Goal: Information Seeking & Learning: Learn about a topic

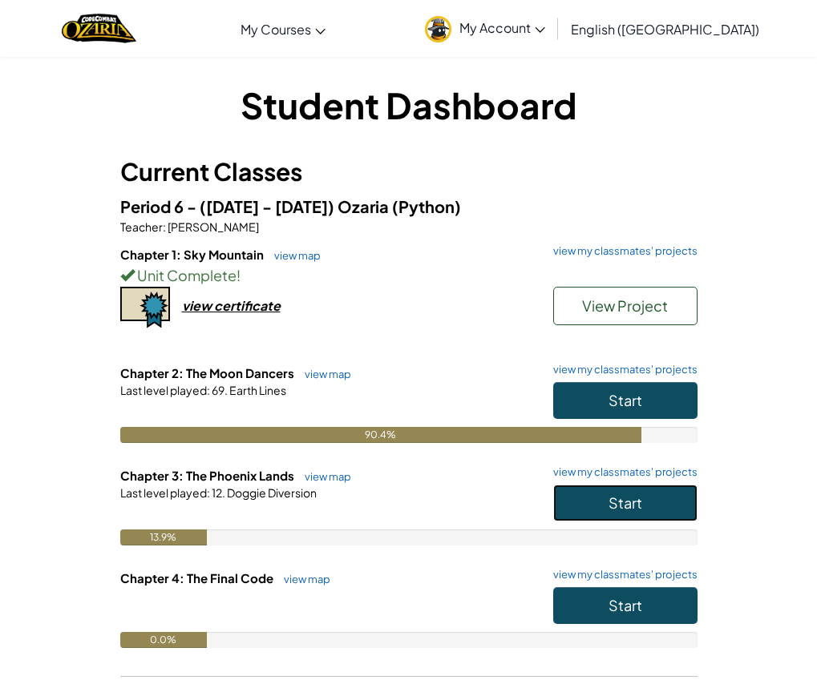
click at [569, 514] on button "Start" at bounding box center [625, 503] width 144 height 37
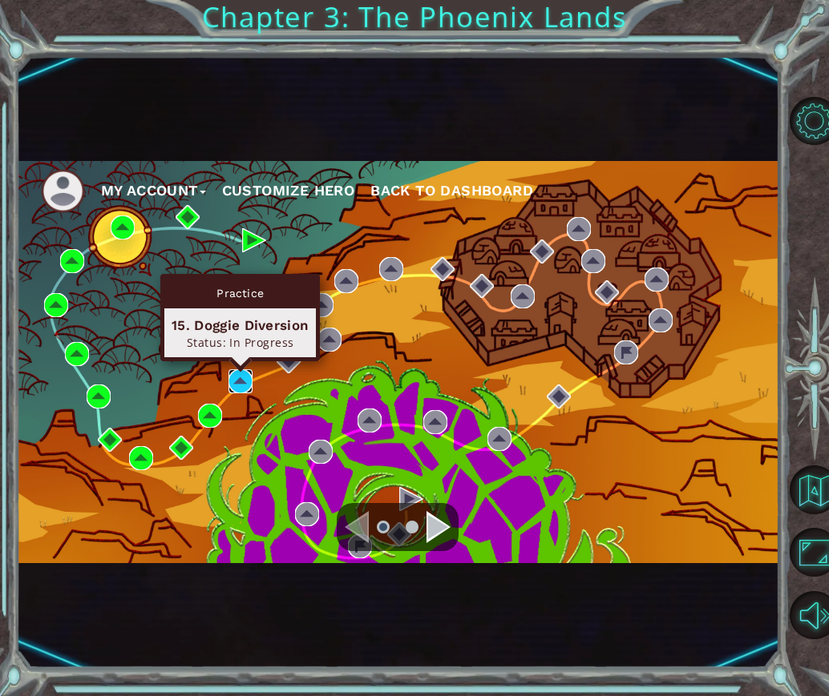
click at [237, 374] on img at bounding box center [240, 381] width 24 height 24
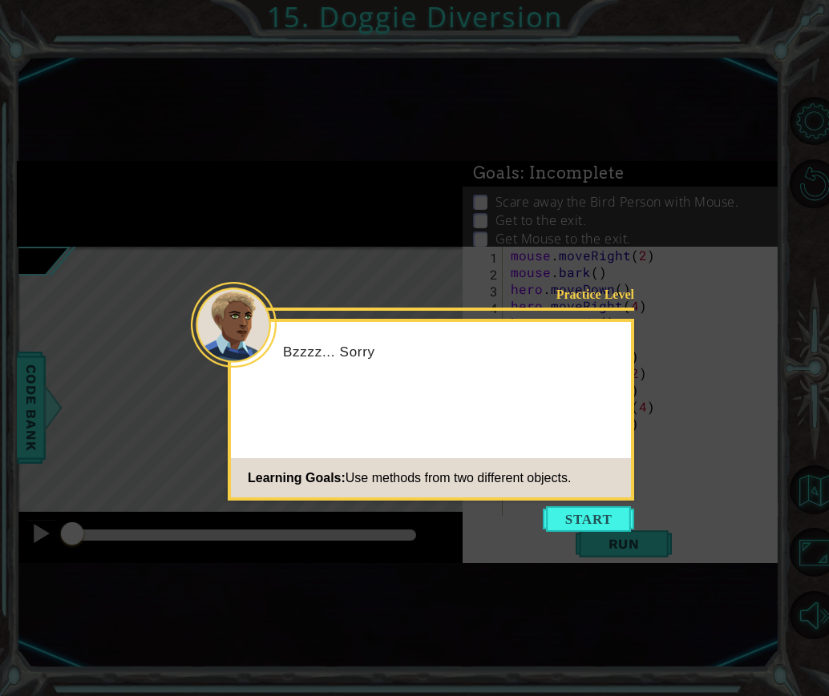
click at [562, 514] on button "Start" at bounding box center [587, 519] width 91 height 26
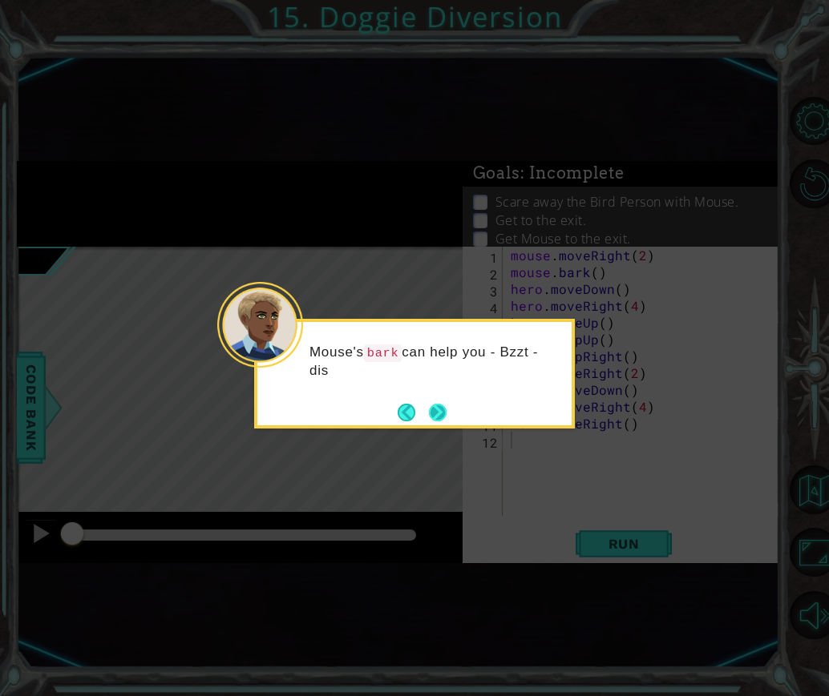
click at [447, 421] on button "Next" at bounding box center [437, 412] width 25 height 25
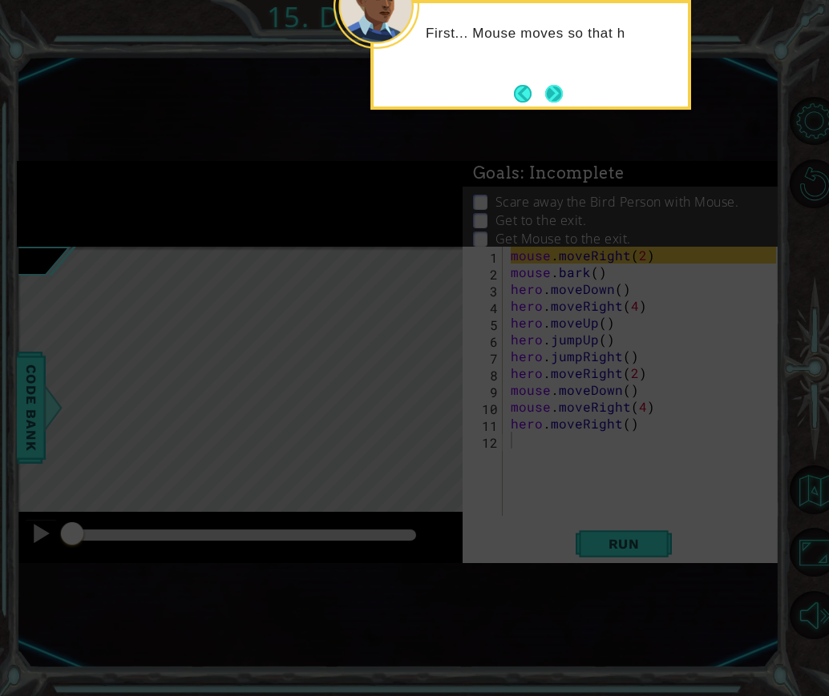
click at [560, 94] on button "Next" at bounding box center [553, 93] width 19 height 19
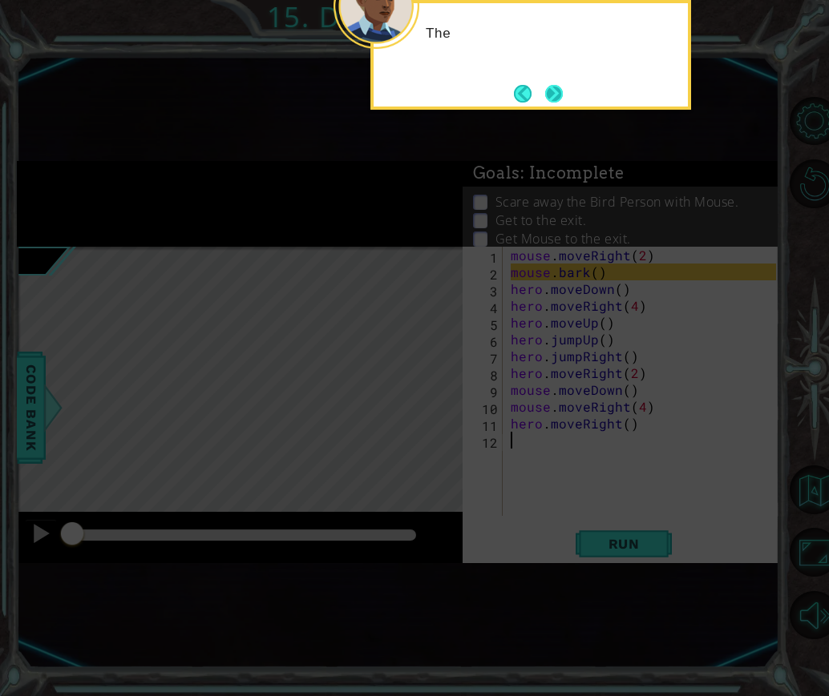
click at [560, 95] on button "Next" at bounding box center [553, 93] width 19 height 19
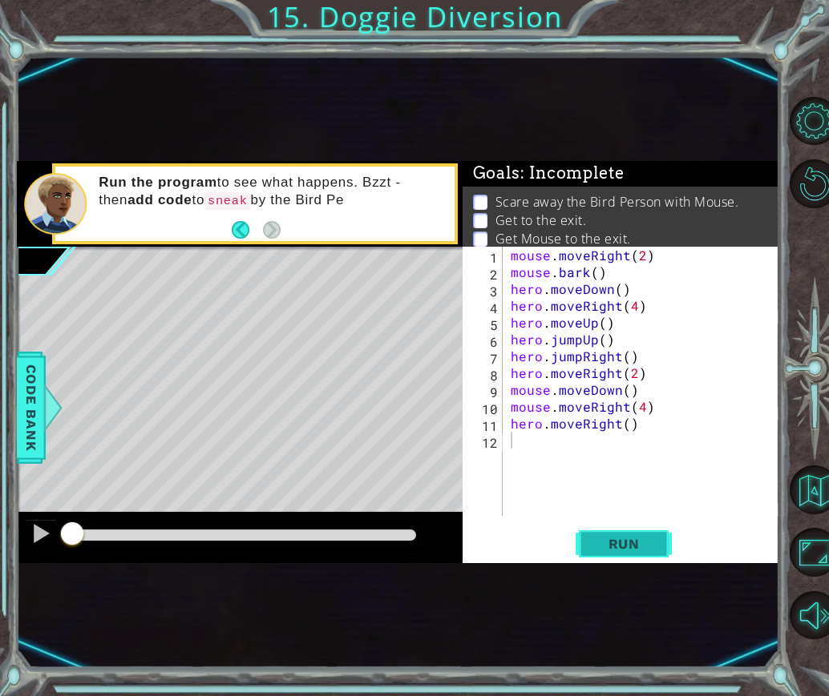
click at [627, 542] on span "Run" at bounding box center [623, 544] width 63 height 16
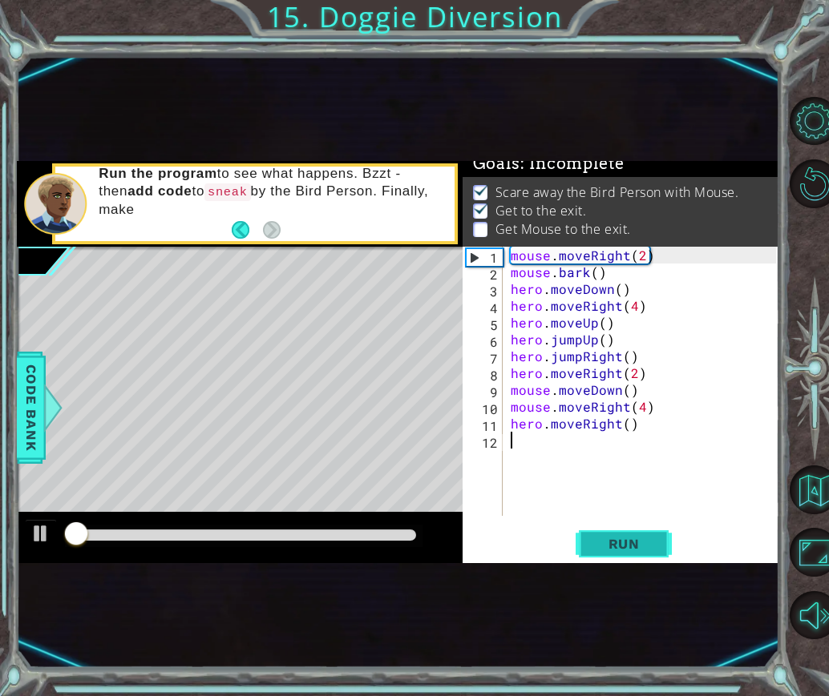
scroll to position [15, 0]
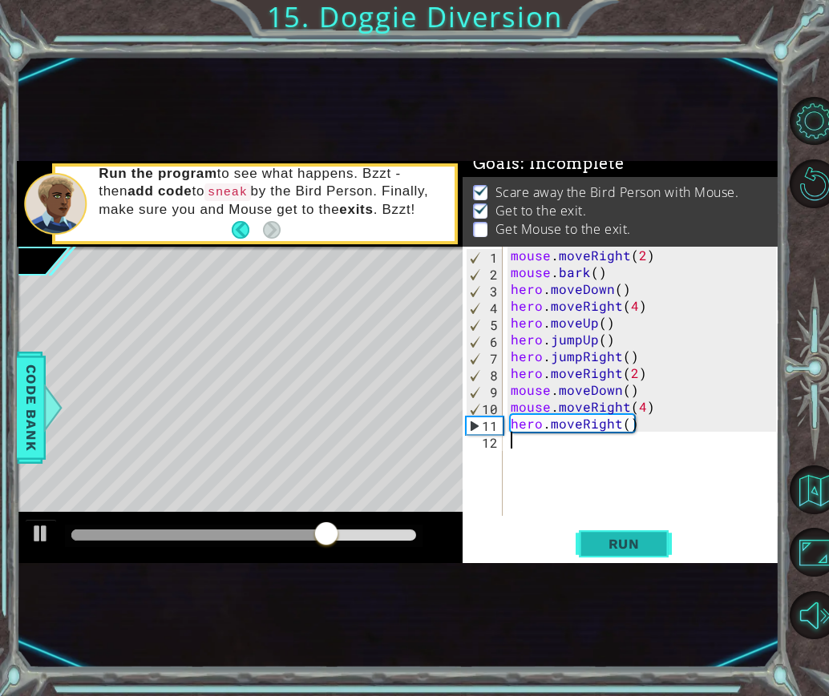
click at [655, 542] on button "Run" at bounding box center [623, 544] width 96 height 32
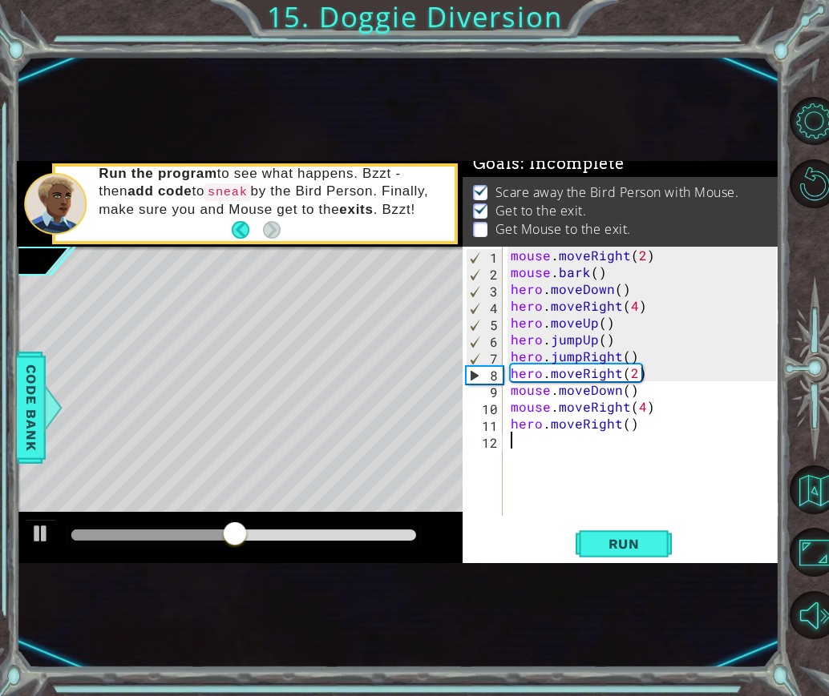
click at [600, 271] on div "mouse . moveRight ( 2 ) mouse . bark ( ) hero . moveDown ( ) hero . moveRight (…" at bounding box center [645, 398] width 276 height 303
type textarea "mouse.bark()"
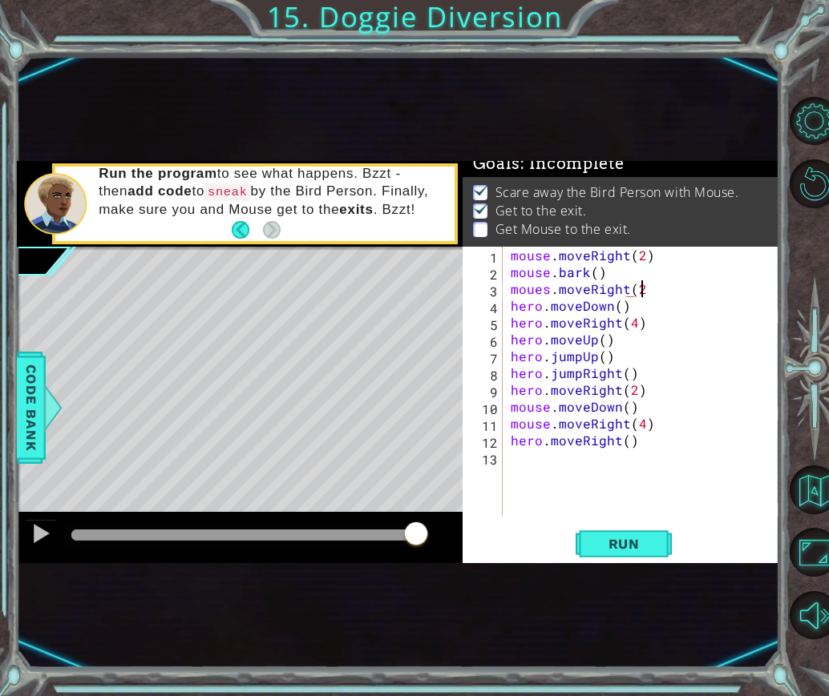
scroll to position [0, 7]
type textarea "moues.moveRight(2)"
click at [662, 542] on button "Run" at bounding box center [623, 544] width 96 height 32
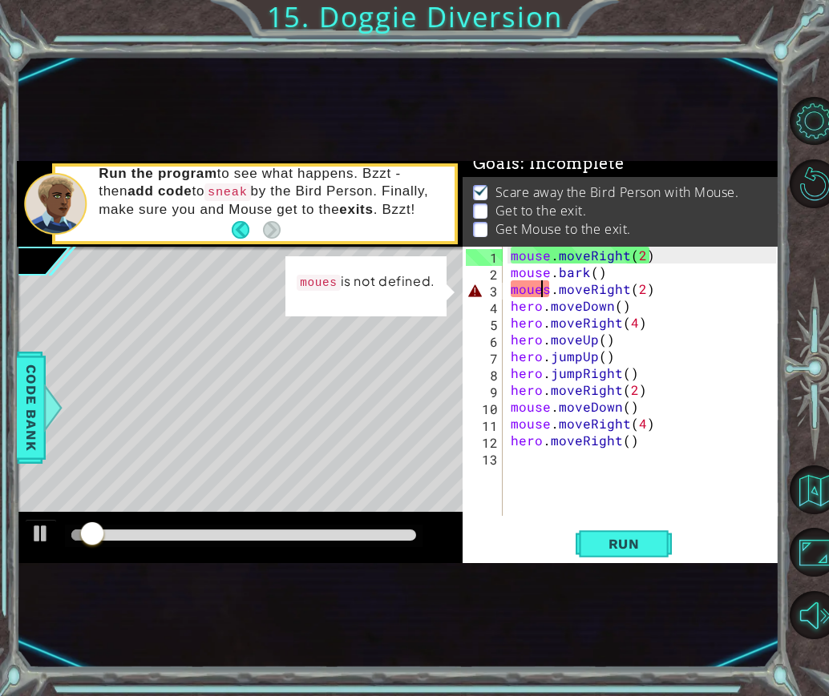
click at [544, 293] on div "mouse . moveRight ( 2 ) mouse . bark ( ) moues . moveRight ( 2 ) hero . moveDow…" at bounding box center [645, 398] width 276 height 303
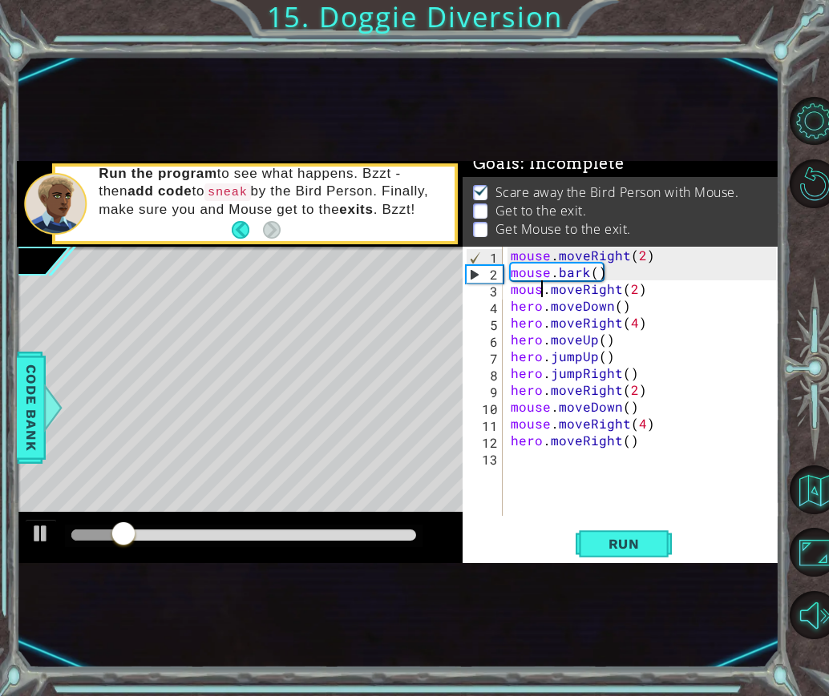
scroll to position [0, 2]
click at [628, 551] on span "Run" at bounding box center [623, 544] width 63 height 16
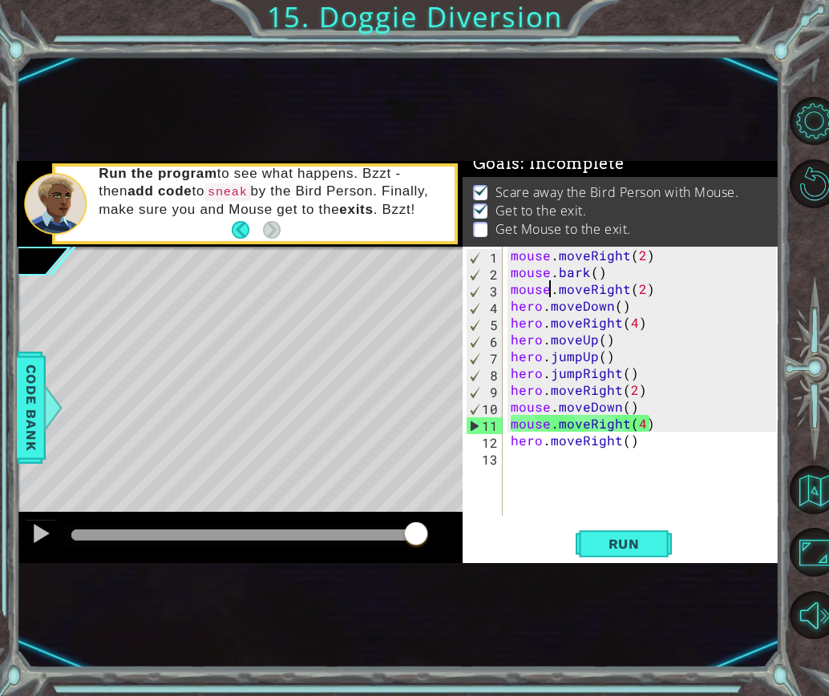
drag, startPoint x: 668, startPoint y: 403, endPoint x: 224, endPoint y: 208, distance: 485.8
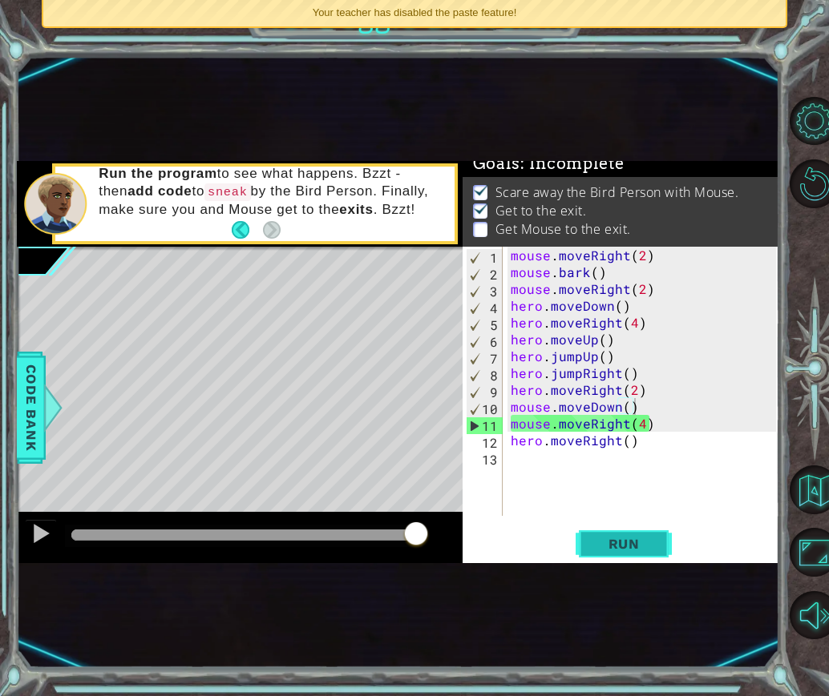
click at [585, 546] on button "Run" at bounding box center [623, 544] width 96 height 32
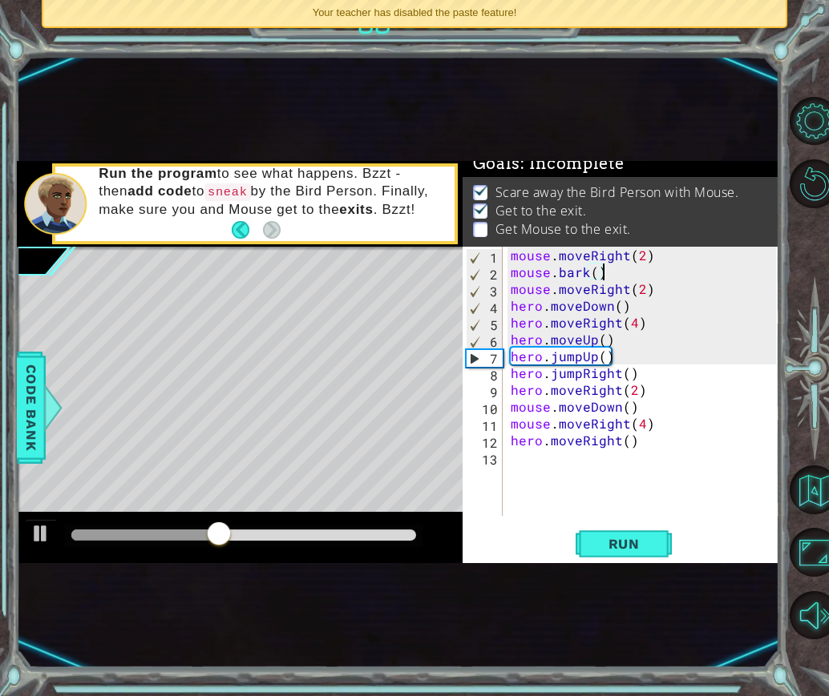
click at [706, 277] on div "mouse . moveRight ( 2 ) mouse . bark ( ) mouse . moveRight ( 2 ) hero . moveDow…" at bounding box center [645, 398] width 276 height 303
click at [705, 277] on div "mouse . moveRight ( 2 ) mouse . bark ( ) mouse . moveRight ( 2 ) hero . moveDow…" at bounding box center [645, 398] width 276 height 303
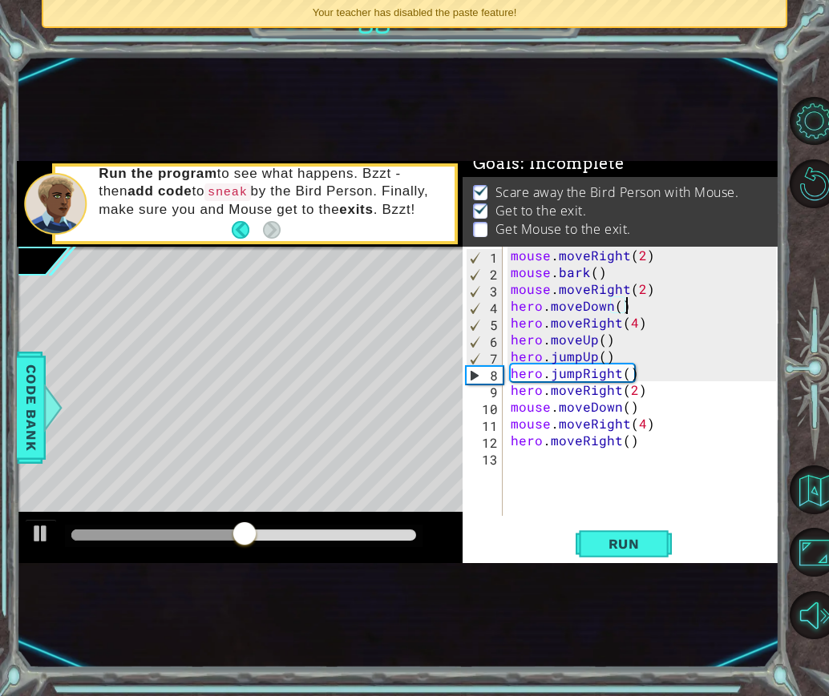
click at [692, 298] on div "mouse . moveRight ( 2 ) mouse . bark ( ) mouse . moveRight ( 2 ) hero . moveDow…" at bounding box center [645, 398] width 276 height 303
click at [693, 293] on div "mouse . moveRight ( 2 ) mouse . bark ( ) mouse . moveRight ( 2 ) hero . moveDow…" at bounding box center [645, 398] width 276 height 303
type textarea "mouse.moveRight(2)"
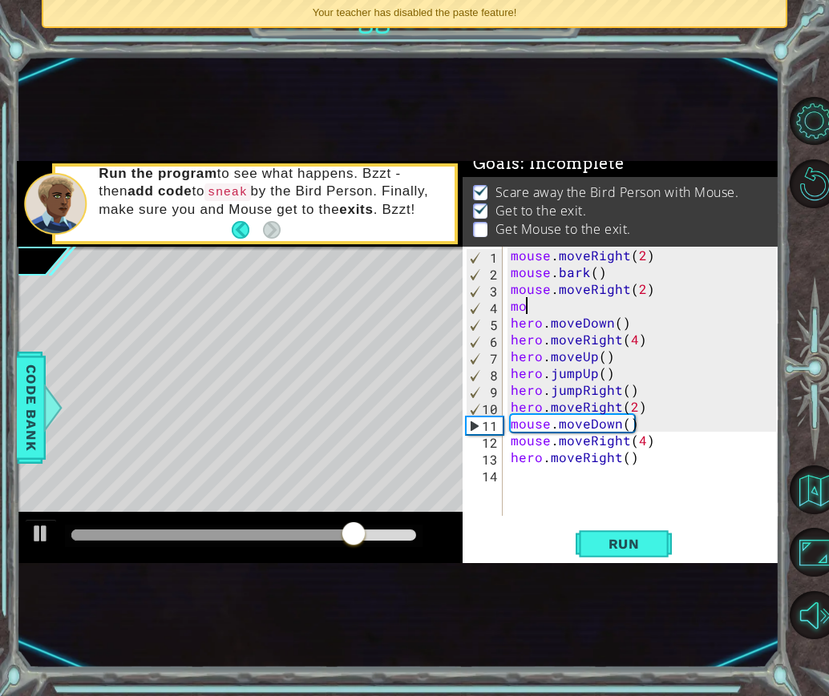
type textarea "m"
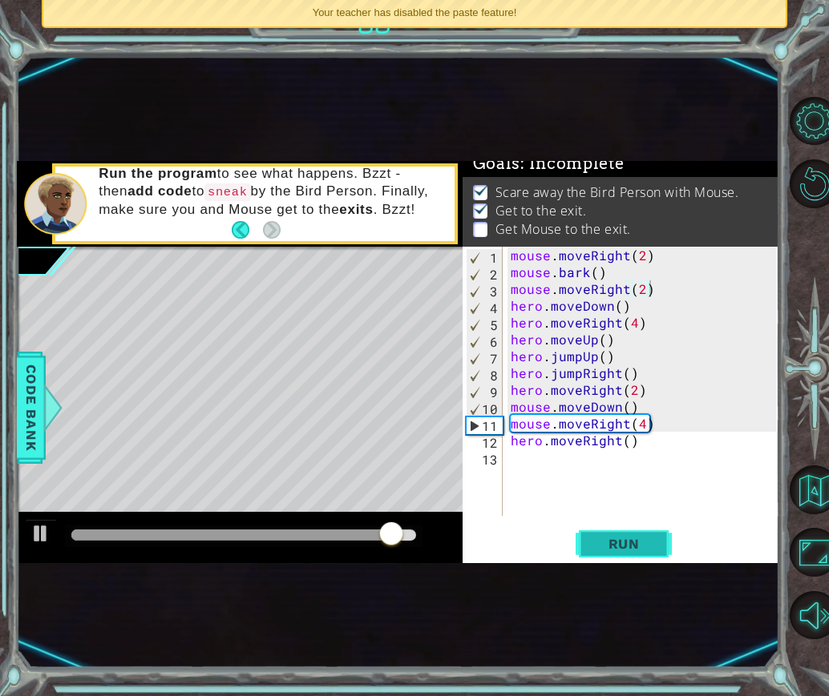
click at [640, 546] on span "Run" at bounding box center [623, 544] width 63 height 16
click at [376, 530] on div at bounding box center [243, 535] width 345 height 11
drag, startPoint x: 376, startPoint y: 530, endPoint x: 293, endPoint y: 565, distance: 89.4
click at [293, 565] on div "1 ההההההההההההההההההההההההההההההההההההההההההההההההההההההההההההההההההההההההההההה…" at bounding box center [398, 362] width 762 height 613
click at [644, 424] on div "mouse . moveRight ( 2 ) mouse . bark ( ) mouse . moveRight ( 2 ) hero . moveDow…" at bounding box center [645, 398] width 276 height 303
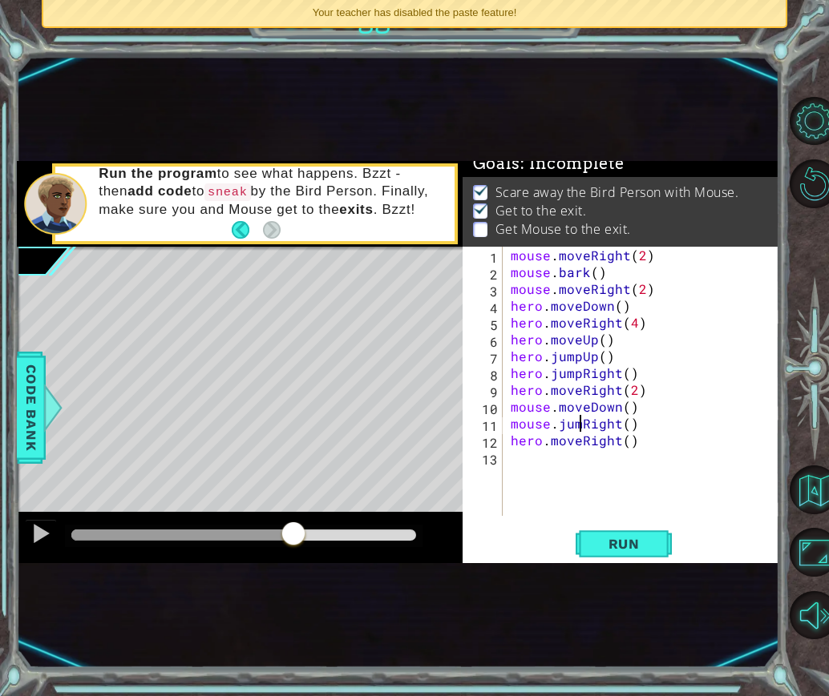
scroll to position [0, 5]
click at [639, 534] on button "Run" at bounding box center [623, 544] width 96 height 32
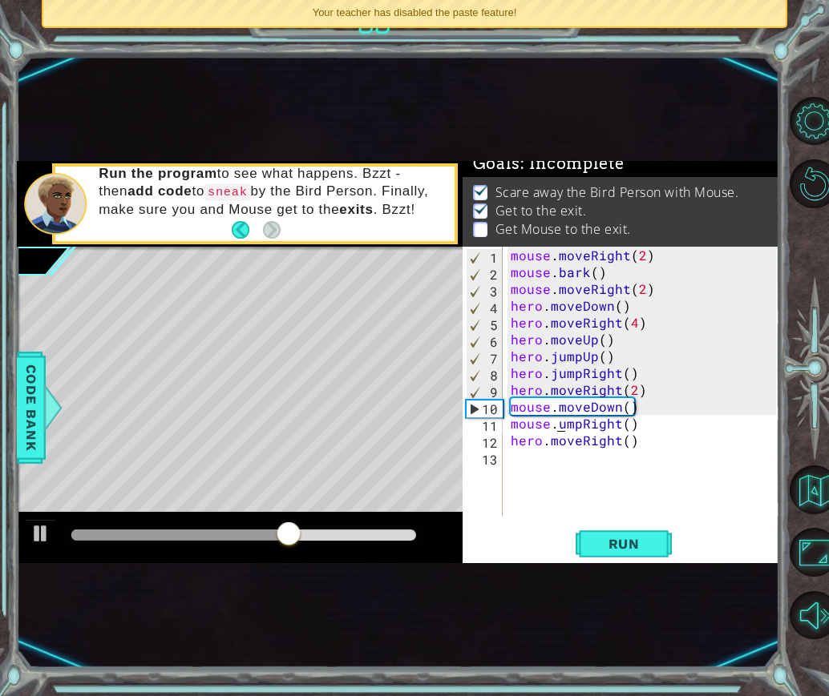
scroll to position [0, 3]
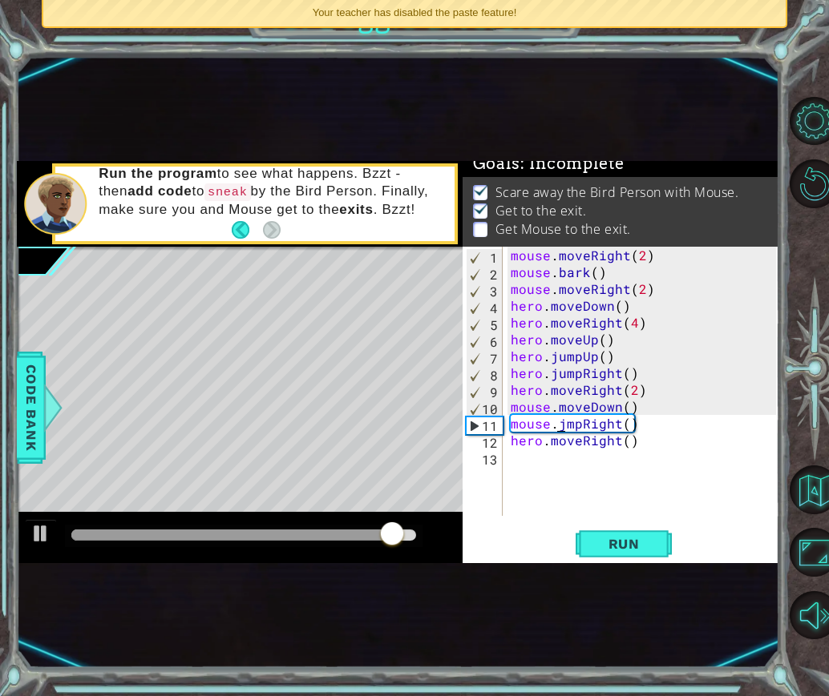
type textarea "hero.moveRight()"
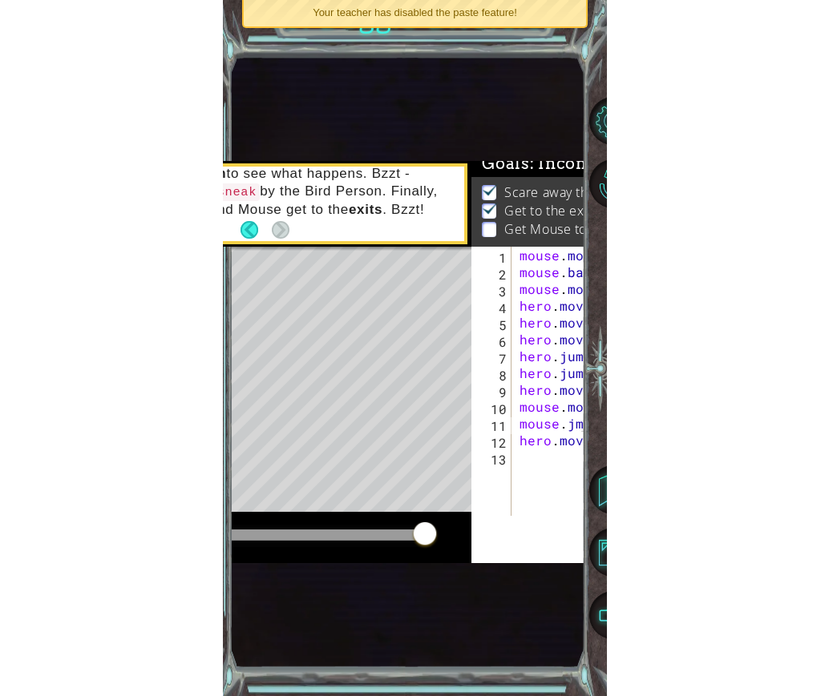
scroll to position [9, 0]
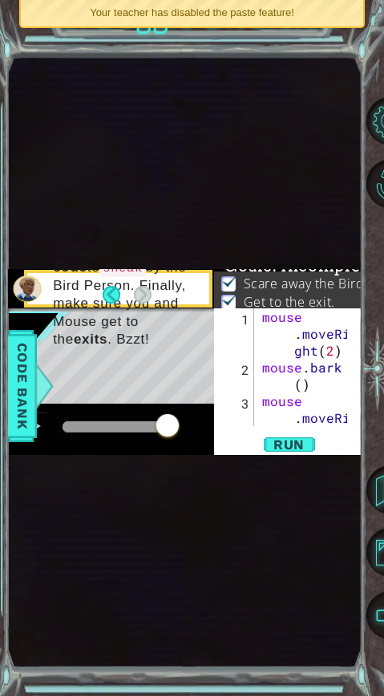
click at [300, 141] on div "1 ההההההההההההההההההההההההההההההההההההההההההההההההההההההההההההההההההההההההההההה…" at bounding box center [184, 362] width 353 height 613
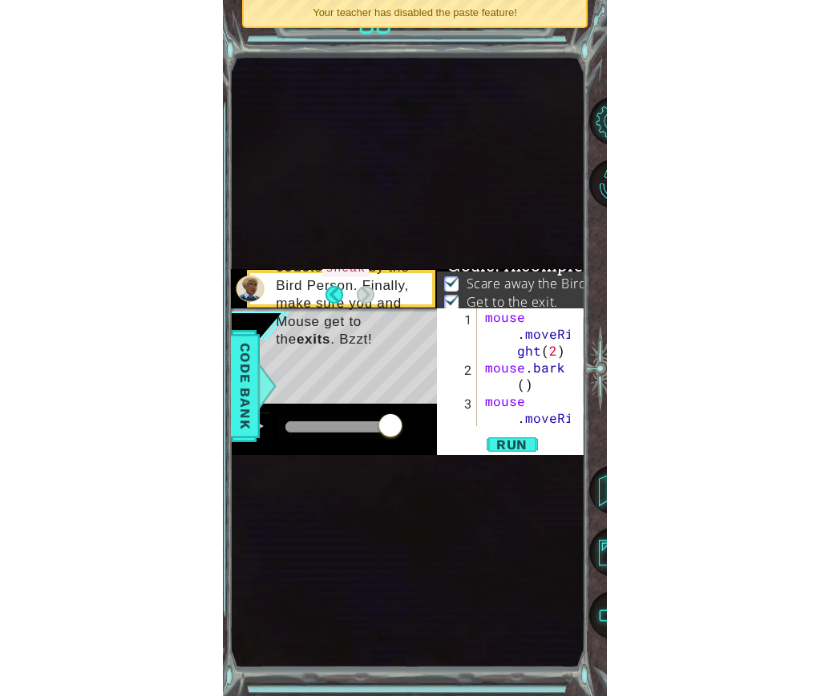
scroll to position [15, 0]
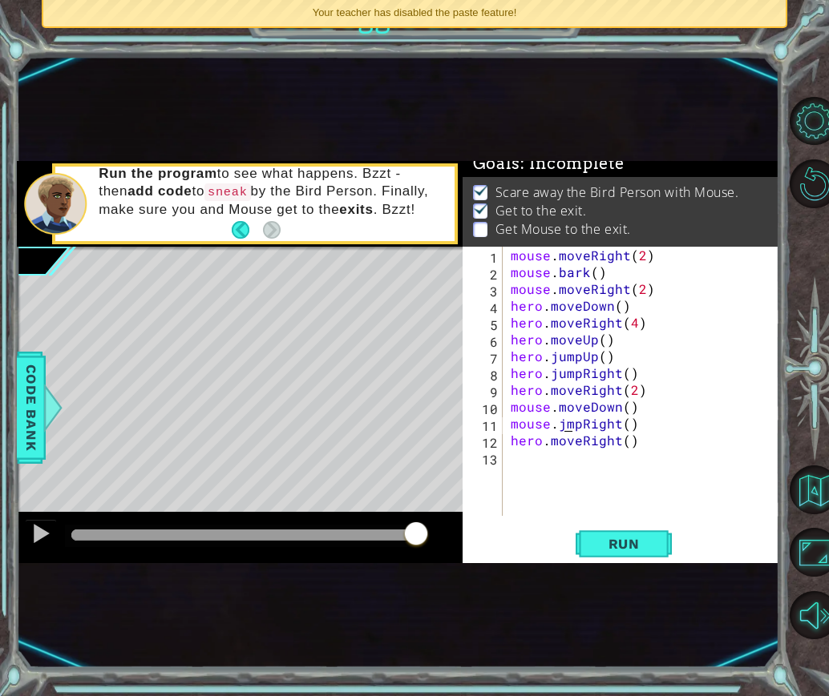
click at [565, 421] on div "mouse . moveRight ( 2 ) mouse . bark ( ) mouse . moveRight ( 2 ) hero . moveDow…" at bounding box center [645, 398] width 276 height 303
click at [654, 538] on span "Run" at bounding box center [623, 544] width 63 height 16
type textarea "mouse.jumpRight()"
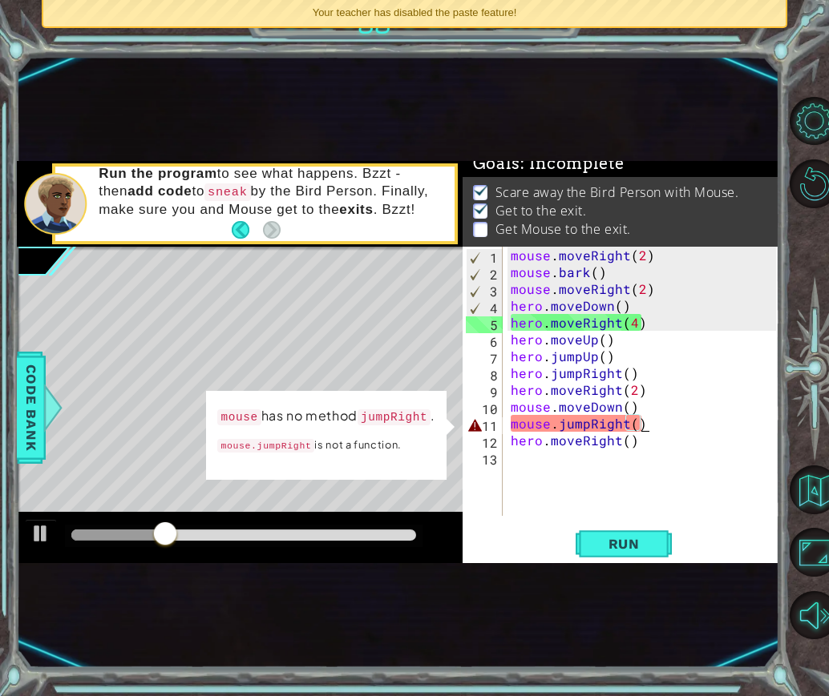
click at [645, 431] on div "mouse . moveRight ( 2 ) mouse . bark ( ) mouse . moveRight ( 2 ) hero . moveDow…" at bounding box center [645, 398] width 276 height 303
click at [659, 474] on div "mouse . moveRight ( 2 ) mouse . bark ( ) mouse . moveRight ( 2 ) hero . moveDow…" at bounding box center [645, 398] width 276 height 303
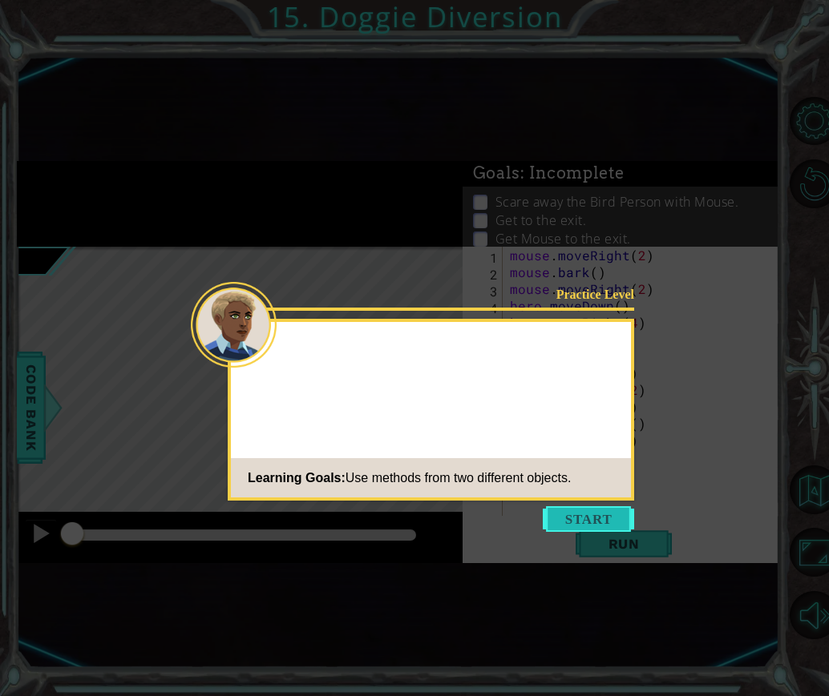
click at [603, 514] on button "Start" at bounding box center [587, 519] width 91 height 26
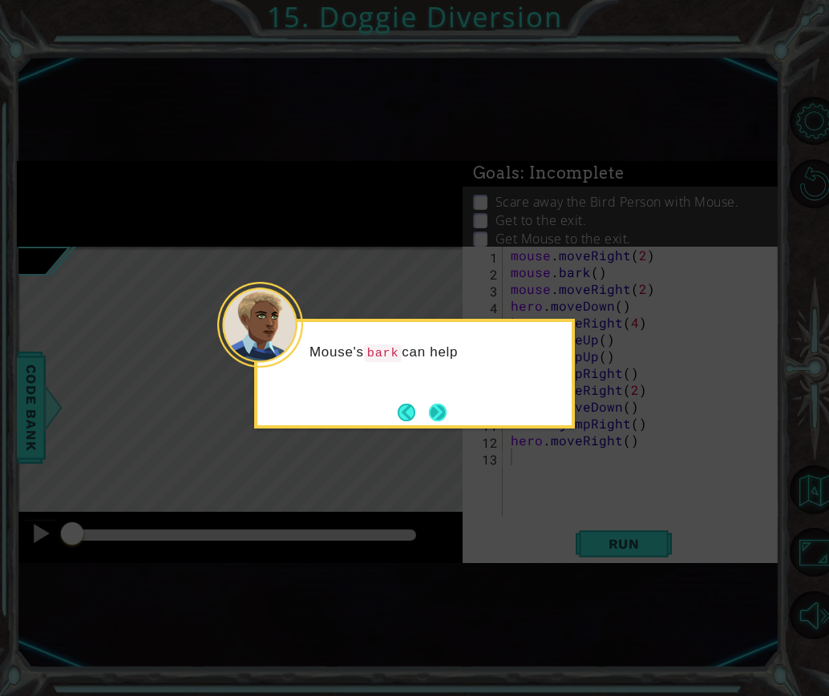
click at [442, 403] on button "Next" at bounding box center [438, 412] width 20 height 20
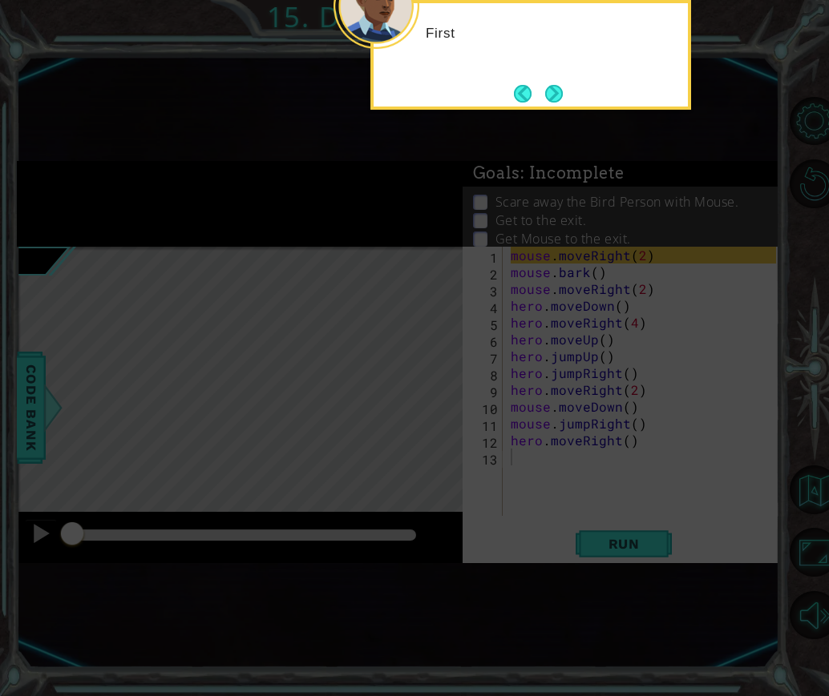
drag, startPoint x: 535, startPoint y: 260, endPoint x: 585, endPoint y: 135, distance: 134.5
click at [583, 141] on icon at bounding box center [414, 250] width 829 height 892
click at [563, 95] on button "Next" at bounding box center [553, 93] width 20 height 20
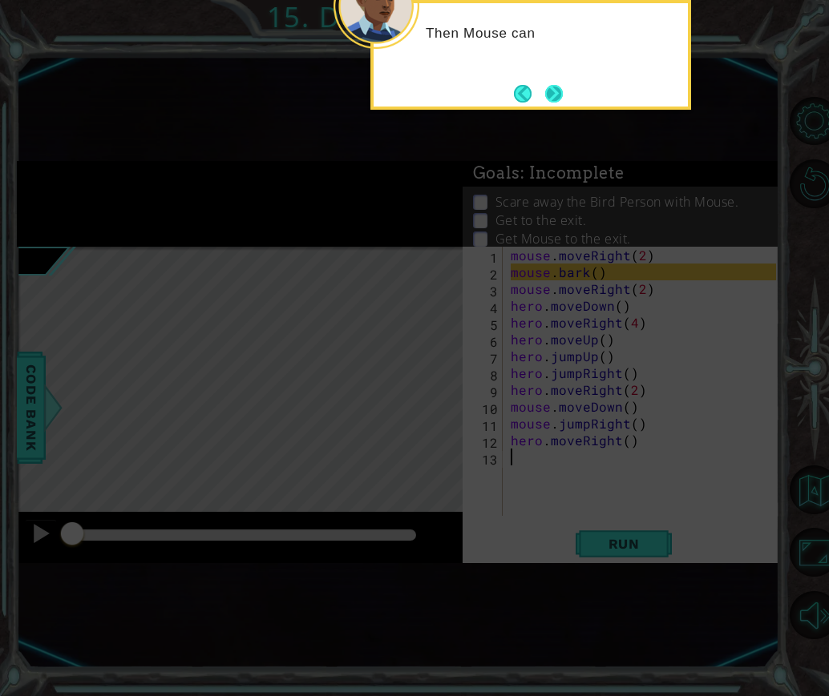
click at [563, 96] on button "Next" at bounding box center [553, 93] width 18 height 18
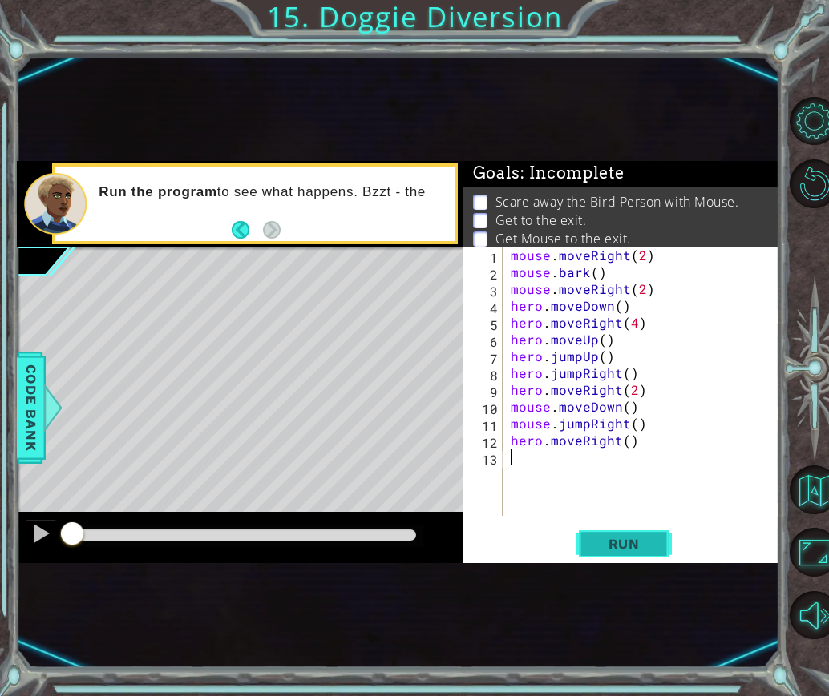
click at [652, 553] on button "Run" at bounding box center [623, 544] width 96 height 32
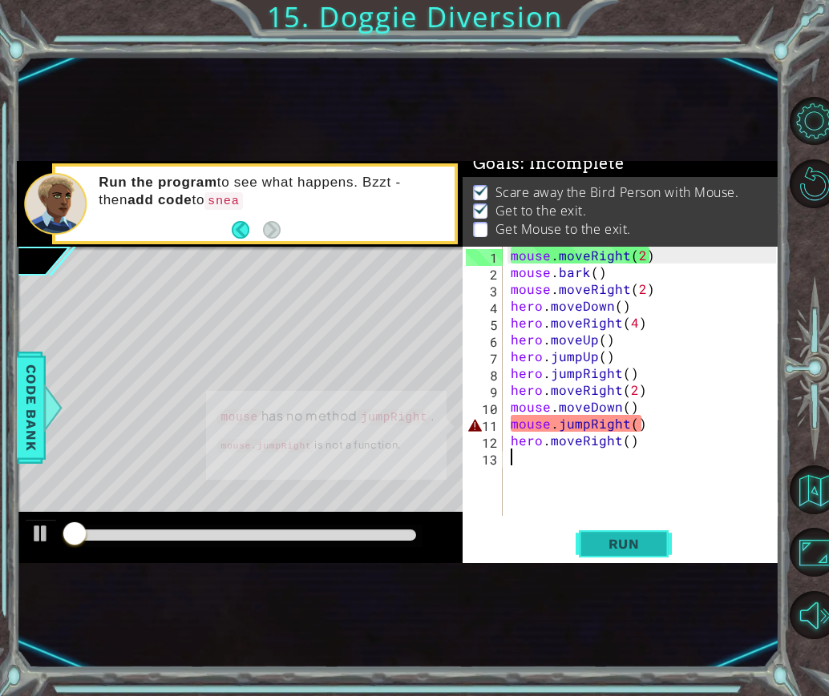
scroll to position [15, 0]
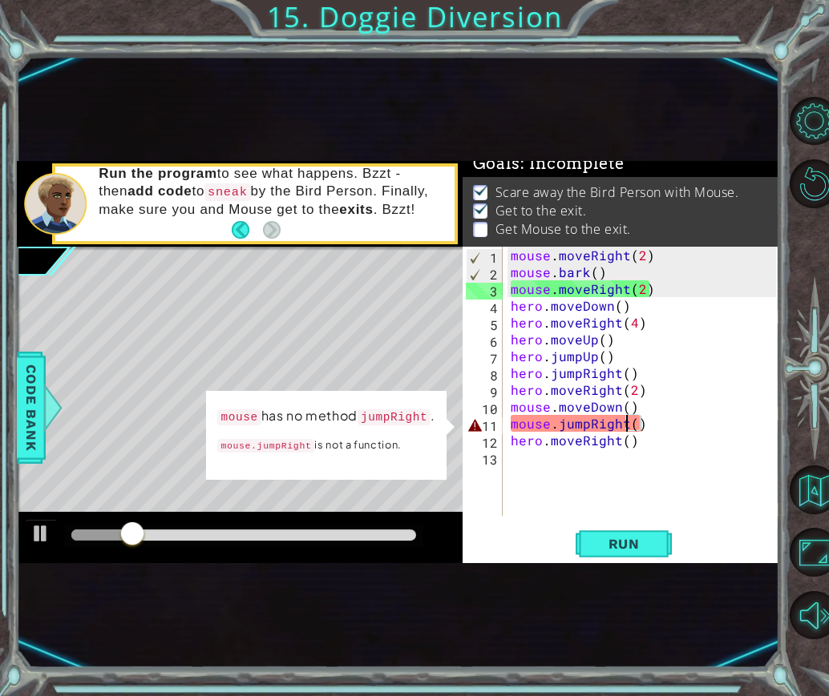
click at [624, 419] on div "mouse . moveRight ( 2 ) mouse . bark ( ) mouse . moveRight ( 2 ) hero . moveDow…" at bounding box center [645, 398] width 276 height 303
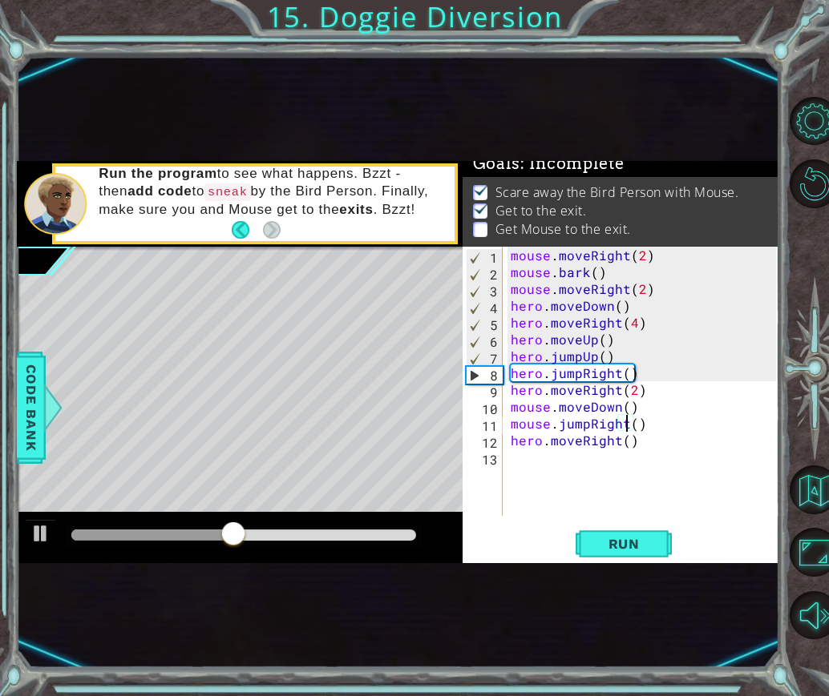
scroll to position [0, 7]
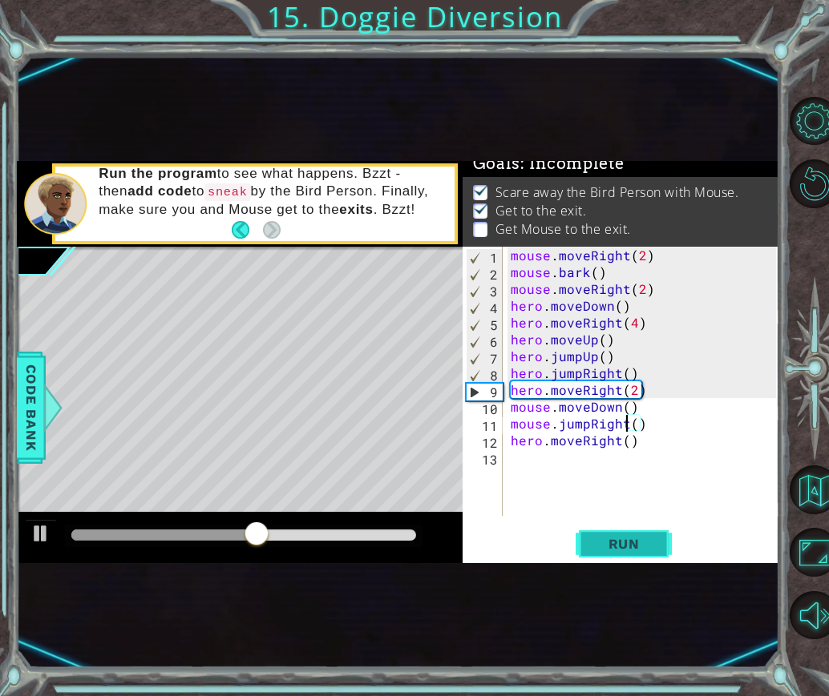
type textarea "mouse.jumpRight()"
click at [653, 543] on span "Run" at bounding box center [623, 544] width 63 height 16
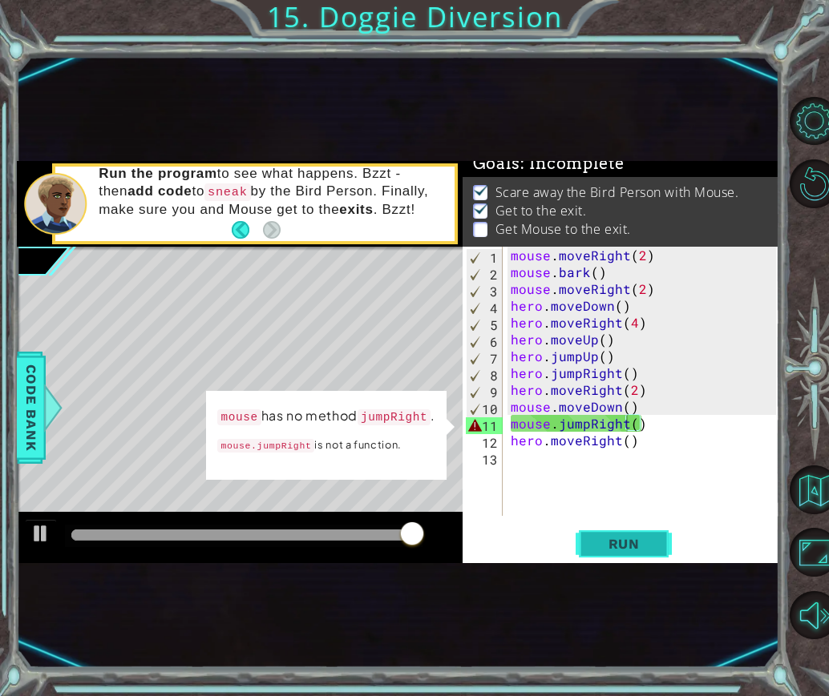
click at [626, 547] on span "Run" at bounding box center [623, 544] width 63 height 16
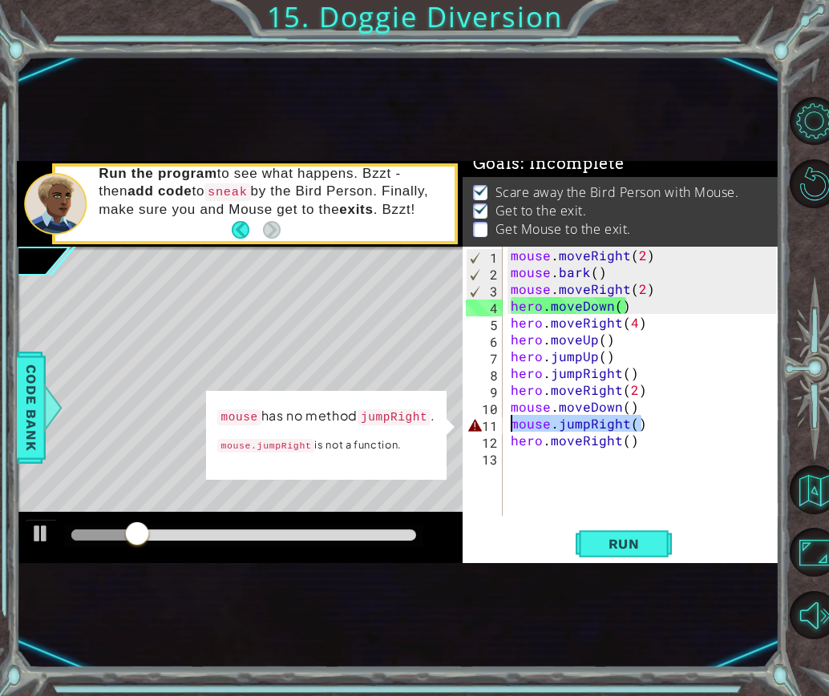
drag, startPoint x: 666, startPoint y: 425, endPoint x: 496, endPoint y: 423, distance: 169.9
click at [496, 423] on div "mouse.jumpRight() 1 2 3 4 5 6 7 8 9 10 11 12 13 mouse . moveRight ( 2 ) mouse .…" at bounding box center [618, 381] width 313 height 269
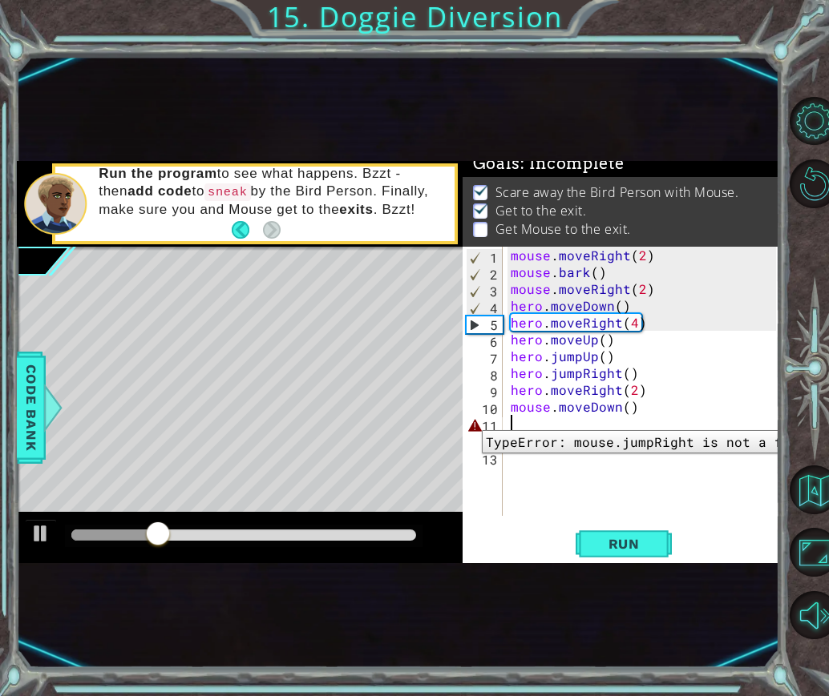
scroll to position [0, 0]
type textarea "j"
type textarea "mouse.moveDown()"
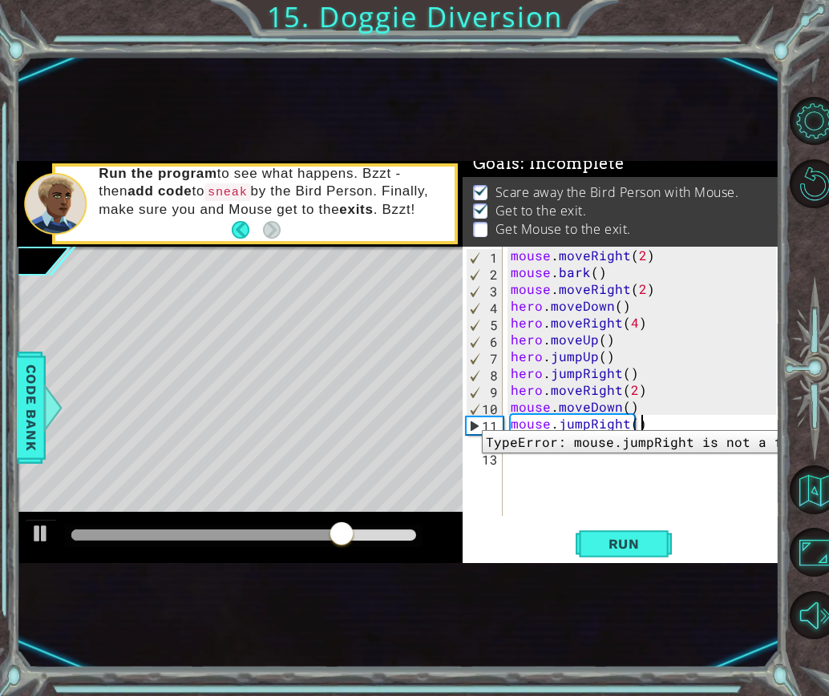
scroll to position [0, 7]
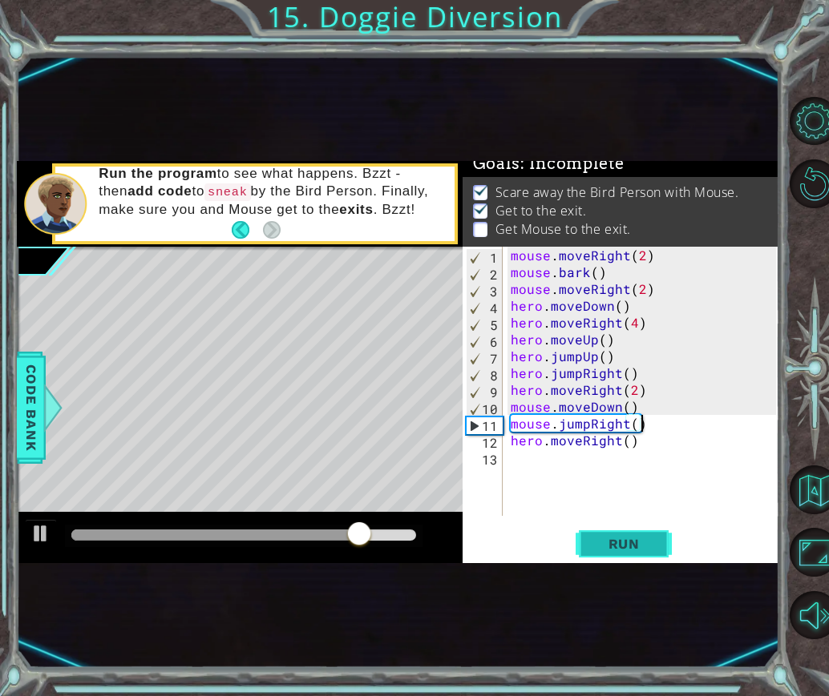
click at [627, 546] on span "Run" at bounding box center [623, 544] width 63 height 16
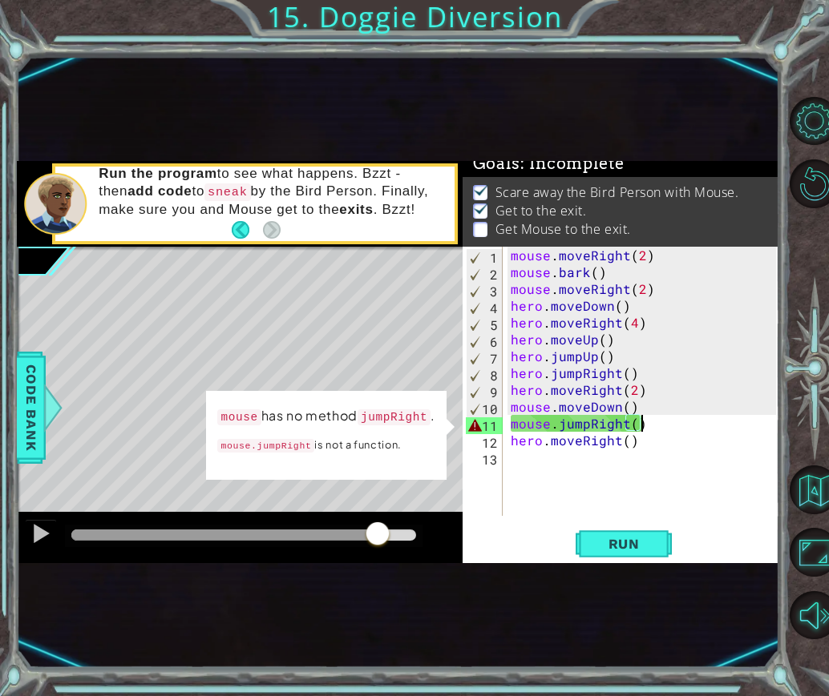
click at [377, 534] on div at bounding box center [243, 535] width 345 height 11
drag, startPoint x: 374, startPoint y: 530, endPoint x: 343, endPoint y: 537, distance: 31.9
click at [343, 537] on div at bounding box center [343, 535] width 29 height 29
drag, startPoint x: 401, startPoint y: 503, endPoint x: 393, endPoint y: 501, distance: 9.1
click at [393, 501] on div "Level Map" at bounding box center [387, 483] width 740 height 472
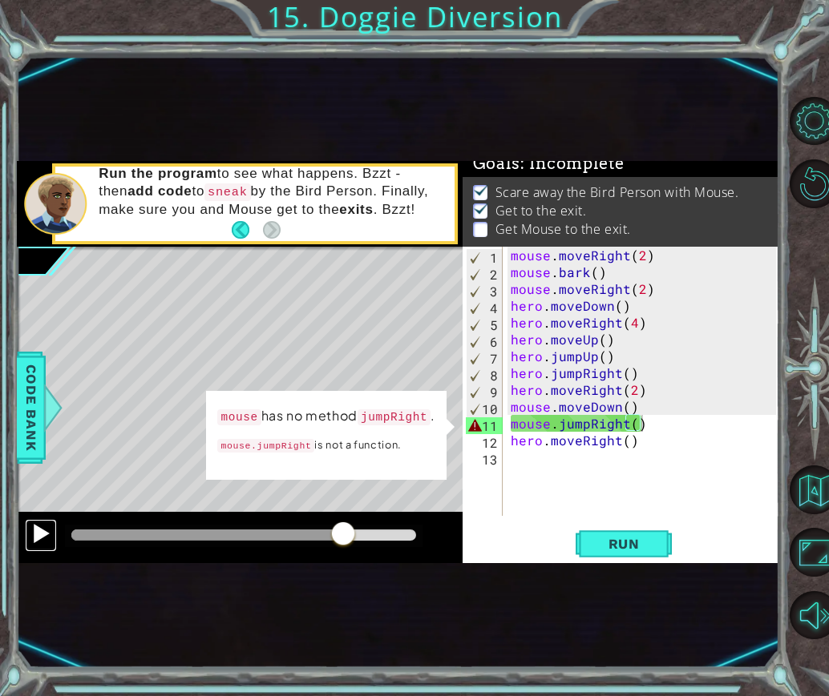
click at [41, 540] on div at bounding box center [40, 533] width 21 height 21
drag, startPoint x: 240, startPoint y: 548, endPoint x: 175, endPoint y: 546, distance: 65.0
click at [175, 546] on div at bounding box center [240, 537] width 446 height 51
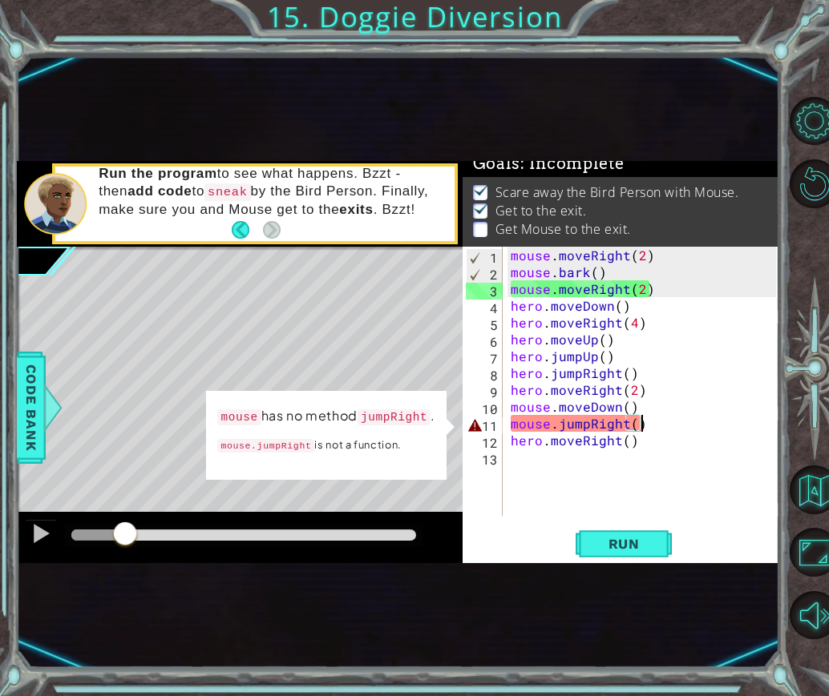
drag, startPoint x: 169, startPoint y: 534, endPoint x: 125, endPoint y: 530, distance: 44.2
click at [125, 530] on div at bounding box center [98, 535] width 54 height 11
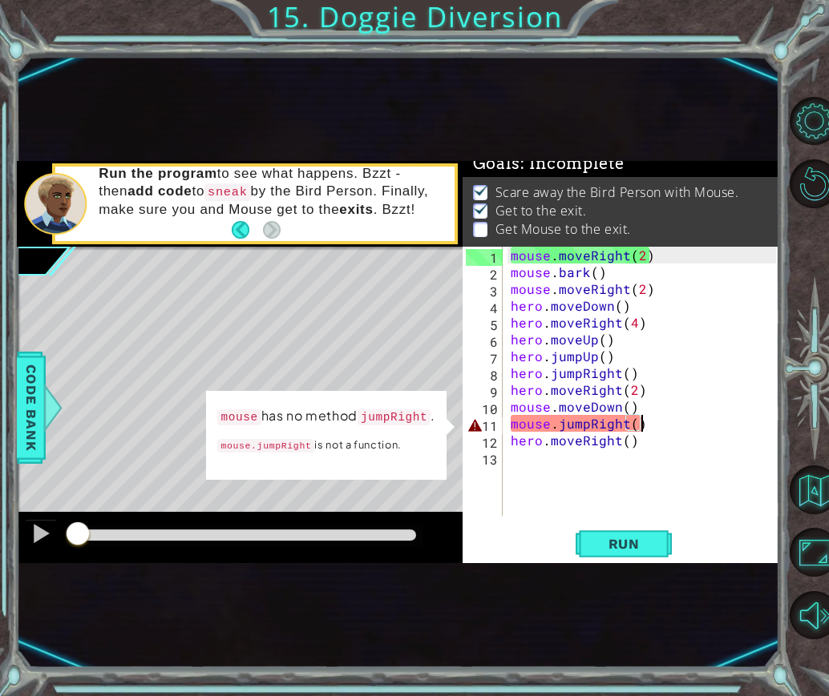
drag, startPoint x: 125, startPoint y: 530, endPoint x: 77, endPoint y: 534, distance: 48.2
click at [77, 534] on div at bounding box center [77, 535] width 29 height 29
click at [629, 321] on div "mouse . moveRight ( 2 ) mouse . bark ( ) mouse . moveRight ( 2 ) hero . moveDow…" at bounding box center [645, 398] width 276 height 303
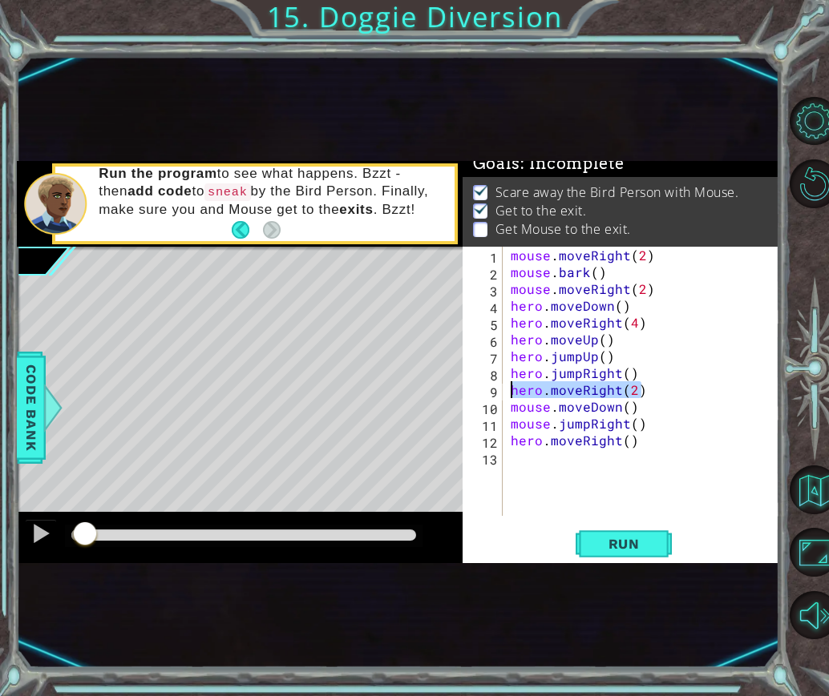
drag, startPoint x: 642, startPoint y: 388, endPoint x: 494, endPoint y: 384, distance: 147.5
click at [494, 384] on div "hero.moveRight(4) 1 2 3 4 5 6 7 8 9 10 11 12 13 mouse . moveRight ( 2 ) mouse .…" at bounding box center [618, 381] width 313 height 269
type textarea "hero.moveRight(2)"
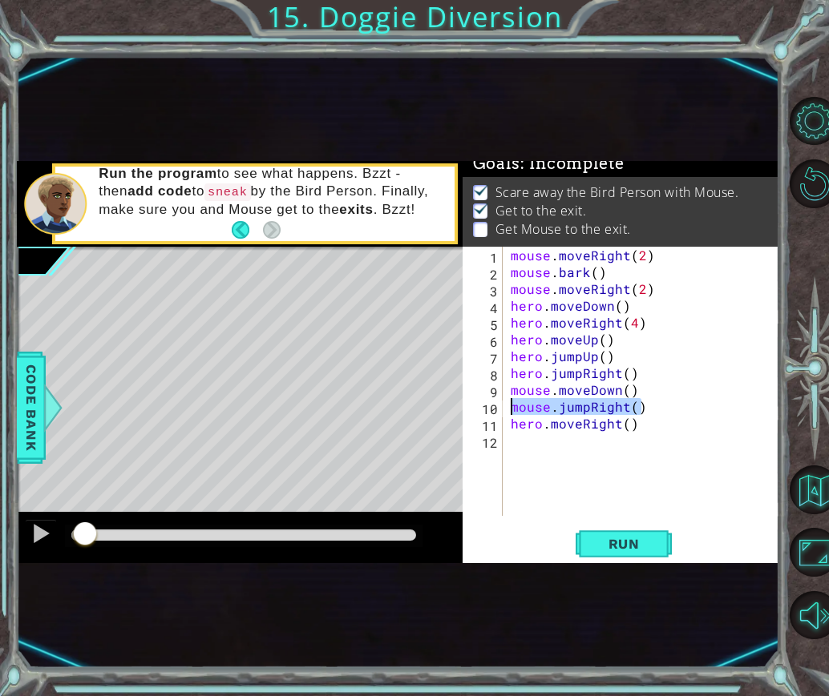
drag, startPoint x: 643, startPoint y: 407, endPoint x: 470, endPoint y: 414, distance: 174.0
click at [470, 414] on div "hero.jumpRight() 1 2 3 4 5 6 7 8 9 10 11 12 mouse . moveRight ( 2 ) mouse . bar…" at bounding box center [618, 381] width 313 height 269
type textarea "mouse.jumpRight()"
type textarea "mouse.moveDown()"
click at [556, 425] on div "mouse . moveRight ( 2 ) mouse . bark ( ) mouse . moveRight ( 2 ) hero . moveDow…" at bounding box center [645, 398] width 276 height 303
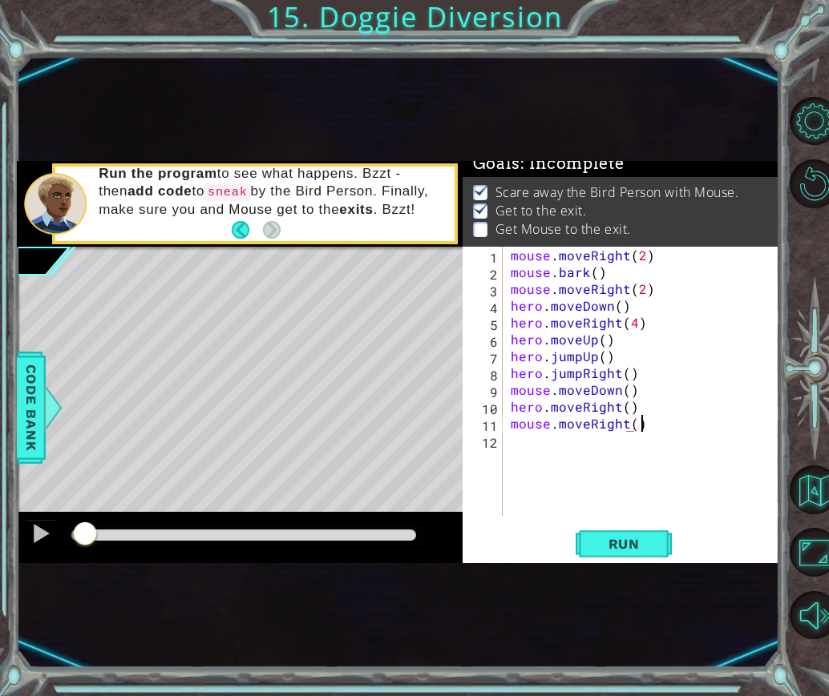
scroll to position [0, 7]
click at [647, 526] on div "mouse.moveRight() 1 2 3 4 5 6 7 8 9 10 11 12 mouse . moveRight ( 2 ) mouse . ba…" at bounding box center [620, 405] width 317 height 317
click at [650, 547] on span "Run" at bounding box center [623, 544] width 63 height 16
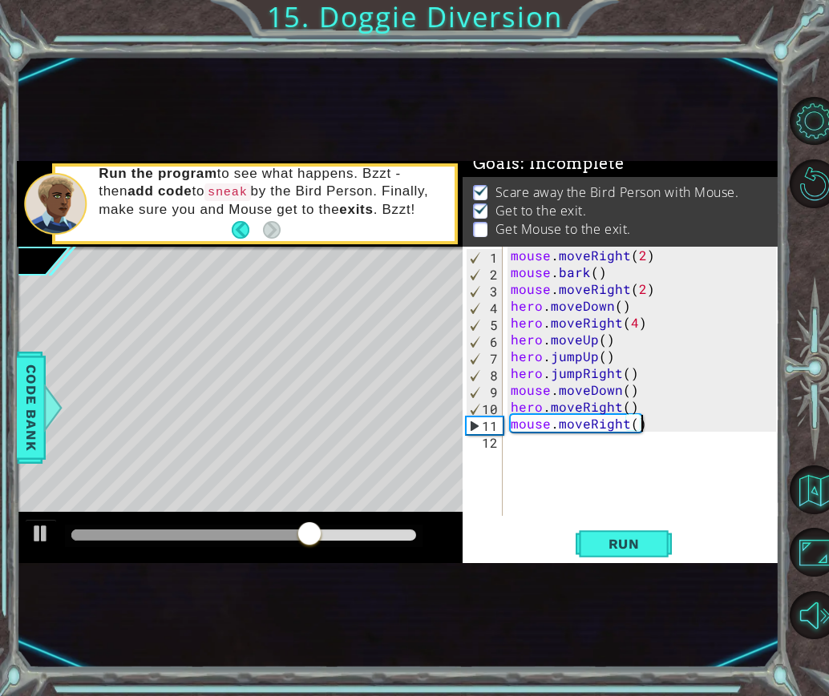
click at [538, 406] on div "mouse . moveRight ( 2 ) mouse . bark ( ) mouse . moveRight ( 2 ) hero . moveDow…" at bounding box center [645, 398] width 276 height 303
click at [548, 426] on div "mouse . moveRight ( 2 ) mouse . bark ( ) mouse . moveRight ( 2 ) hero . moveDow…" at bounding box center [645, 398] width 276 height 303
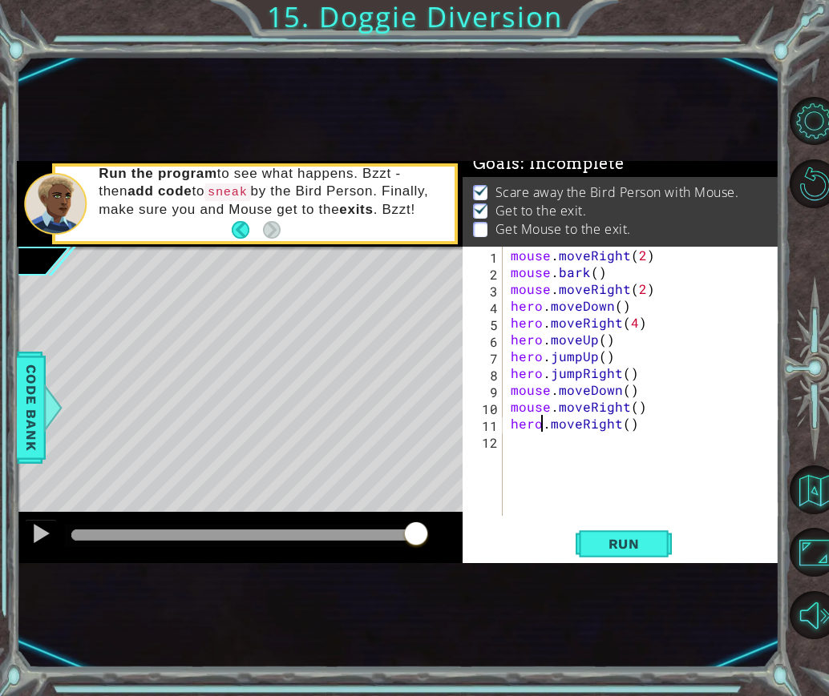
scroll to position [0, 2]
click at [633, 411] on div "mouse . moveRight ( 2 ) mouse . bark ( ) mouse . moveRight ( 2 ) hero . moveDow…" at bounding box center [645, 398] width 276 height 303
click at [643, 535] on button "Run" at bounding box center [623, 544] width 96 height 32
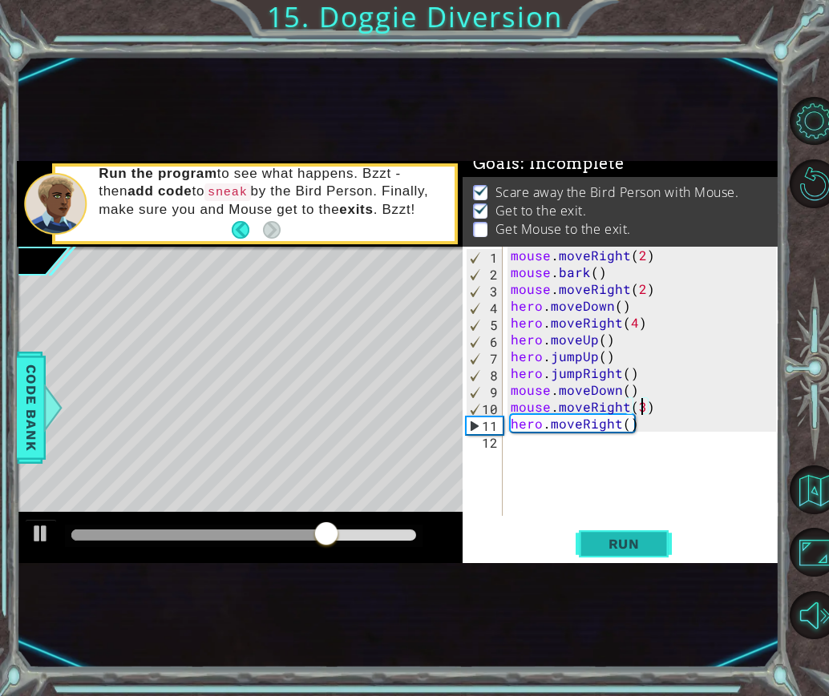
type textarea "mouse.moveRight(3)"
click at [627, 536] on button "Run" at bounding box center [623, 544] width 96 height 32
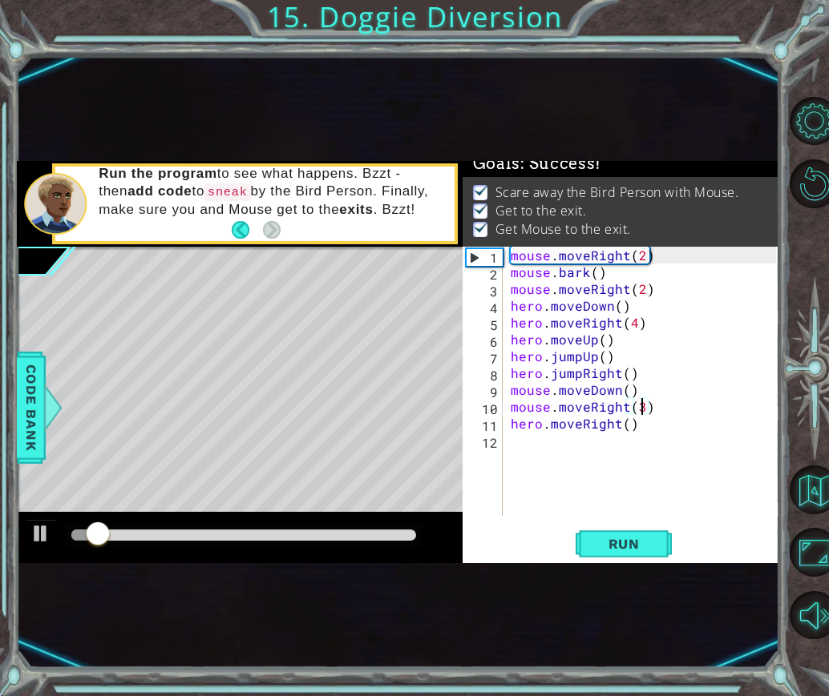
click at [393, 537] on div at bounding box center [243, 535] width 345 height 11
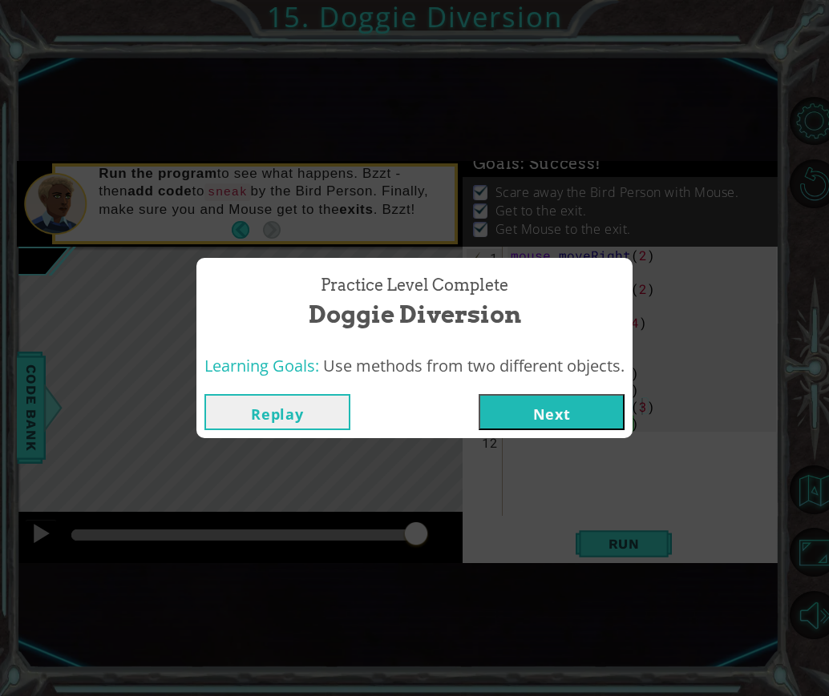
click at [522, 405] on button "Next" at bounding box center [551, 412] width 146 height 36
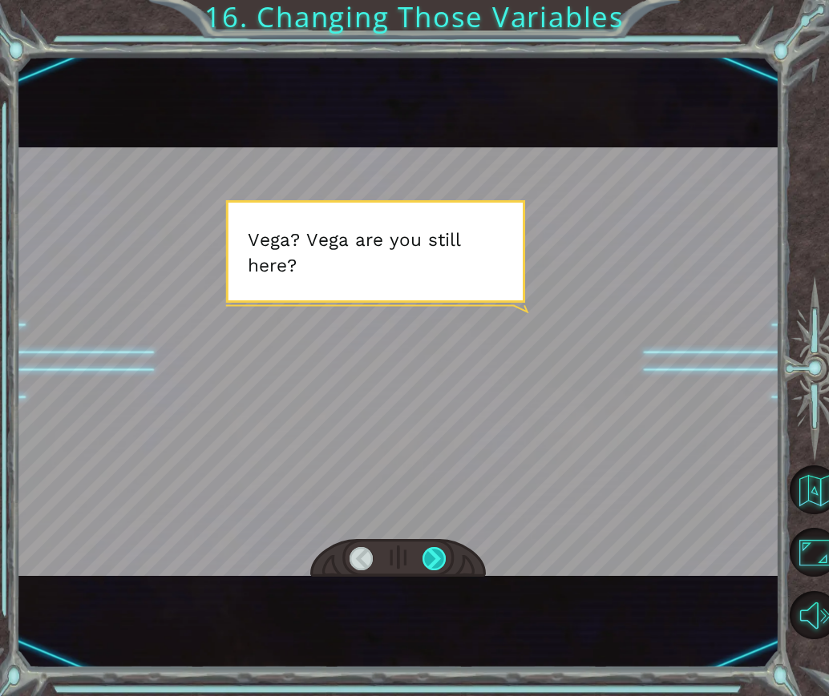
click at [442, 560] on div at bounding box center [433, 558] width 23 height 23
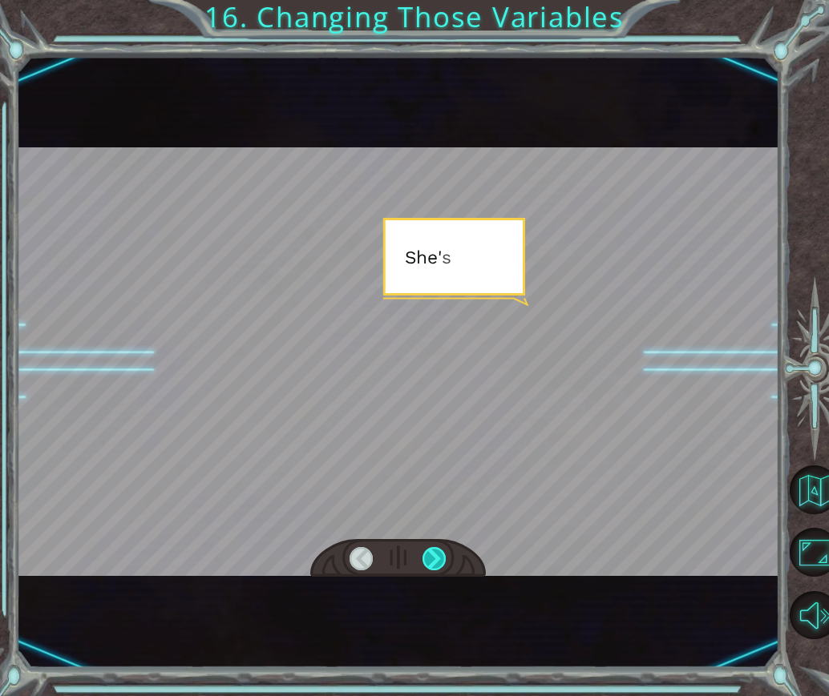
click at [436, 549] on div at bounding box center [433, 558] width 23 height 23
click at [438, 561] on div at bounding box center [433, 558] width 23 height 23
click at [440, 559] on div at bounding box center [433, 558] width 23 height 23
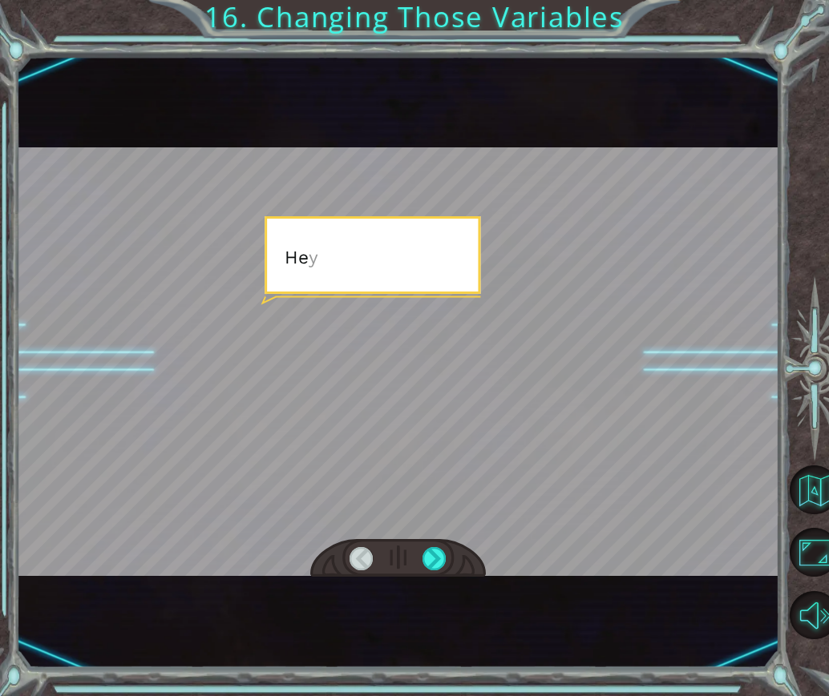
click at [446, 555] on div at bounding box center [397, 558] width 175 height 38
click at [450, 553] on div at bounding box center [397, 558] width 175 height 38
drag, startPoint x: 450, startPoint y: 553, endPoint x: 455, endPoint y: 542, distance: 11.5
click at [452, 547] on div at bounding box center [397, 558] width 175 height 38
click at [458, 540] on div at bounding box center [397, 558] width 175 height 38
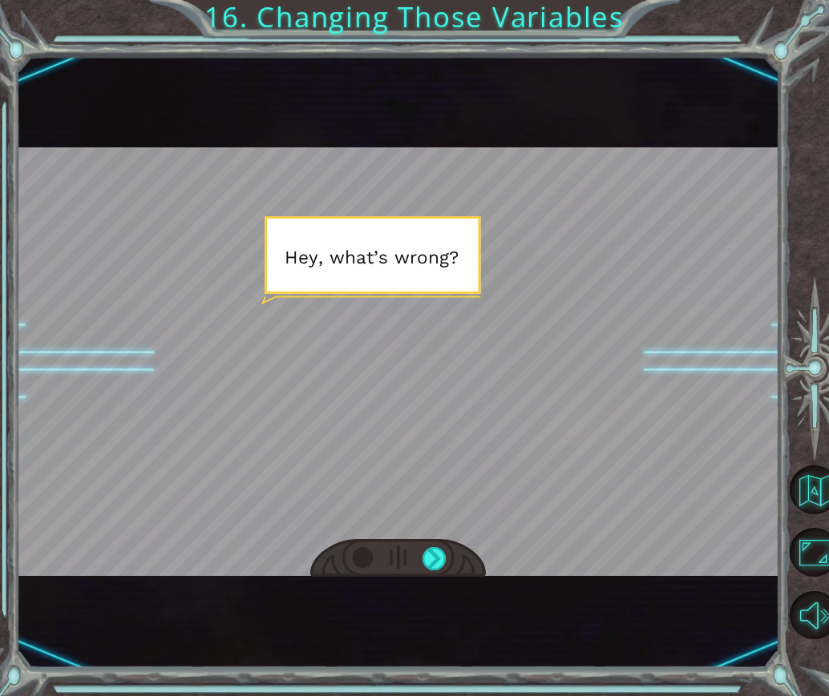
click at [450, 562] on div at bounding box center [397, 558] width 175 height 38
click at [450, 559] on div at bounding box center [397, 558] width 175 height 38
click at [451, 556] on div at bounding box center [397, 558] width 175 height 38
drag, startPoint x: 451, startPoint y: 556, endPoint x: 450, endPoint y: 547, distance: 8.9
click at [451, 549] on div at bounding box center [397, 558] width 175 height 38
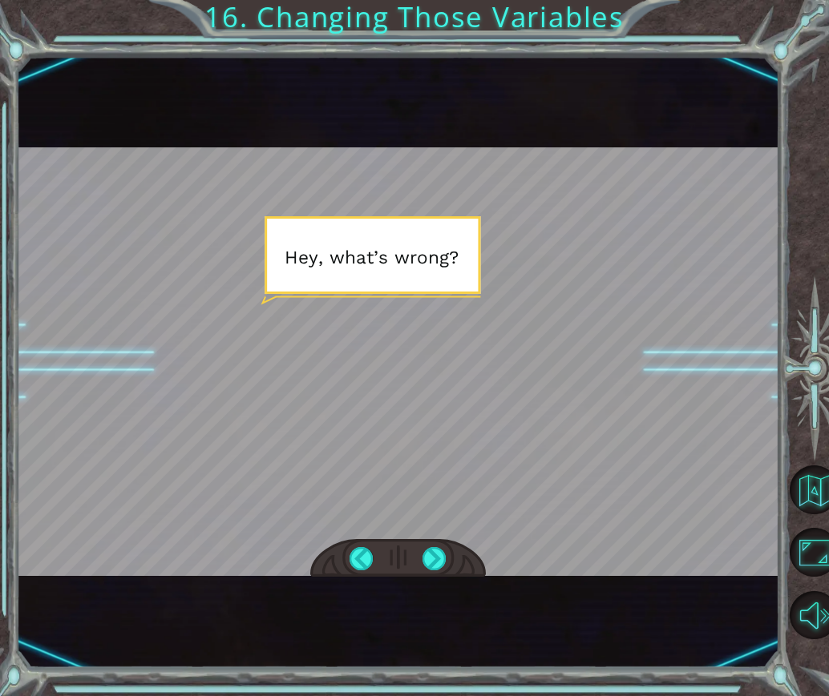
click at [448, 547] on div at bounding box center [397, 558] width 175 height 38
drag, startPoint x: 447, startPoint y: 545, endPoint x: 465, endPoint y: 561, distance: 23.8
click at [447, 546] on div at bounding box center [397, 558] width 175 height 38
click at [416, 582] on div "Temporary Text V e g a ? V e g a a r e y o u s t i l l h e r e ? S h e ' s g o …" at bounding box center [398, 362] width 762 height 613
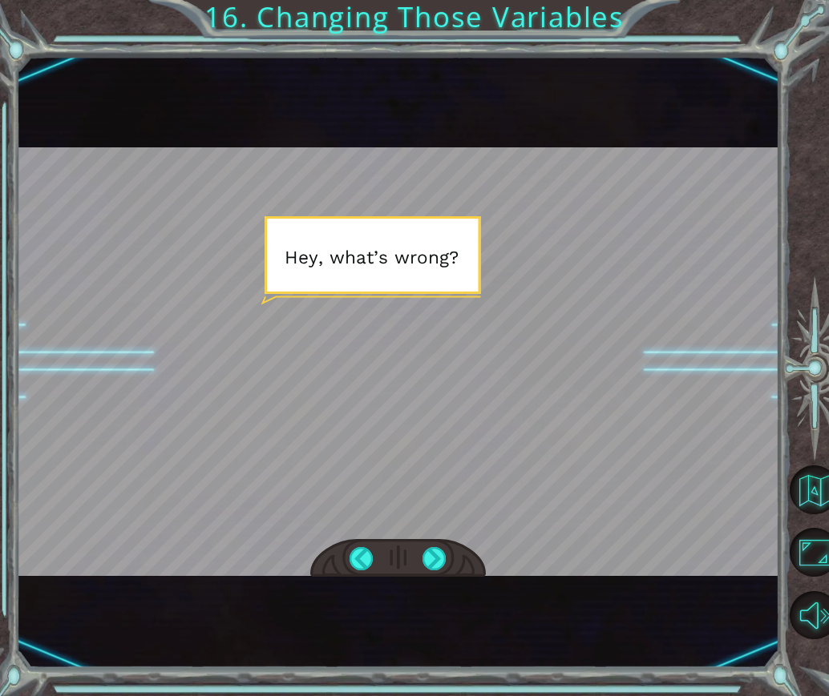
click at [416, 583] on div "Temporary Text V e g a ? V e g a a r e y o u s t i l l h e r e ? S h e ' s g o …" at bounding box center [398, 362] width 762 height 613
click at [410, 579] on div "Temporary Text V e g a ? V e g a a r e y o u s t i l l h e r e ? S h e ' s g o …" at bounding box center [398, 362] width 762 height 613
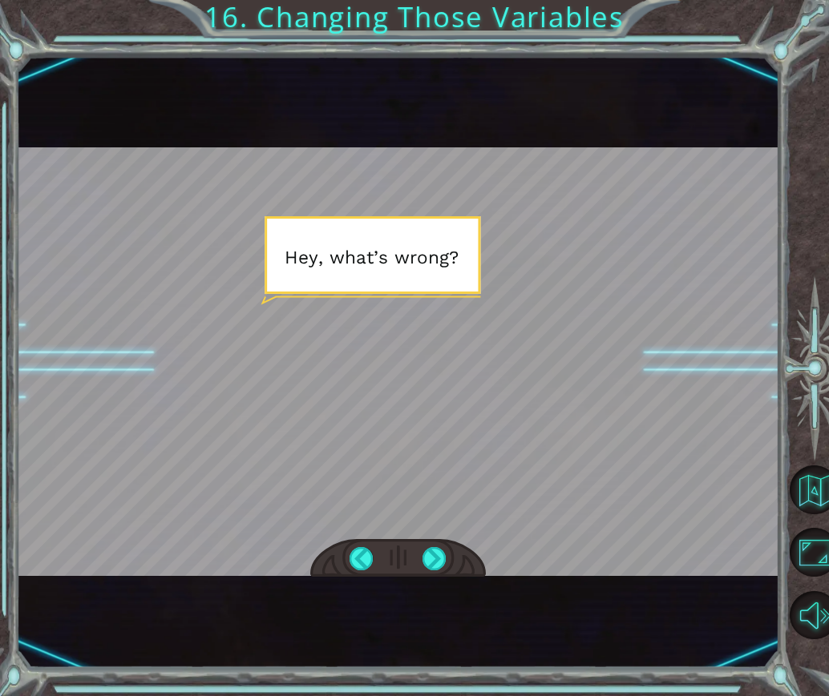
click at [410, 579] on div "Temporary Text V e g a ? V e g a a r e y o u s t i l l h e r e ? S h e ' s g o …" at bounding box center [398, 362] width 762 height 613
click at [424, 558] on div at bounding box center [433, 558] width 23 height 23
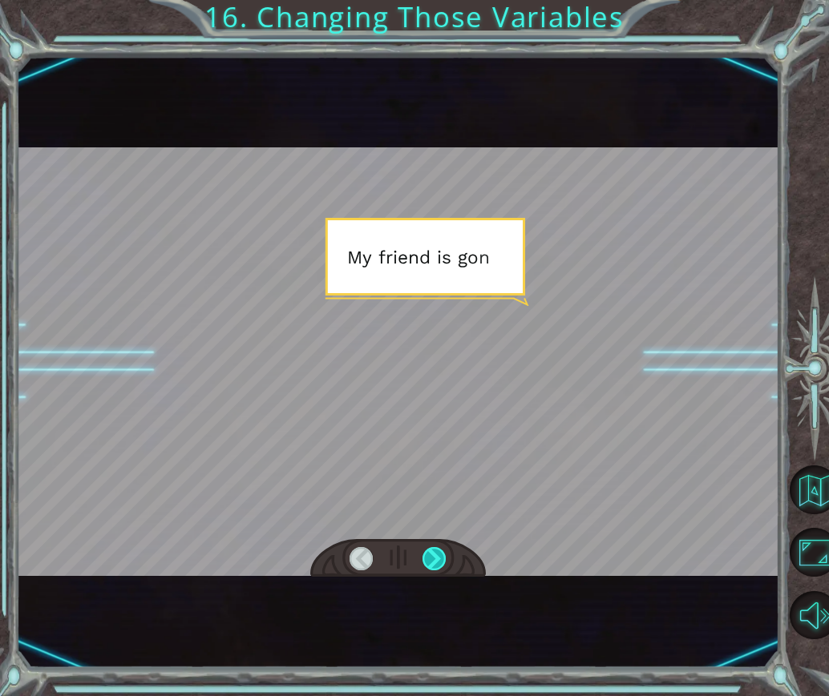
click at [424, 558] on div at bounding box center [433, 558] width 23 height 23
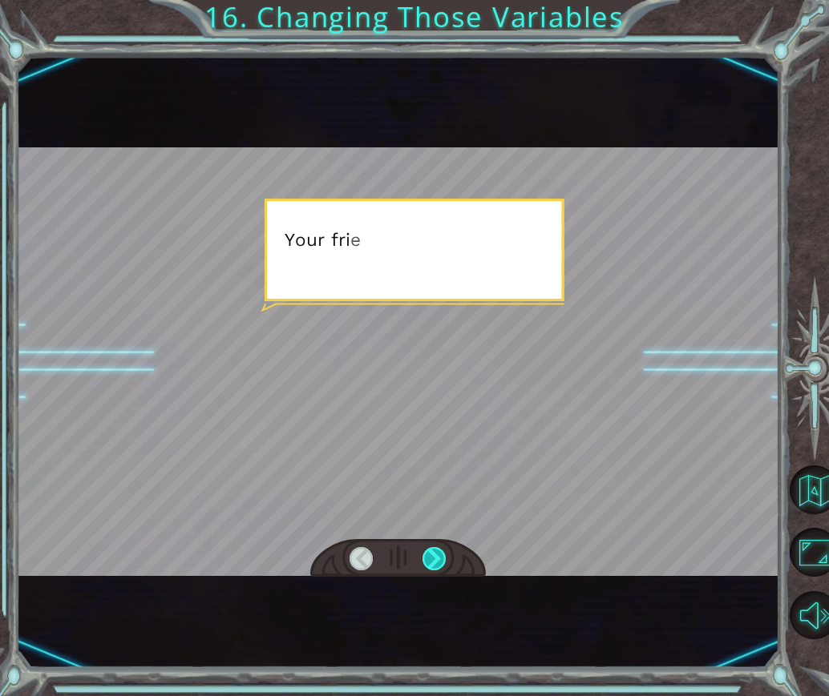
click at [424, 558] on div at bounding box center [433, 558] width 23 height 23
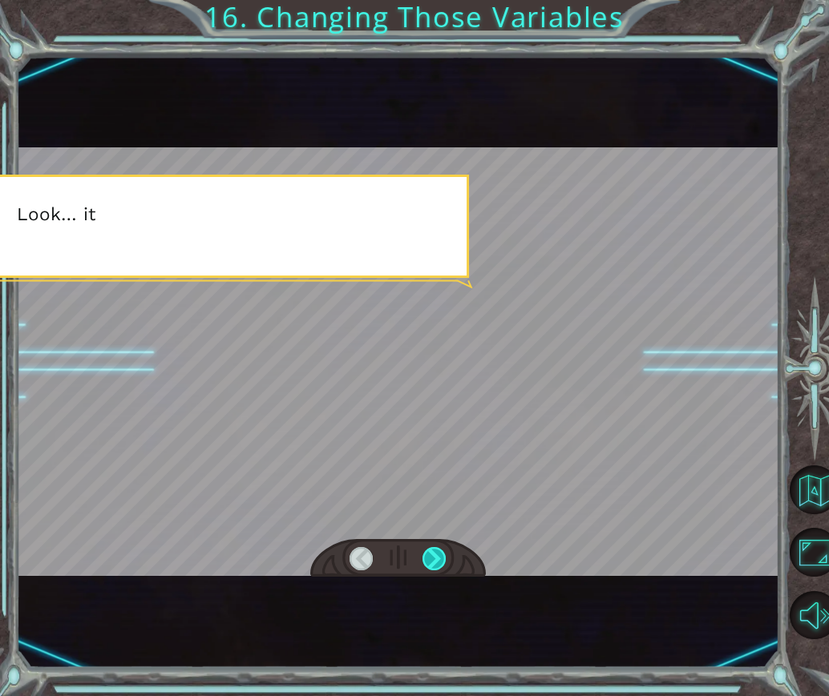
click at [425, 559] on div at bounding box center [433, 558] width 23 height 23
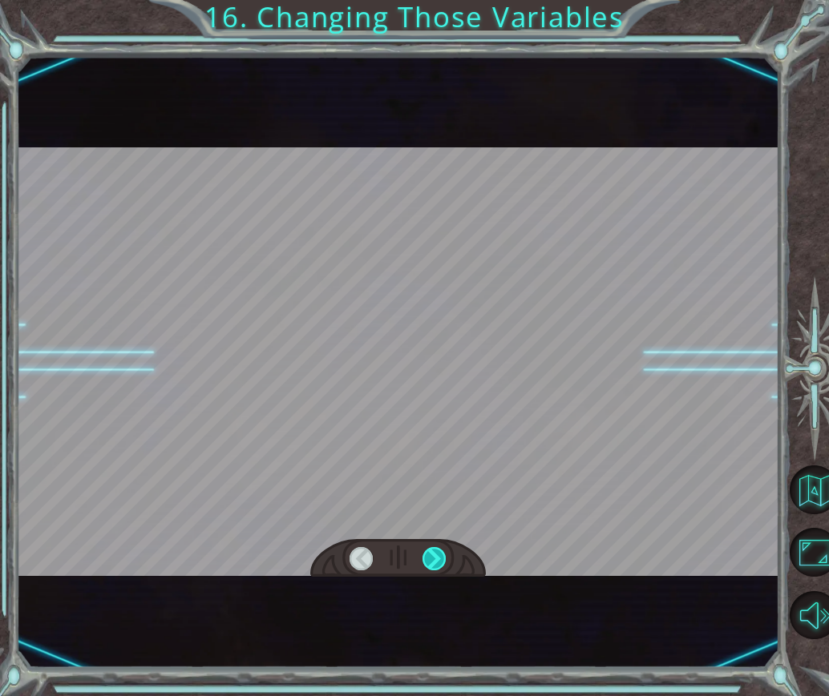
click at [425, 559] on div at bounding box center [433, 558] width 23 height 23
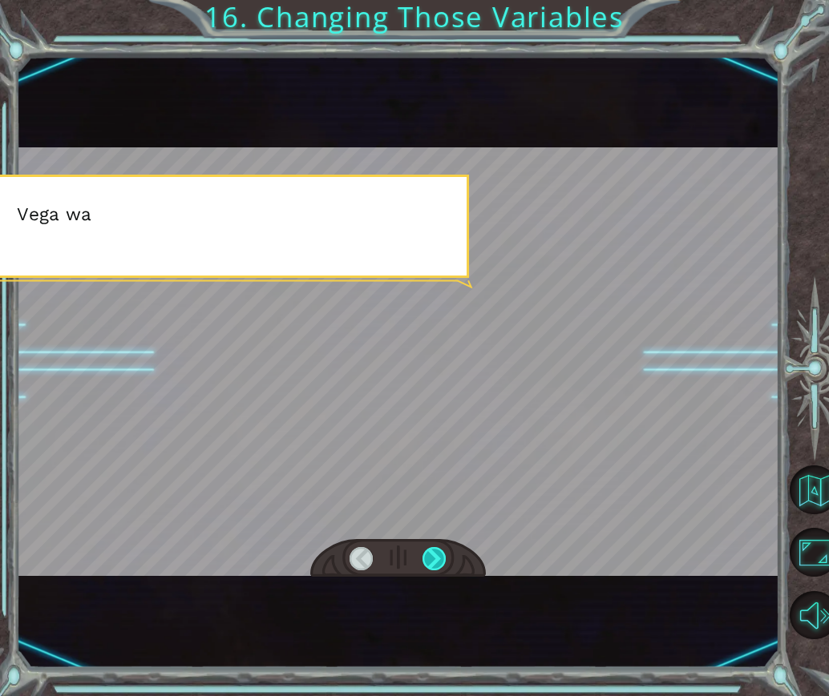
click at [425, 559] on div at bounding box center [433, 558] width 23 height 23
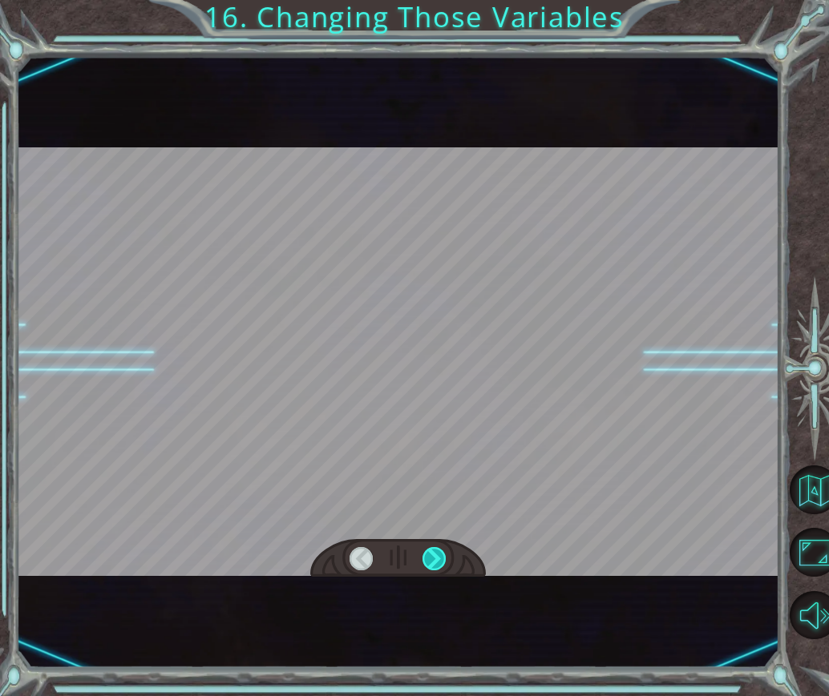
click at [425, 559] on div at bounding box center [433, 558] width 23 height 23
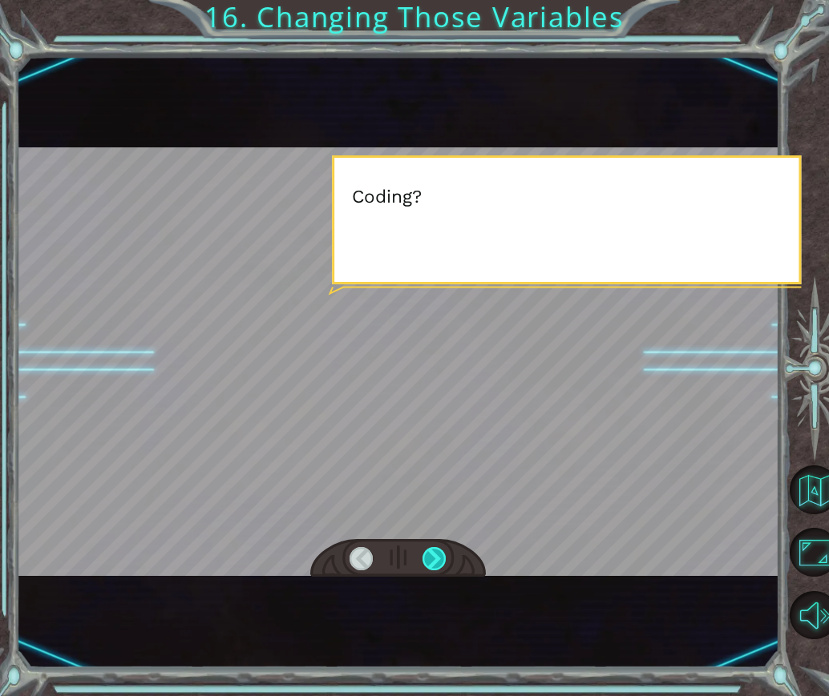
click at [425, 559] on div at bounding box center [433, 558] width 23 height 23
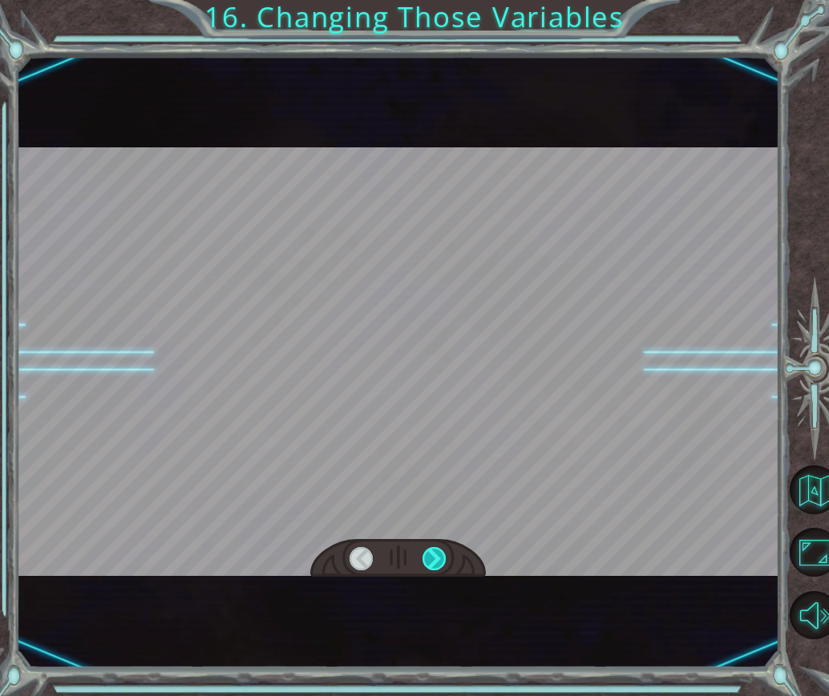
click at [425, 559] on div at bounding box center [433, 558] width 23 height 23
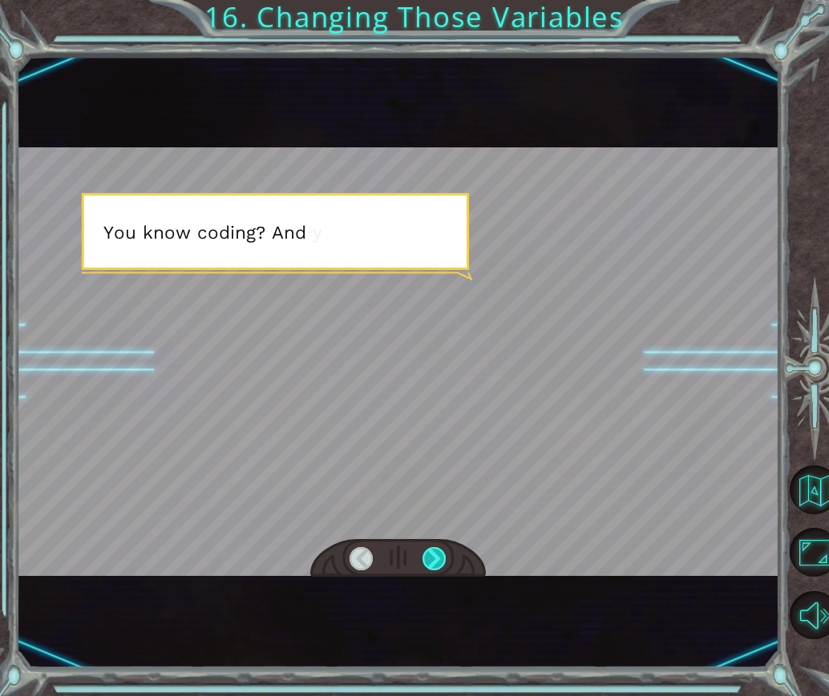
click at [429, 559] on div at bounding box center [433, 558] width 23 height 23
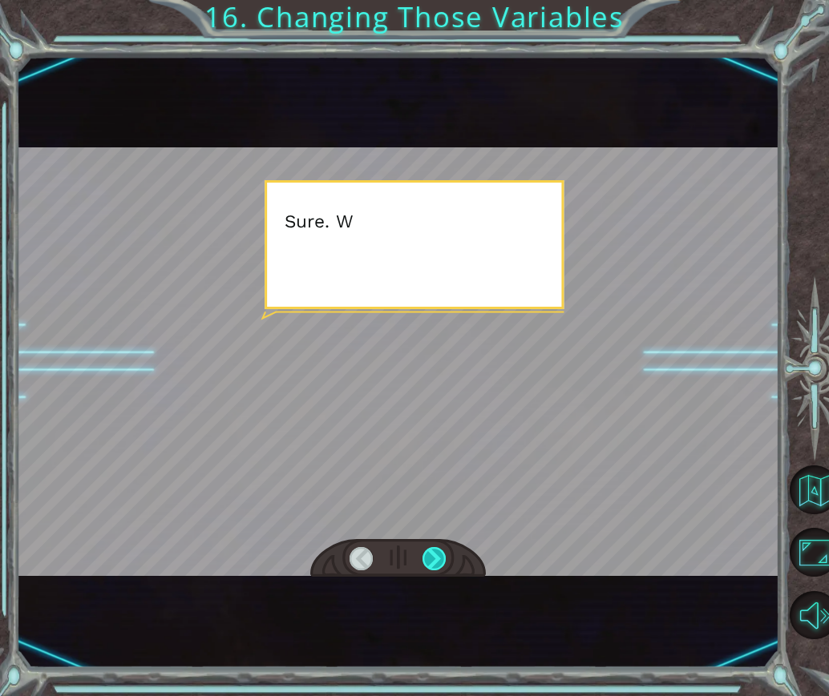
click at [433, 554] on div at bounding box center [433, 558] width 23 height 23
click at [435, 552] on div at bounding box center [433, 558] width 23 height 23
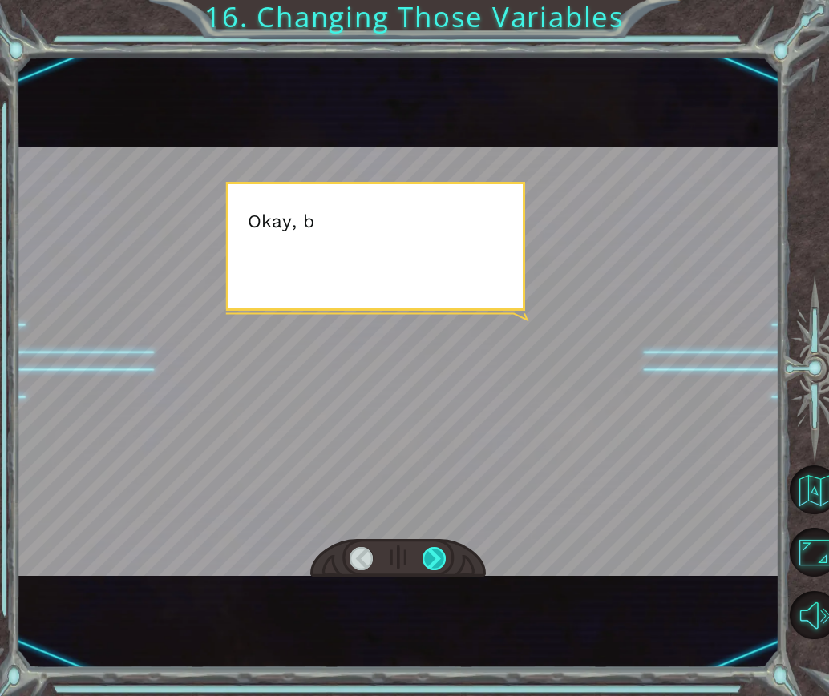
click at [436, 552] on div at bounding box center [433, 558] width 23 height 23
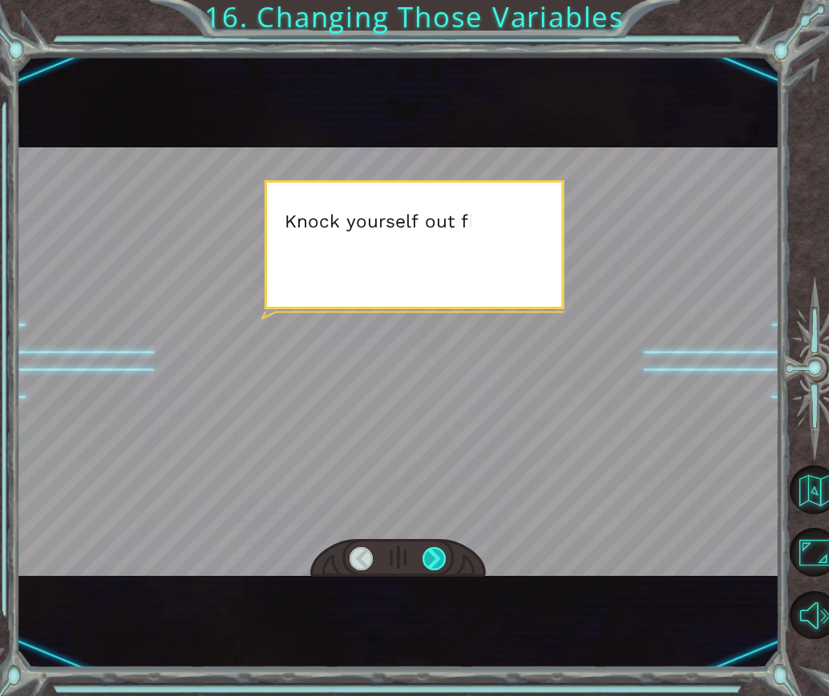
click at [436, 552] on div at bounding box center [433, 558] width 23 height 23
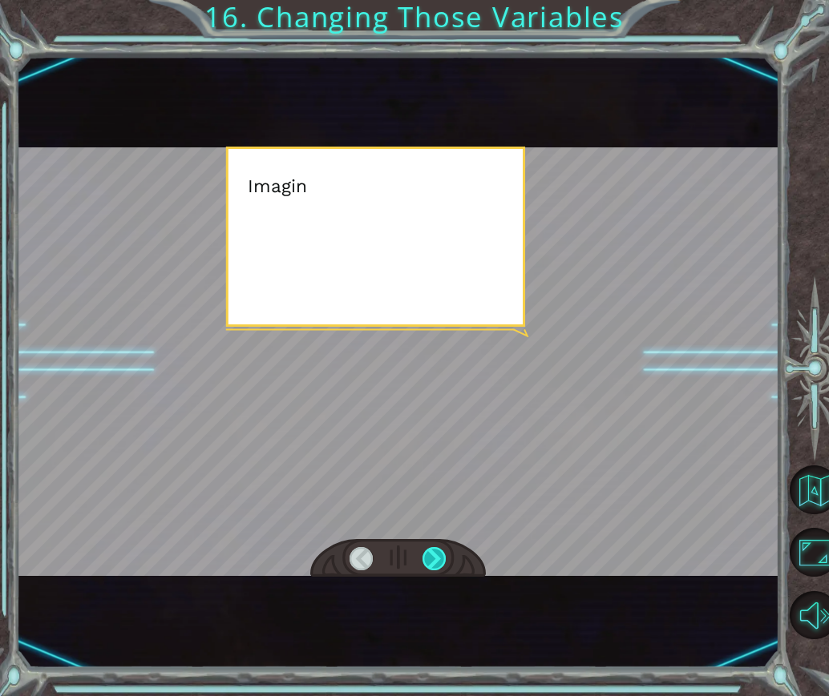
click at [438, 552] on div at bounding box center [433, 558] width 23 height 23
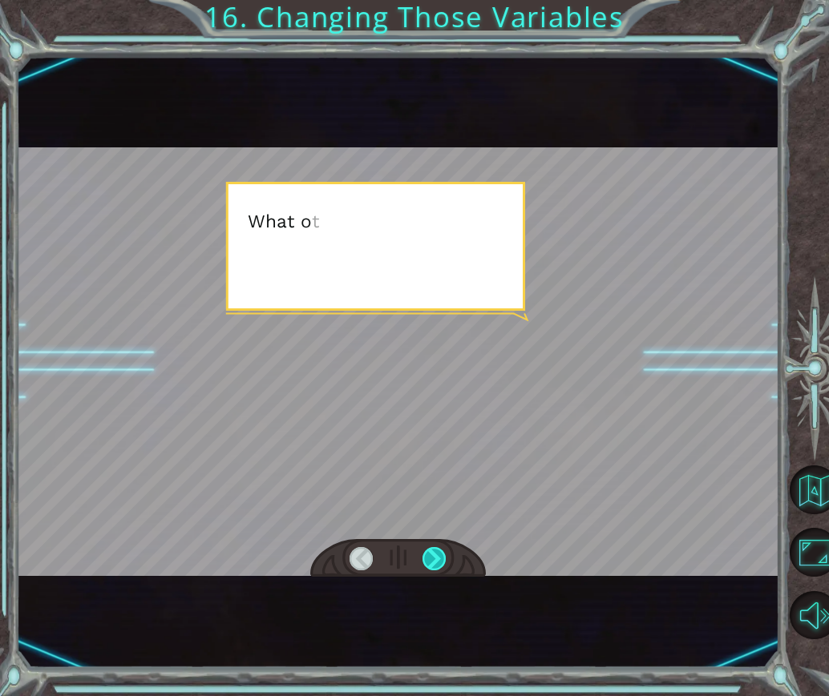
click at [438, 552] on div at bounding box center [433, 558] width 23 height 23
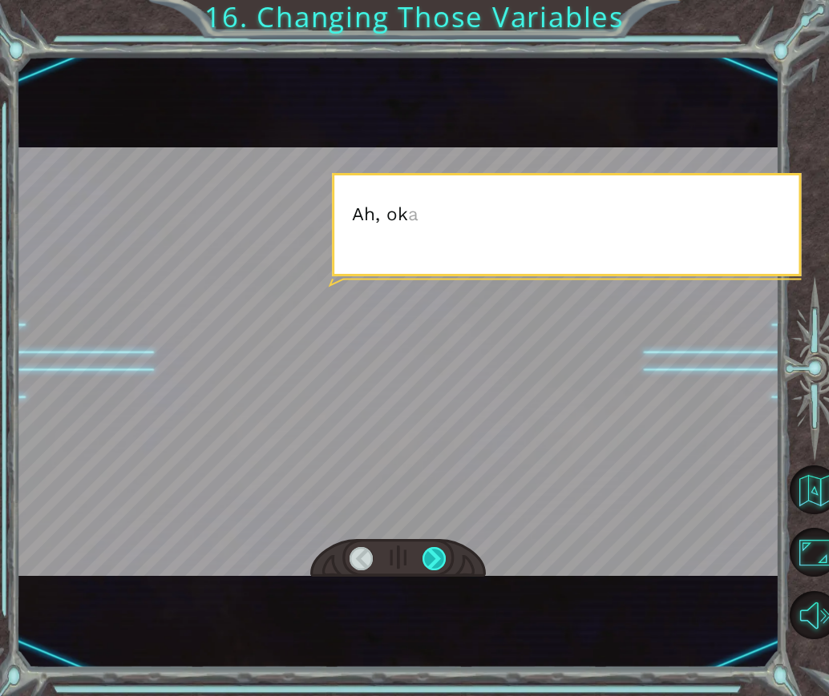
click at [436, 554] on div at bounding box center [433, 558] width 23 height 23
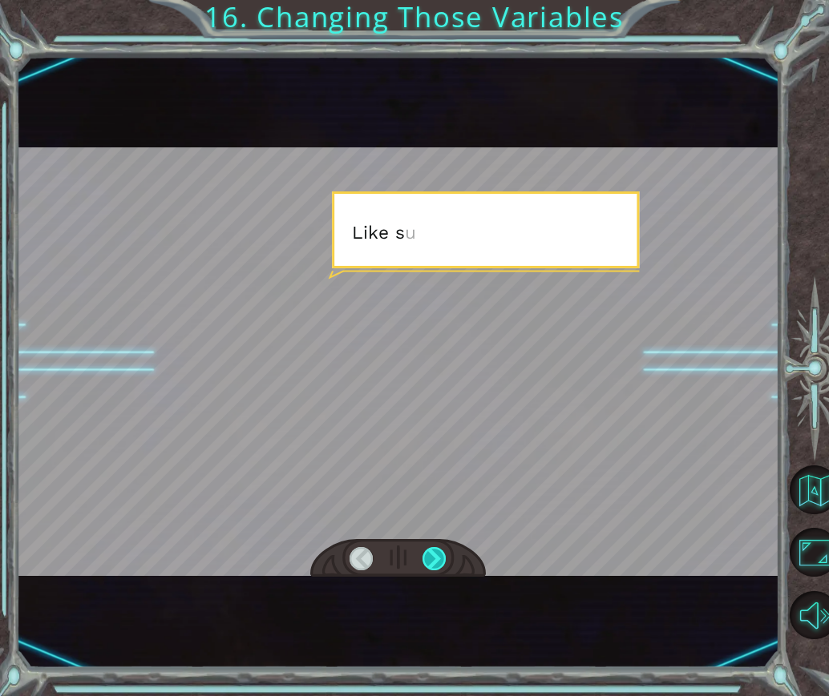
click at [436, 554] on div at bounding box center [433, 558] width 23 height 23
click at [438, 554] on div at bounding box center [433, 558] width 23 height 23
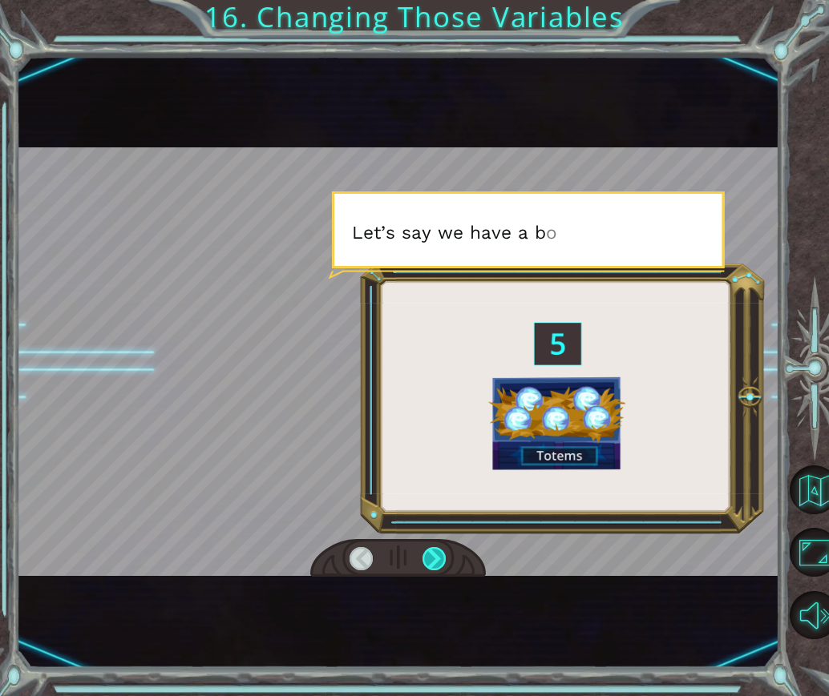
click at [438, 554] on div at bounding box center [433, 558] width 23 height 23
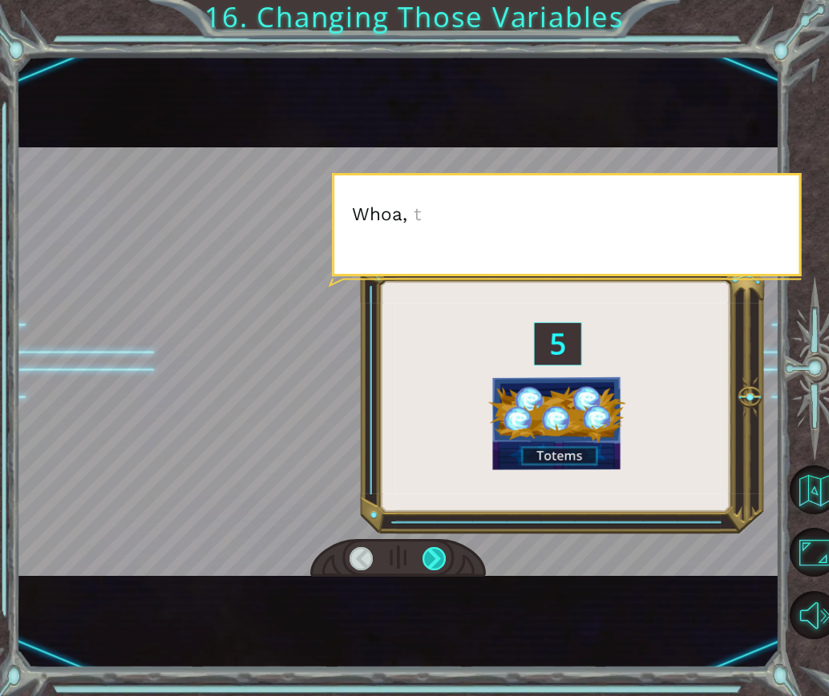
click at [438, 554] on div at bounding box center [433, 558] width 23 height 23
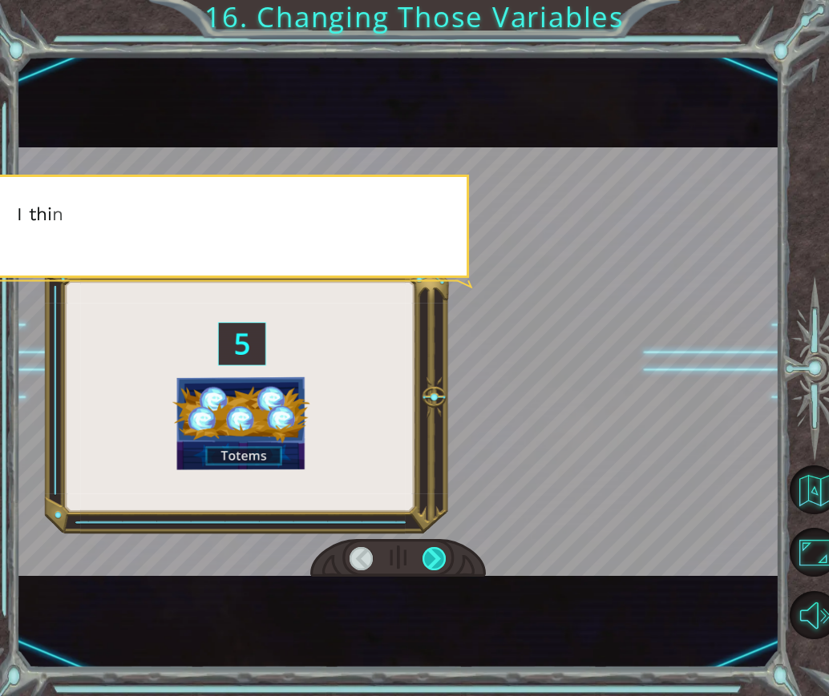
click at [438, 554] on div at bounding box center [433, 558] width 23 height 23
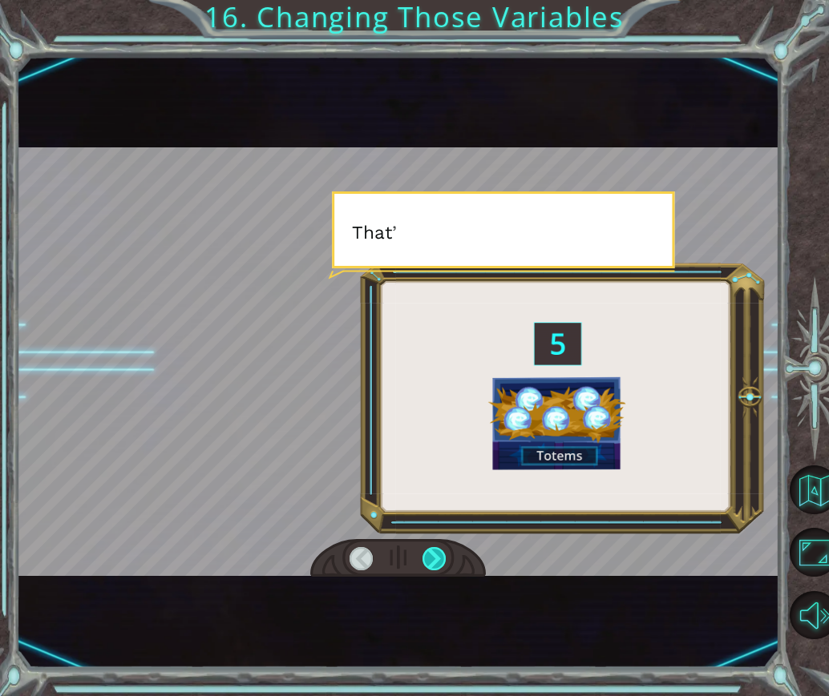
click at [438, 554] on div at bounding box center [433, 558] width 23 height 23
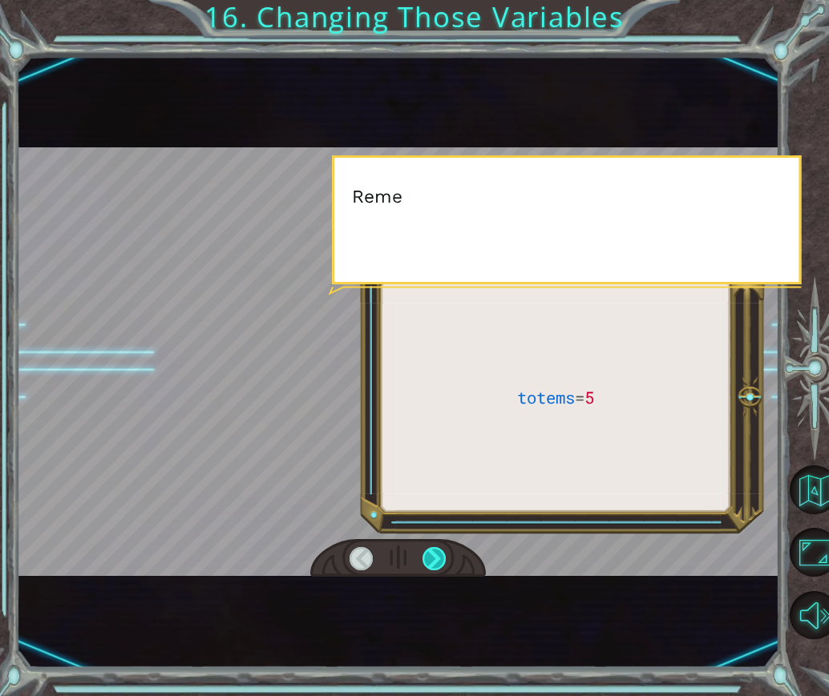
click at [438, 554] on div at bounding box center [433, 558] width 23 height 23
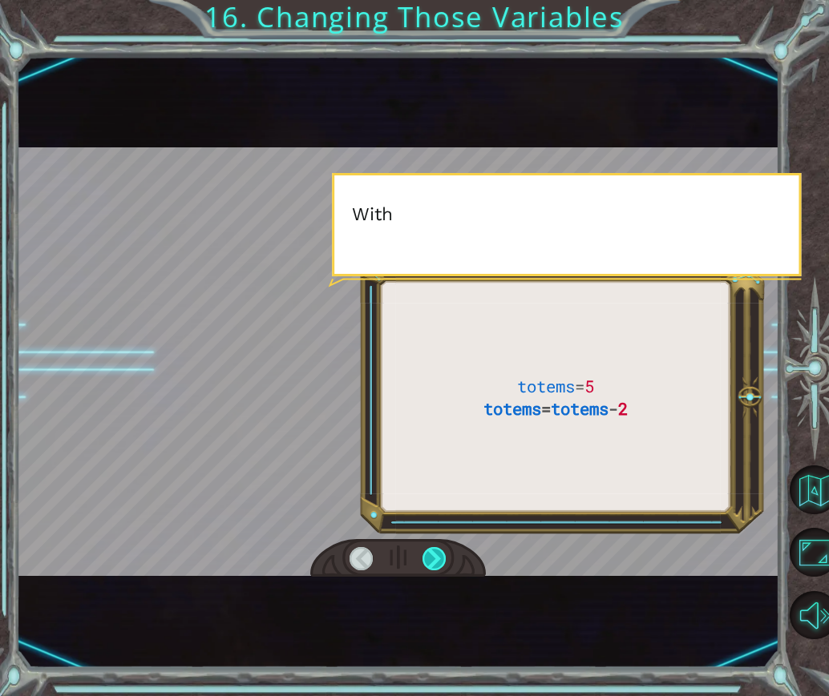
click at [438, 554] on div at bounding box center [433, 558] width 23 height 23
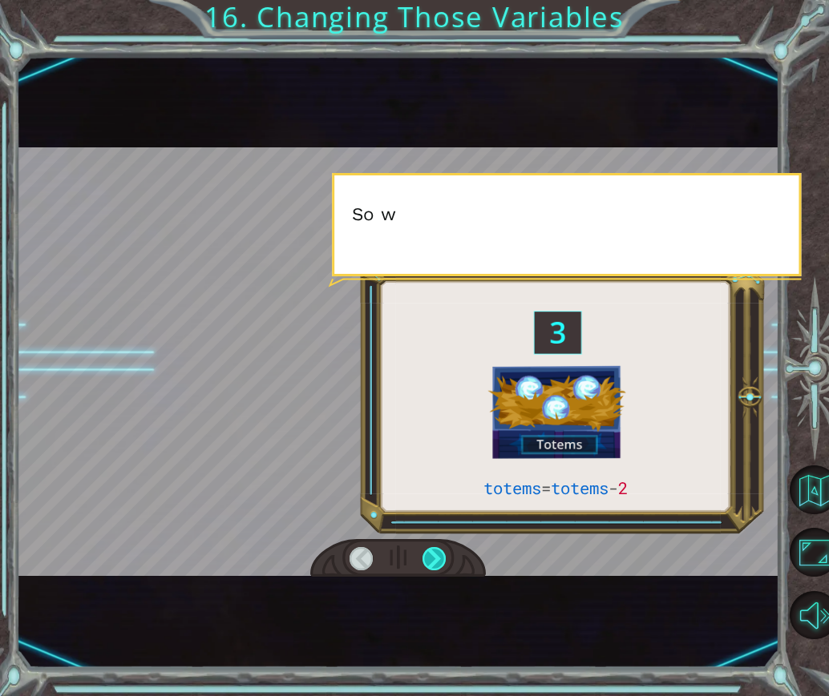
click at [438, 554] on div at bounding box center [433, 558] width 23 height 23
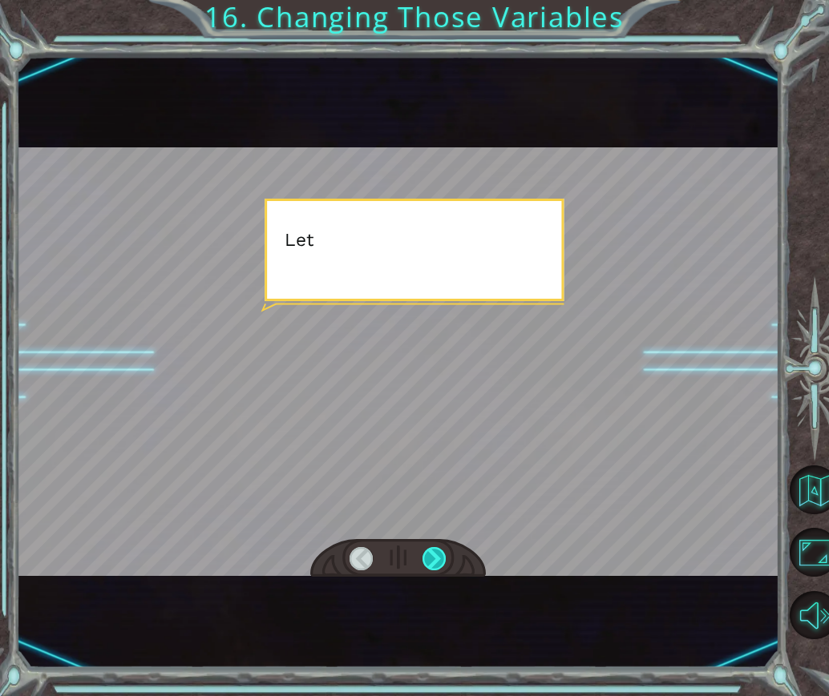
click at [438, 554] on div at bounding box center [433, 558] width 23 height 23
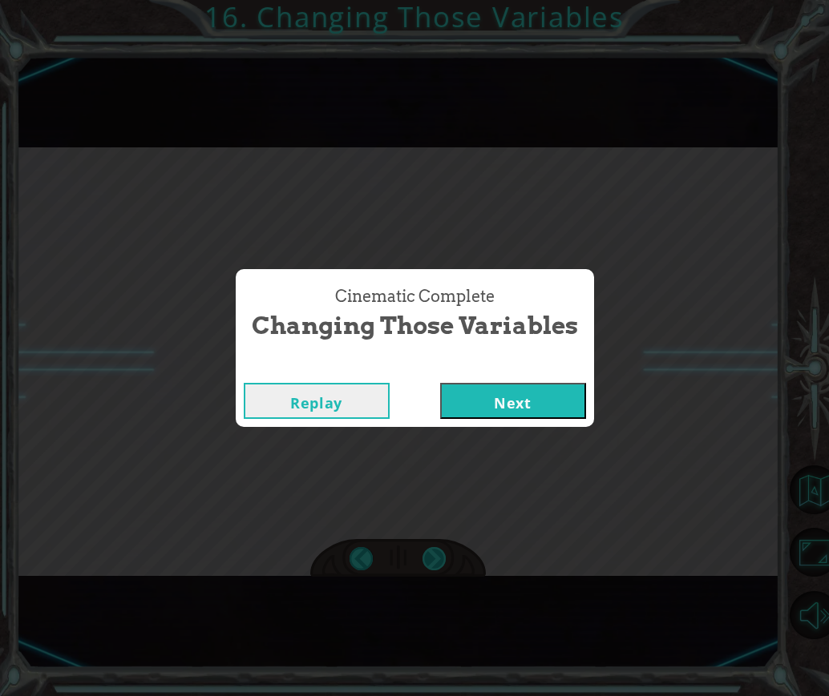
click at [438, 0] on div "totems = totems - 2 V e g a ? V e g a a r e y o u s t i l l h e r e ? S h e ' s…" at bounding box center [414, 0] width 829 height 0
click at [438, 554] on div "Cinematic Complete Changing Those Variables Replay Next" at bounding box center [414, 348] width 829 height 696
click at [492, 401] on button "Next" at bounding box center [513, 401] width 146 height 36
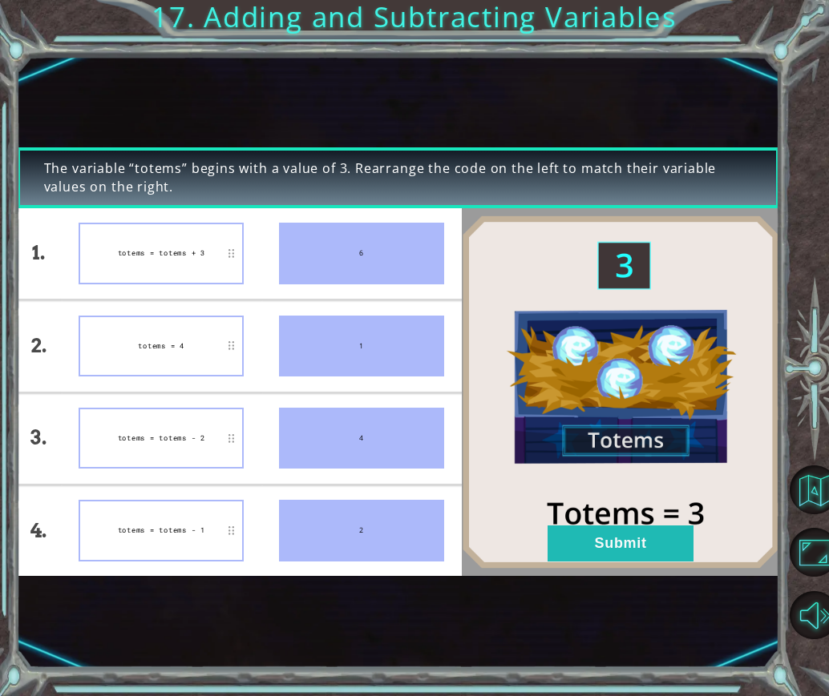
click at [395, 432] on div "4" at bounding box center [361, 438] width 165 height 61
drag, startPoint x: 326, startPoint y: 441, endPoint x: 333, endPoint y: 458, distance: 18.8
click at [333, 458] on div "4" at bounding box center [361, 438] width 165 height 61
drag, startPoint x: 344, startPoint y: 341, endPoint x: 327, endPoint y: 385, distance: 46.4
click at [341, 391] on ul "6 1 4 2" at bounding box center [361, 392] width 200 height 369
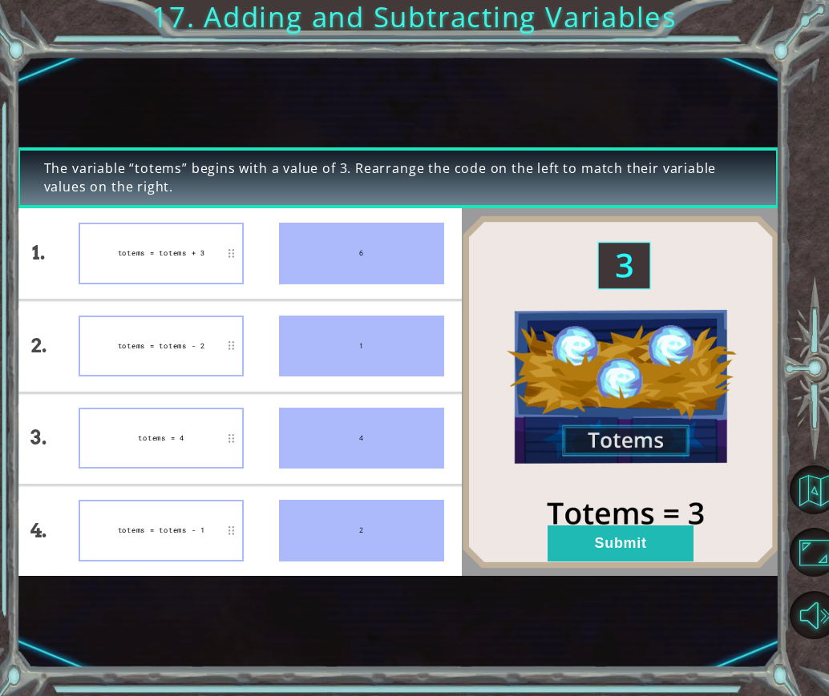
click at [184, 244] on div "totems = totems + 3" at bounding box center [161, 253] width 165 height 61
click at [569, 545] on button "Submit" at bounding box center [620, 544] width 146 height 36
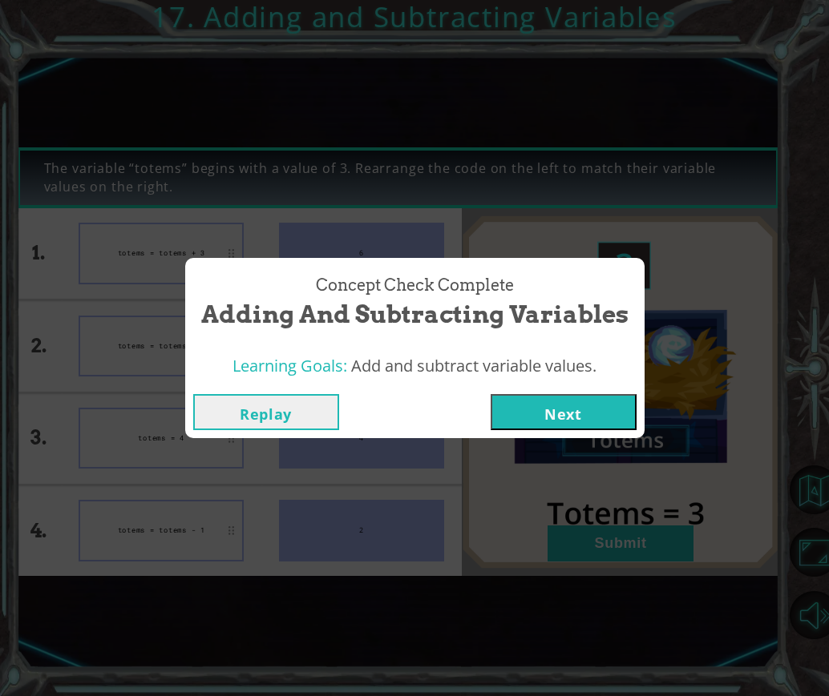
click at [540, 426] on button "Next" at bounding box center [563, 412] width 146 height 36
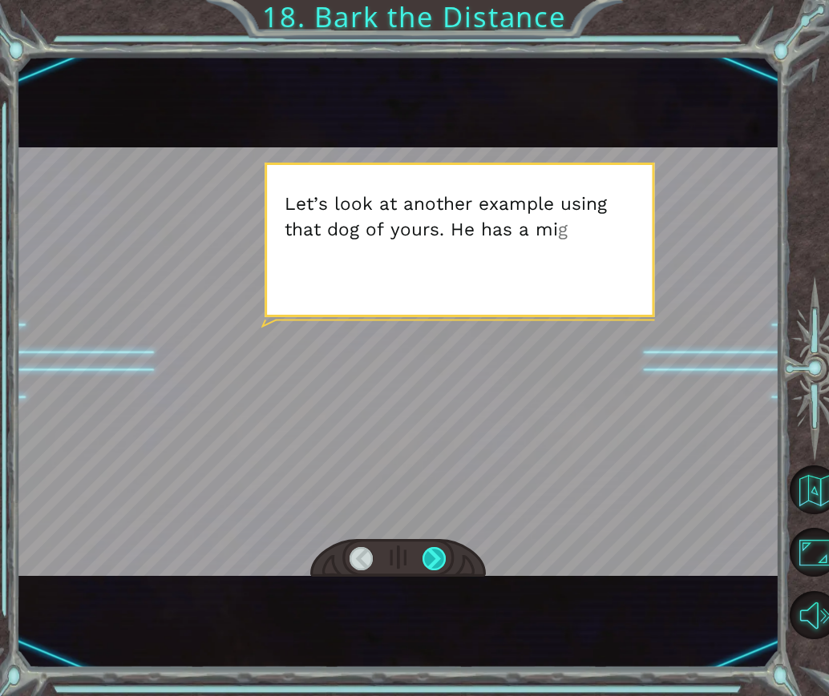
drag, startPoint x: 421, startPoint y: 566, endPoint x: 427, endPoint y: 557, distance: 10.4
click at [422, 565] on div at bounding box center [397, 558] width 175 height 38
click at [436, 550] on div at bounding box center [433, 558] width 23 height 23
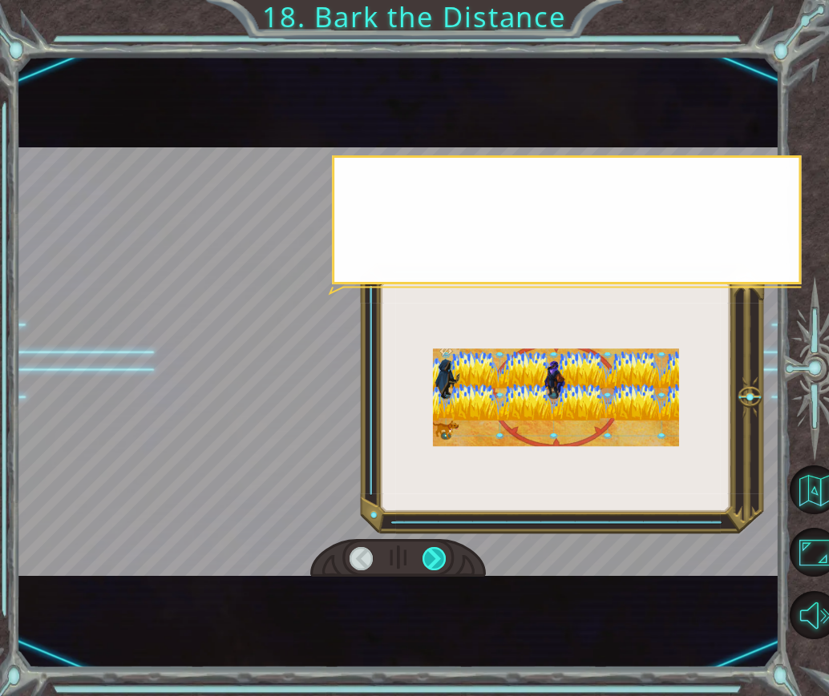
click at [436, 553] on div at bounding box center [433, 558] width 23 height 23
click at [436, 551] on div at bounding box center [433, 558] width 23 height 23
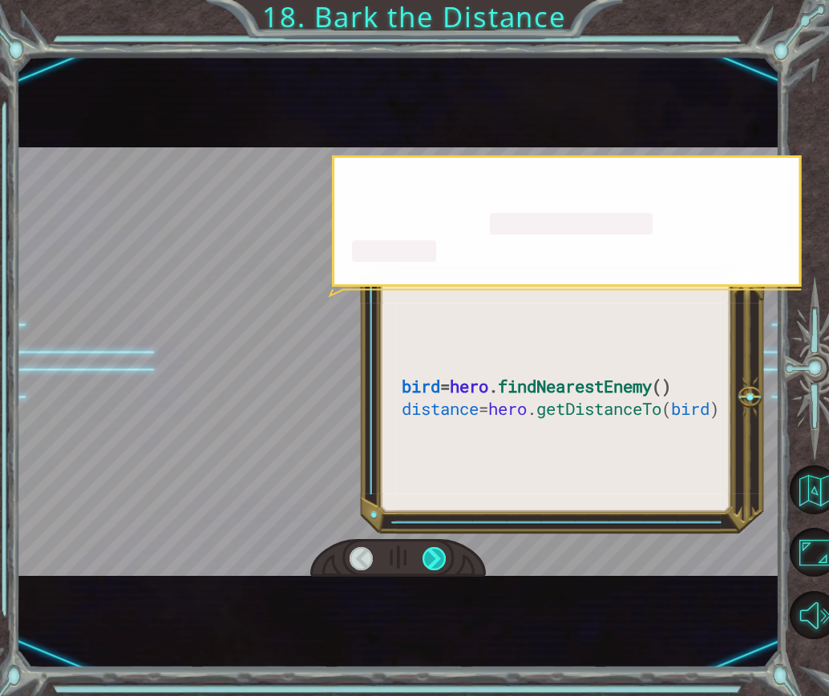
click at [436, 551] on div at bounding box center [433, 558] width 23 height 23
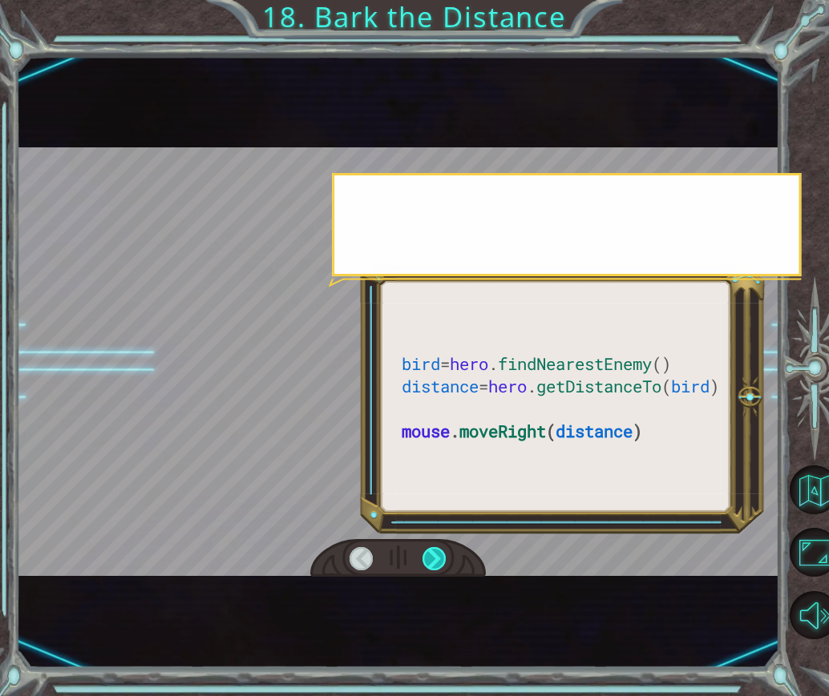
click at [436, 551] on div at bounding box center [433, 558] width 23 height 23
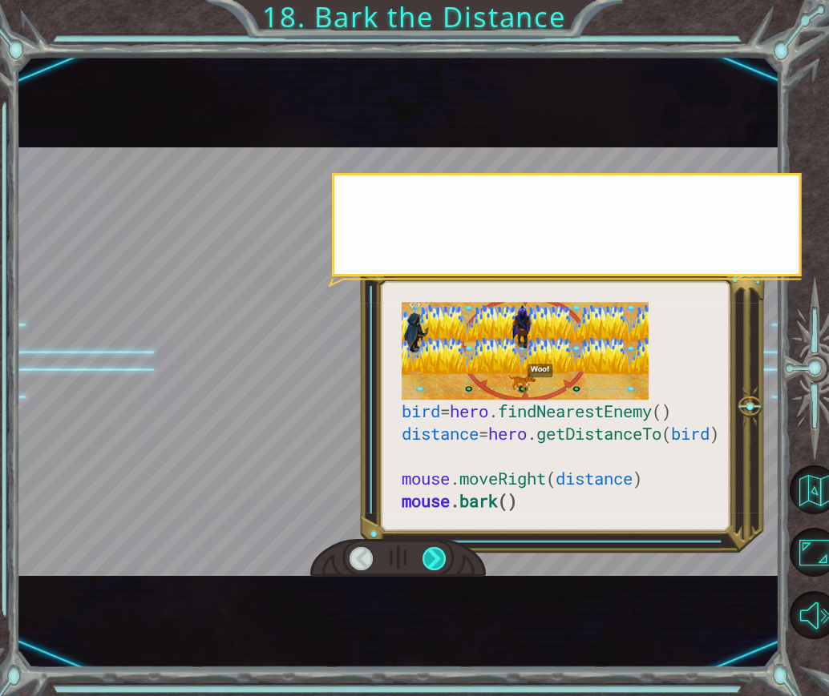
click at [436, 551] on div at bounding box center [433, 558] width 23 height 23
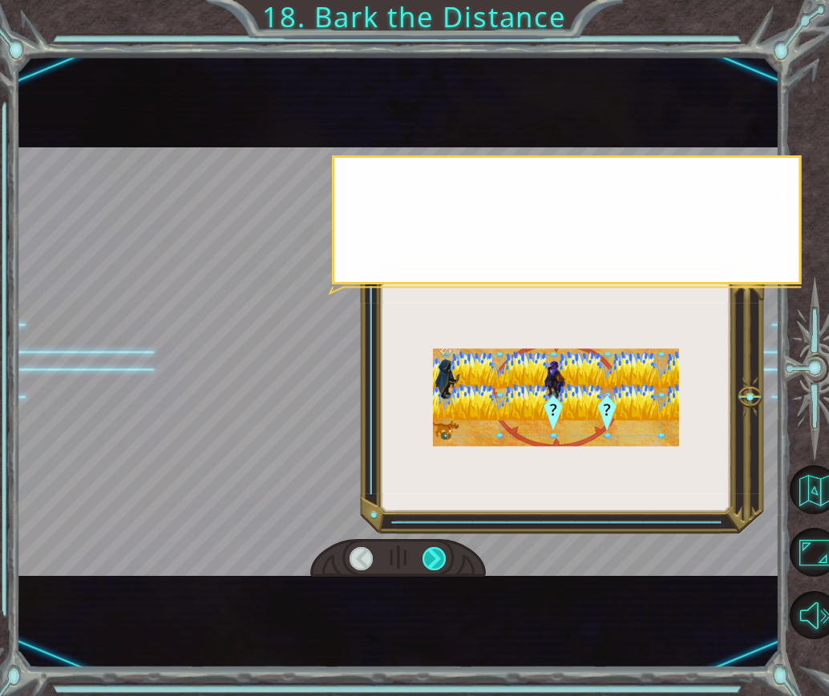
click at [436, 551] on div at bounding box center [433, 558] width 23 height 23
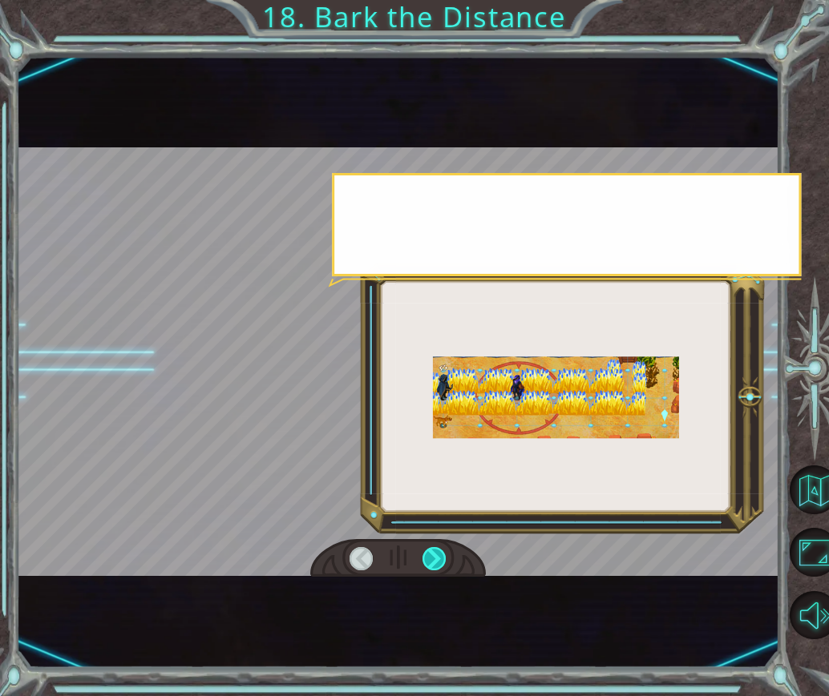
click at [436, 551] on div at bounding box center [433, 558] width 23 height 23
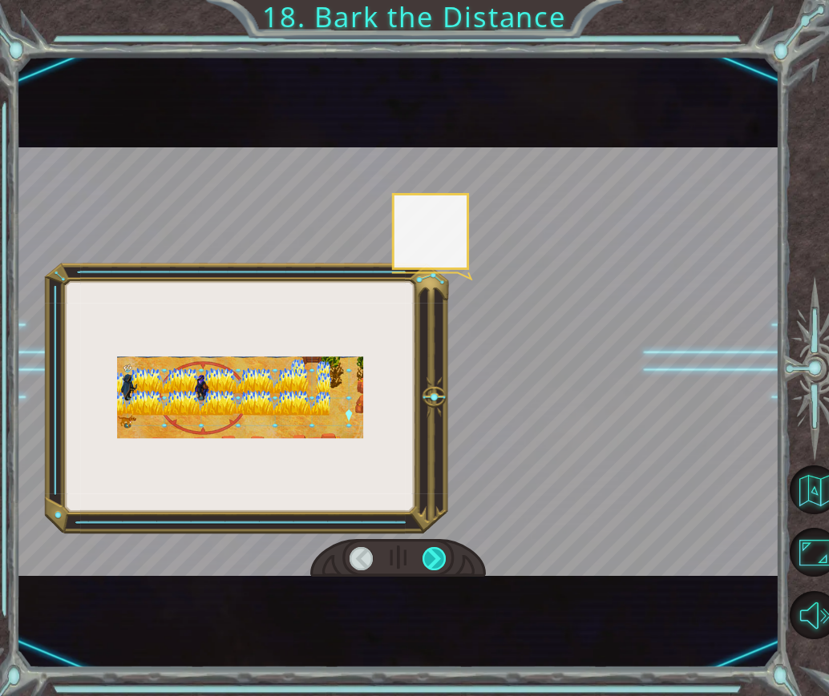
click at [436, 551] on div at bounding box center [433, 558] width 23 height 23
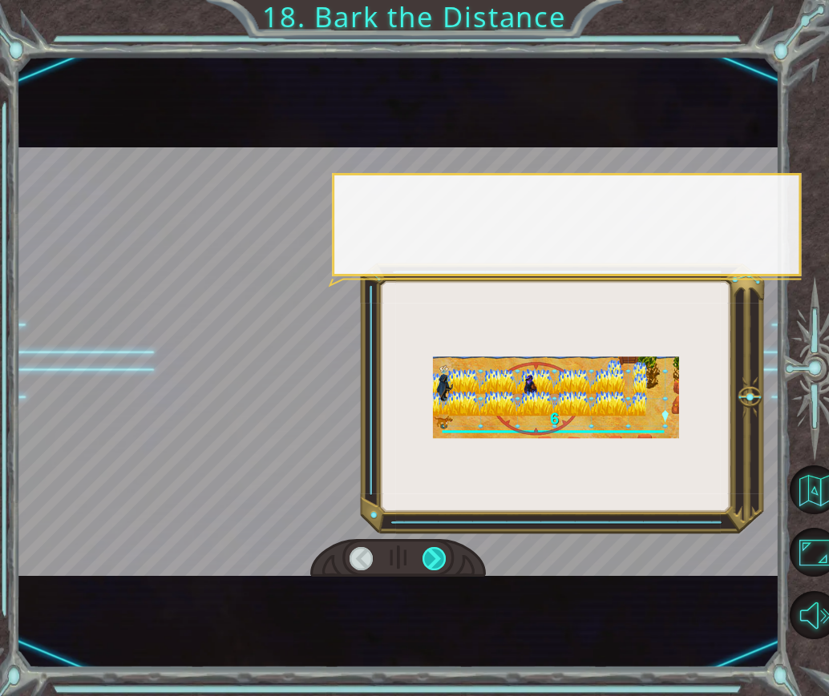
click at [436, 551] on div at bounding box center [433, 558] width 23 height 23
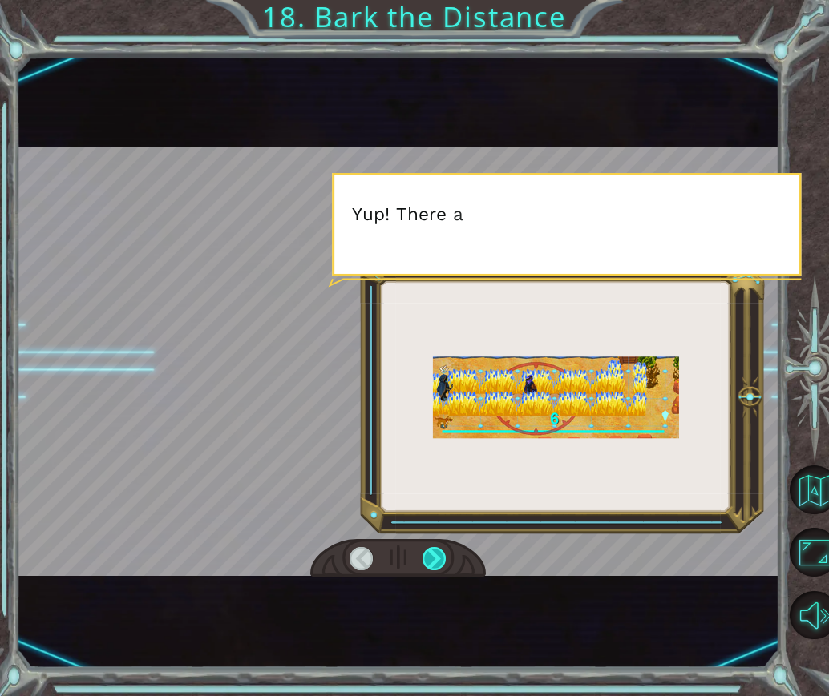
click at [436, 551] on div at bounding box center [433, 558] width 23 height 23
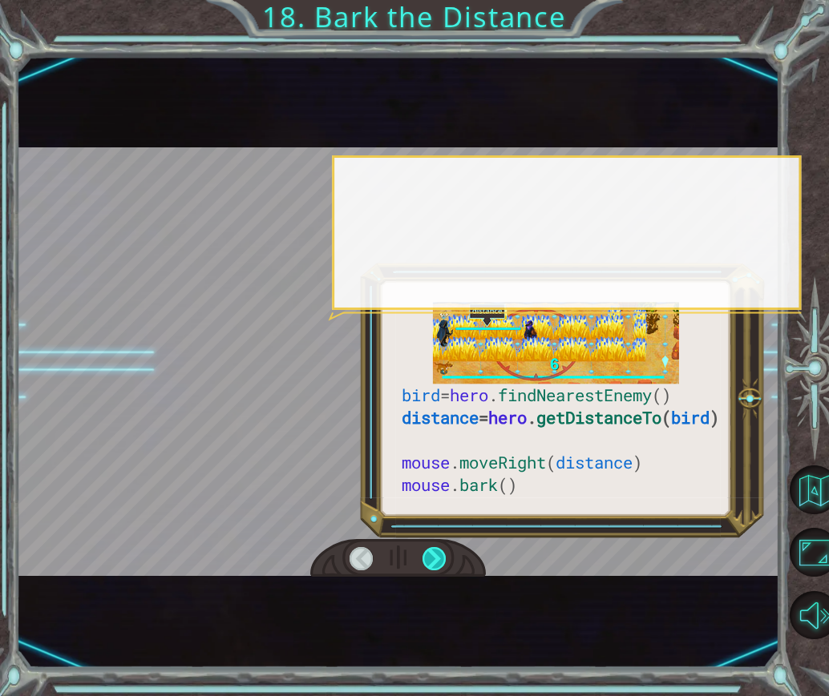
click at [436, 551] on div at bounding box center [433, 558] width 23 height 23
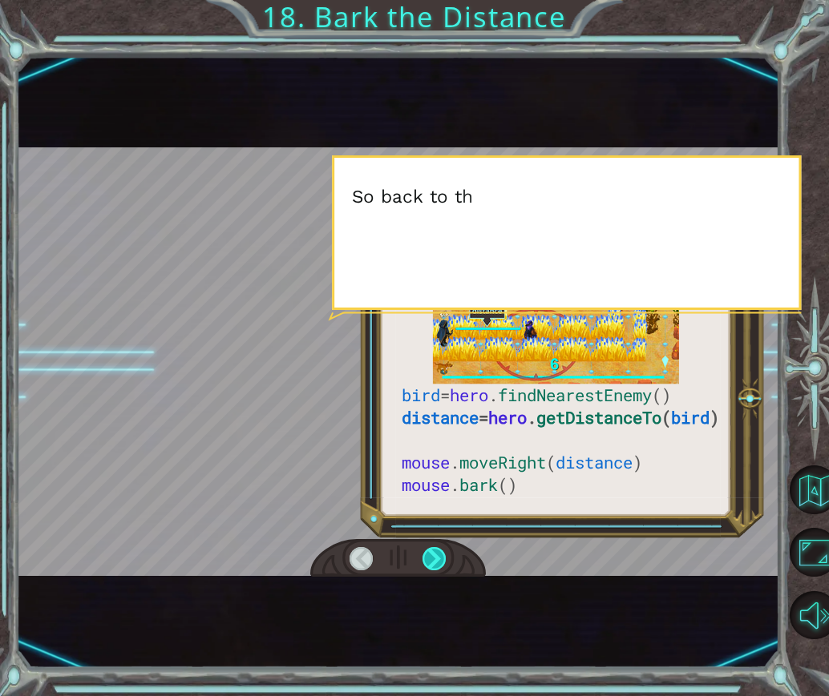
click at [436, 551] on div at bounding box center [433, 558] width 23 height 23
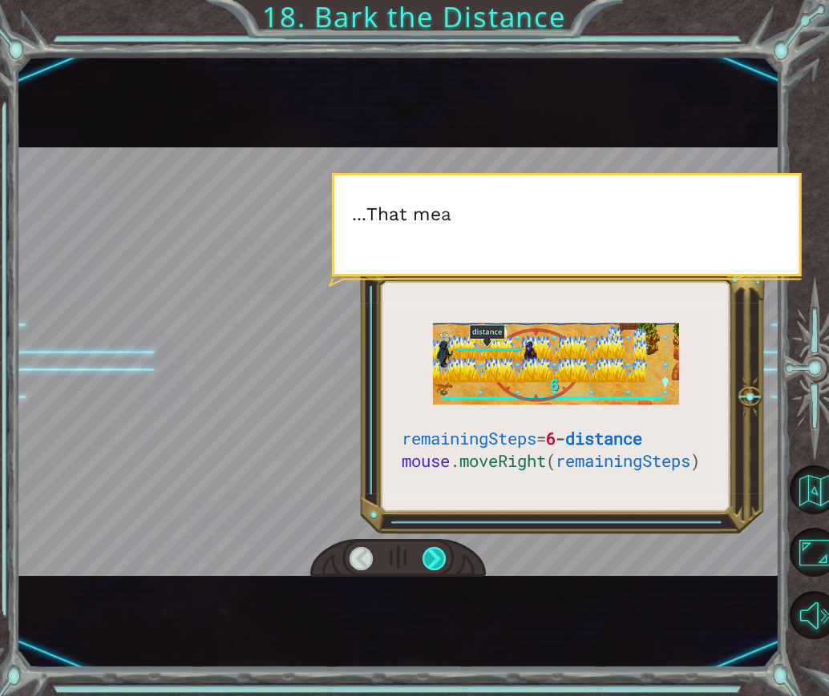
click at [436, 551] on div at bounding box center [433, 558] width 23 height 23
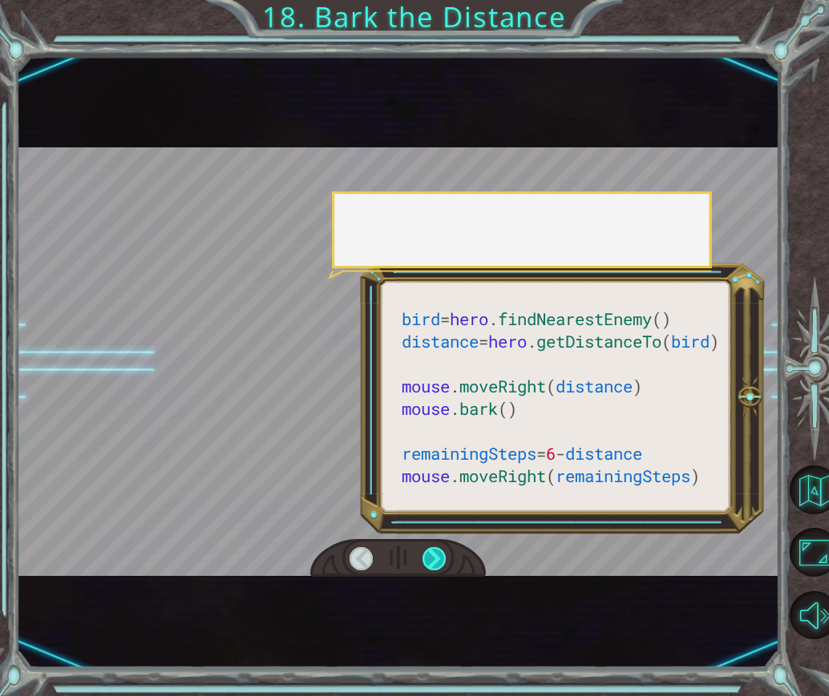
click at [436, 551] on div at bounding box center [433, 558] width 23 height 23
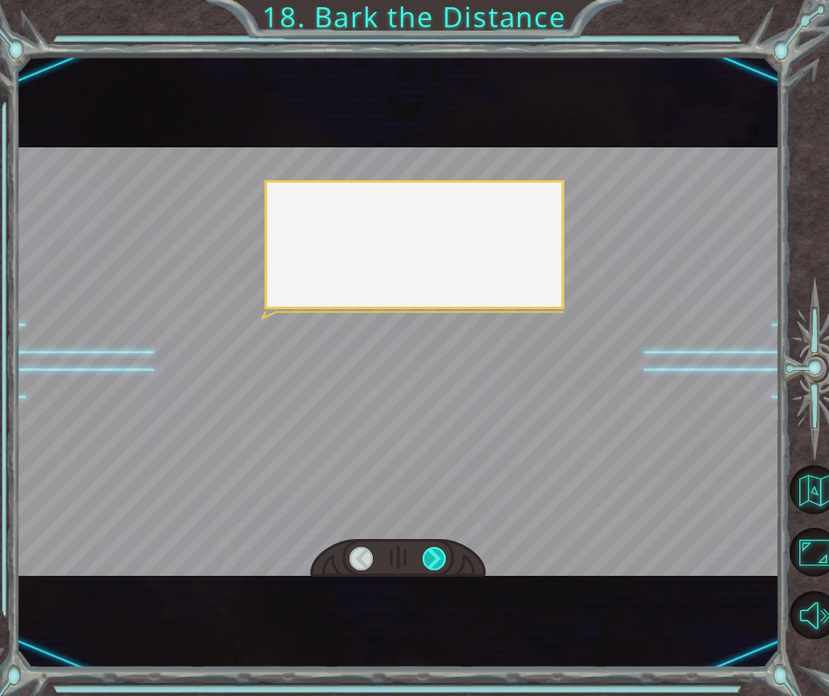
click at [436, 551] on div at bounding box center [433, 558] width 23 height 23
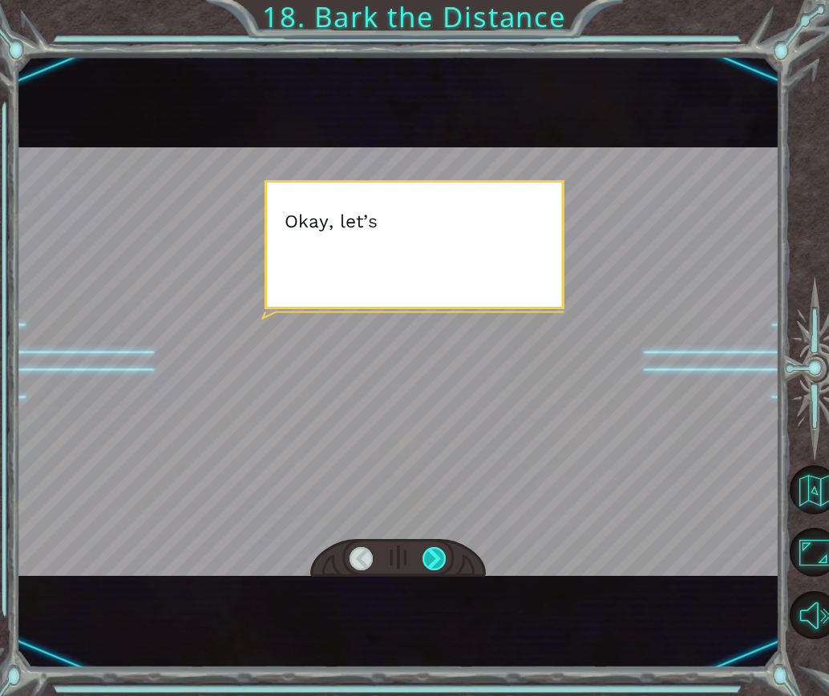
click at [436, 551] on div at bounding box center [433, 558] width 23 height 23
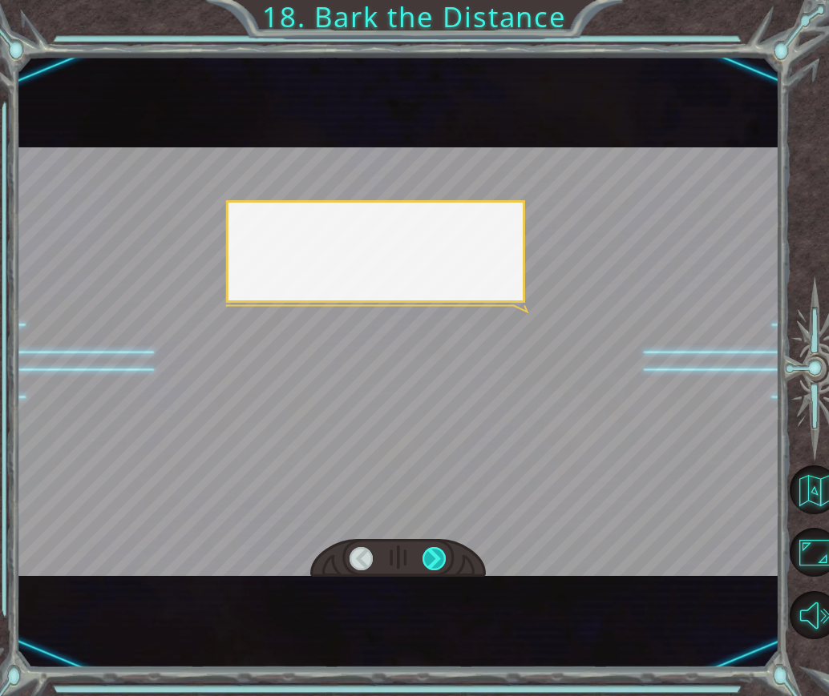
click at [436, 551] on div at bounding box center [433, 558] width 23 height 23
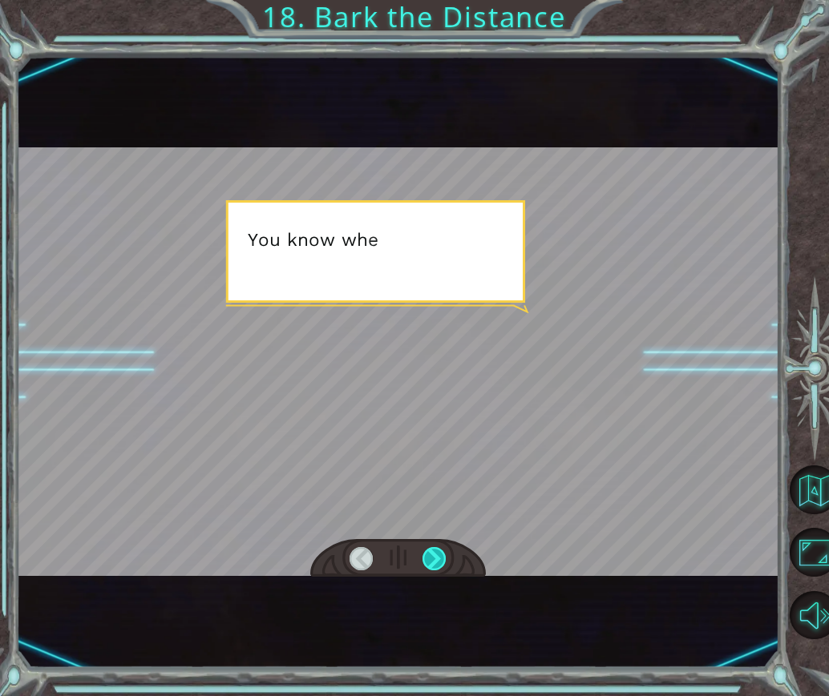
click at [436, 551] on div at bounding box center [433, 558] width 23 height 23
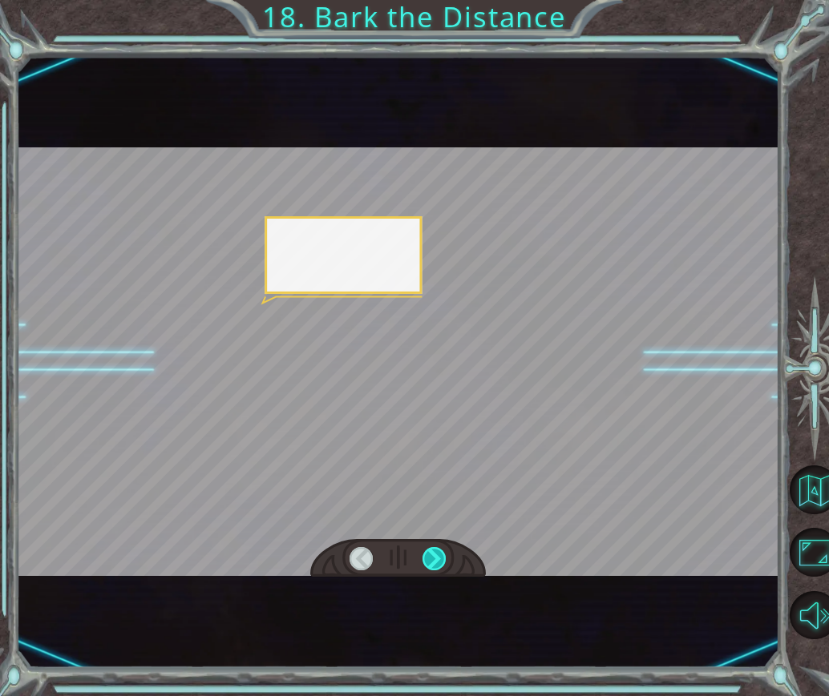
click at [436, 551] on div at bounding box center [433, 558] width 23 height 23
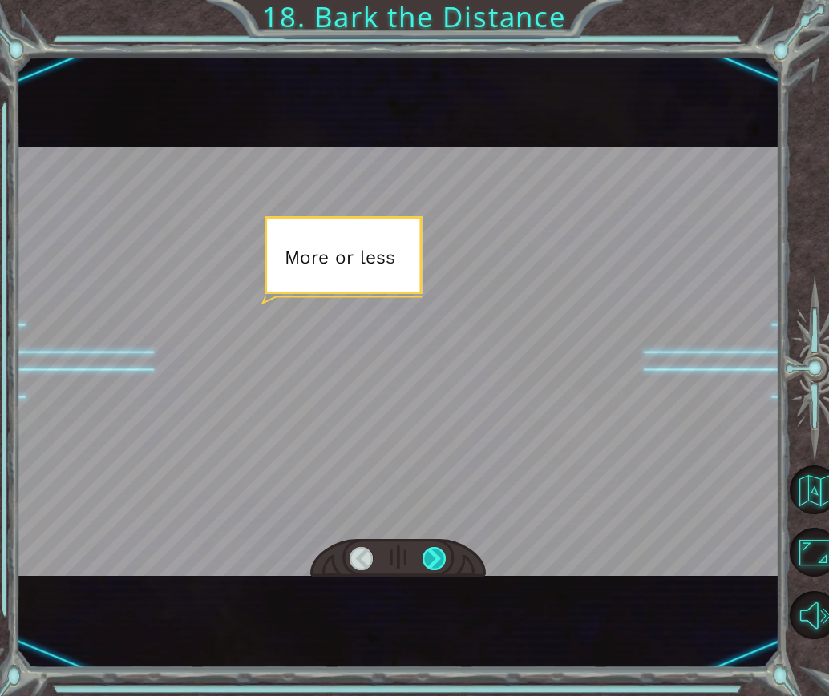
click at [436, 551] on div at bounding box center [433, 558] width 23 height 23
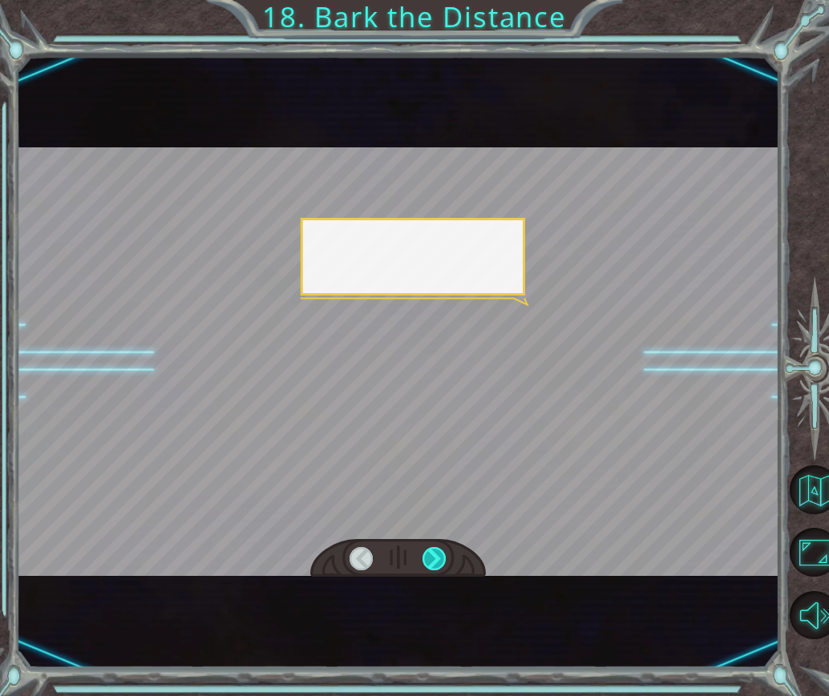
click at [436, 551] on div at bounding box center [433, 558] width 23 height 23
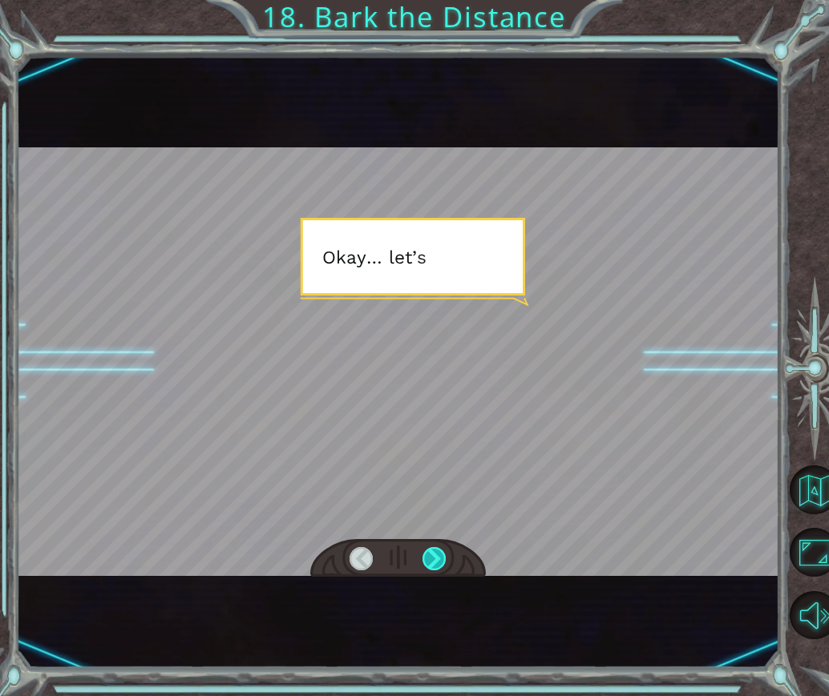
click at [436, 551] on div at bounding box center [433, 558] width 23 height 23
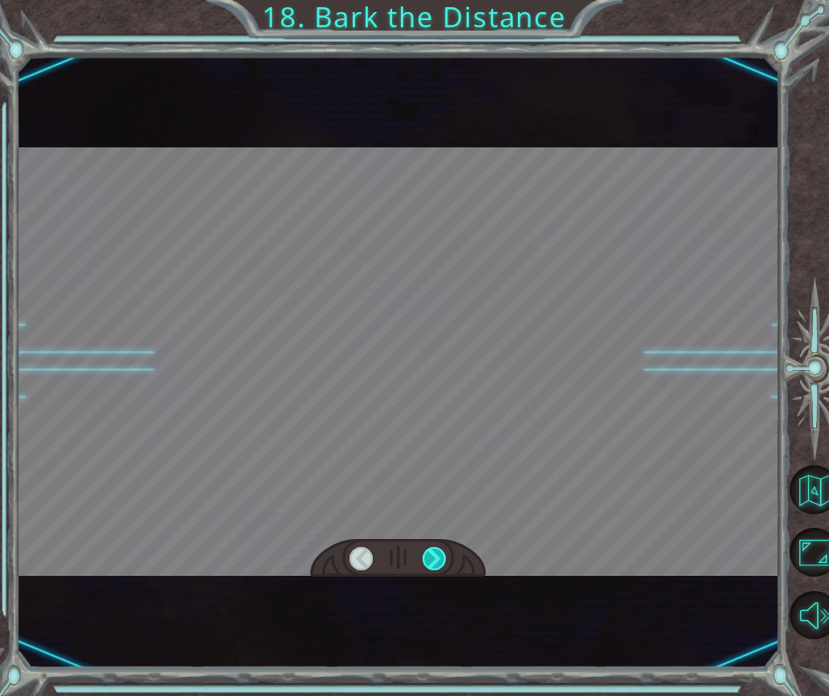
click at [436, 551] on div at bounding box center [433, 558] width 23 height 23
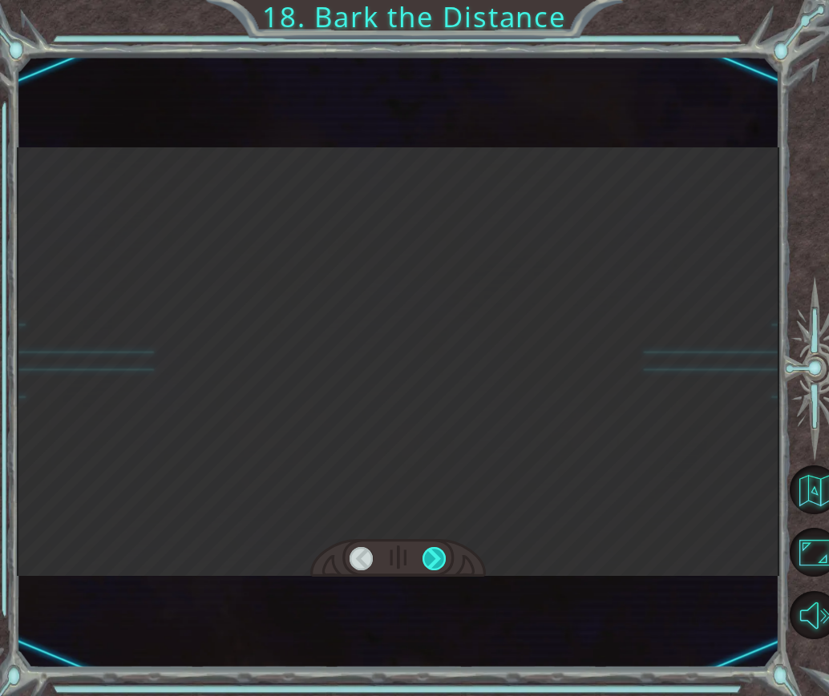
click at [436, 551] on div at bounding box center [433, 558] width 23 height 23
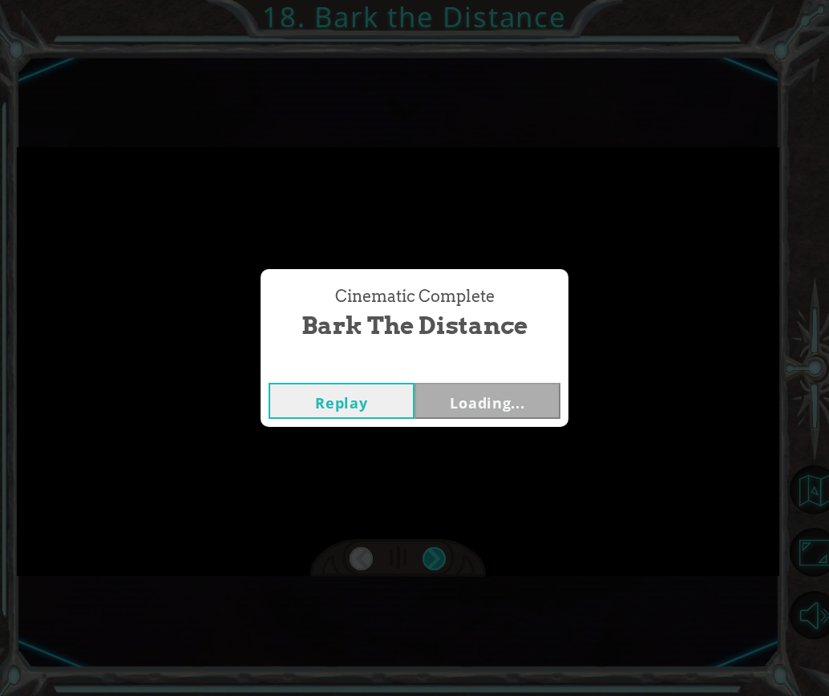
click at [436, 551] on div "Cinematic Complete Bark the Distance Replay Loading..." at bounding box center [414, 348] width 829 height 696
click at [470, 410] on button "Next" at bounding box center [487, 401] width 146 height 36
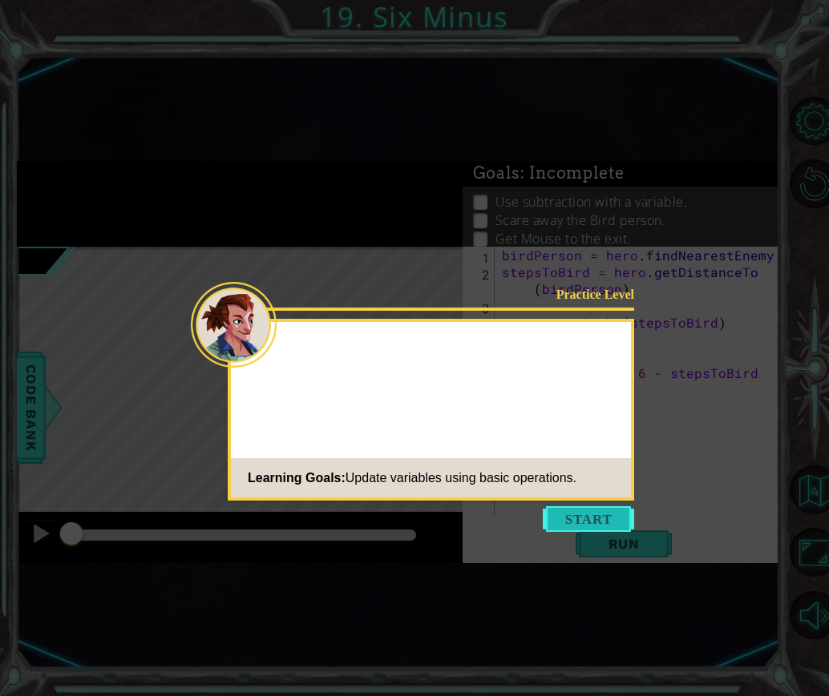
click at [617, 514] on button "Start" at bounding box center [587, 519] width 91 height 26
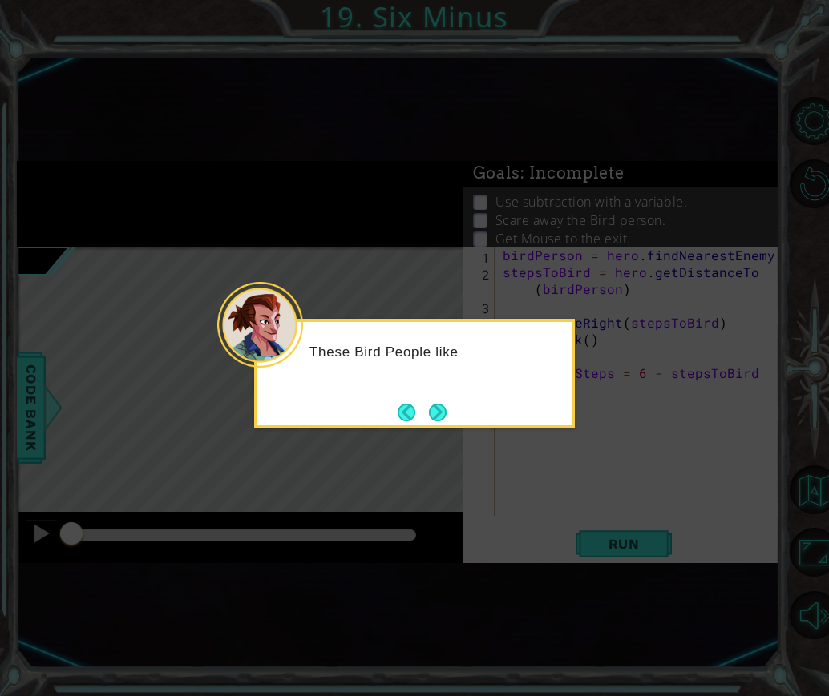
click at [442, 413] on button "Next" at bounding box center [437, 412] width 22 height 22
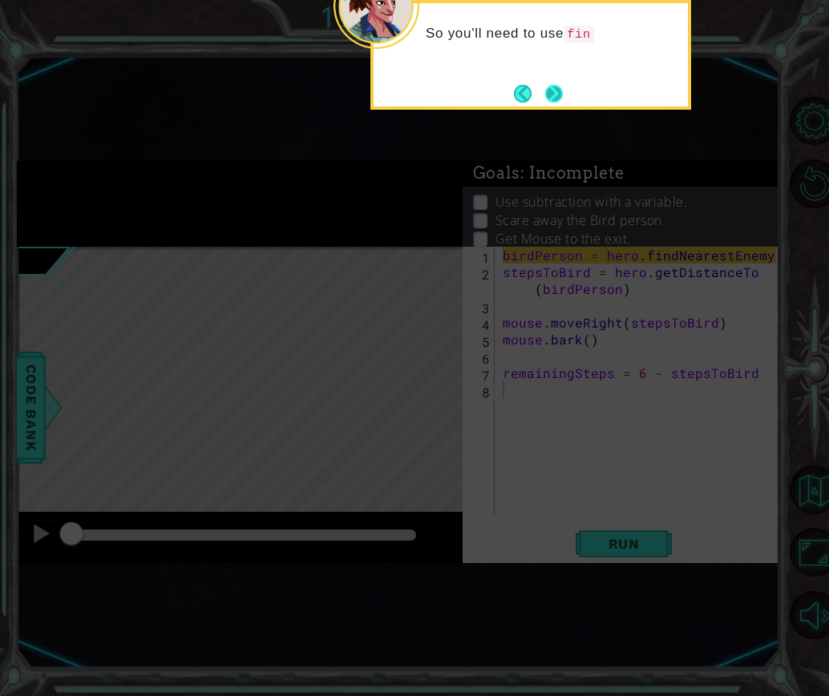
click at [563, 85] on button "Next" at bounding box center [553, 93] width 20 height 20
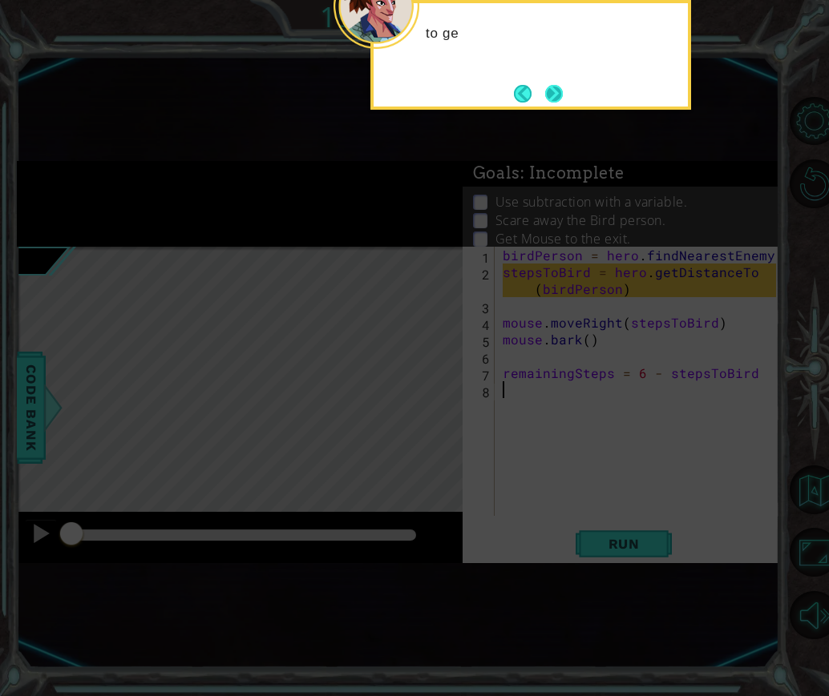
click at [559, 91] on button "Next" at bounding box center [553, 93] width 29 height 29
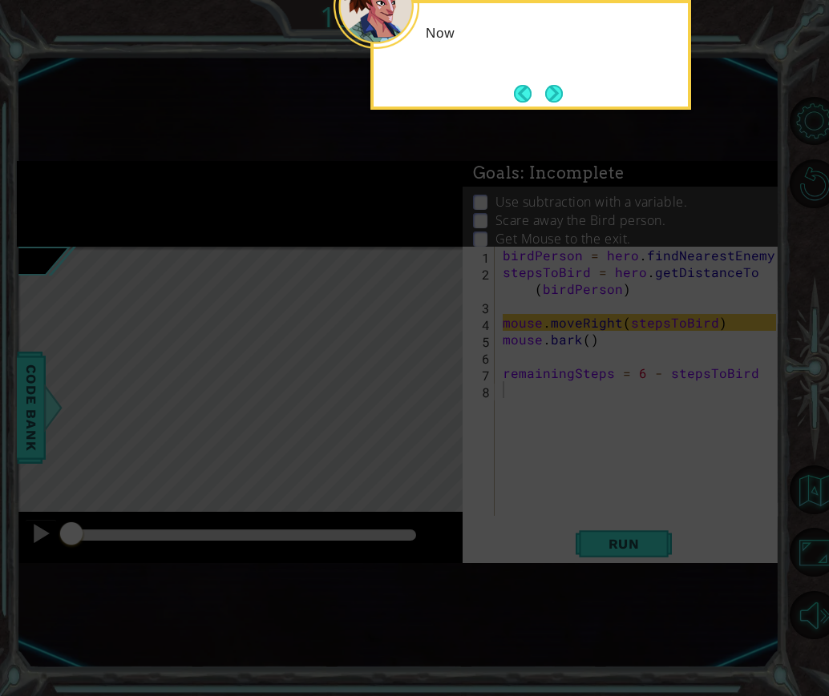
click at [559, 91] on button "Next" at bounding box center [554, 93] width 18 height 18
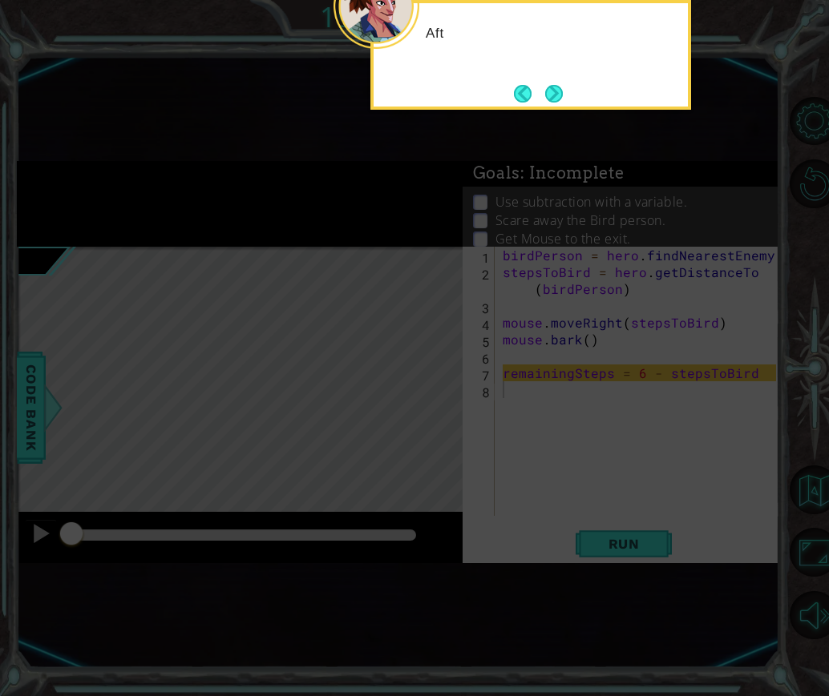
click at [559, 91] on button "Next" at bounding box center [554, 94] width 18 height 18
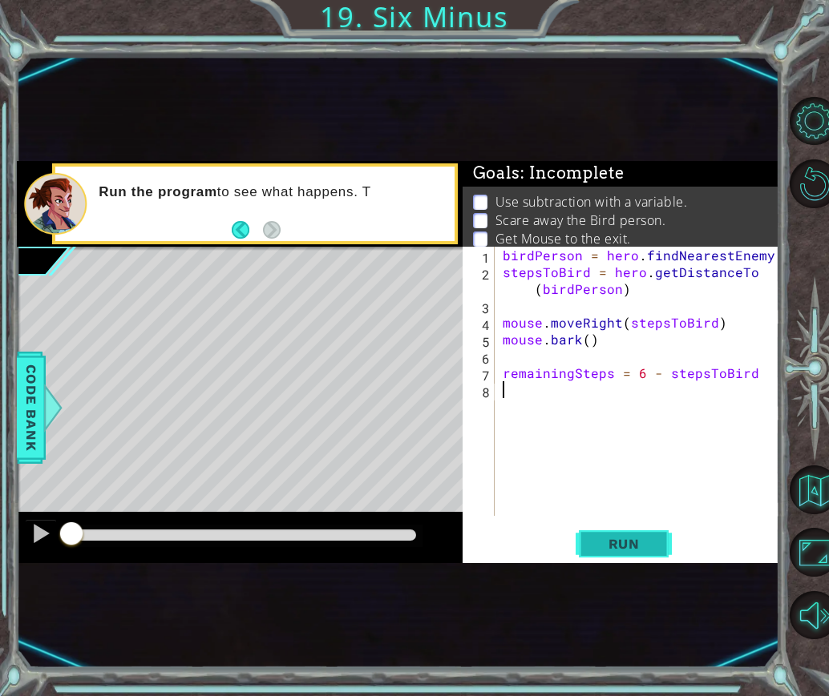
click at [595, 555] on button "Run" at bounding box center [623, 544] width 96 height 32
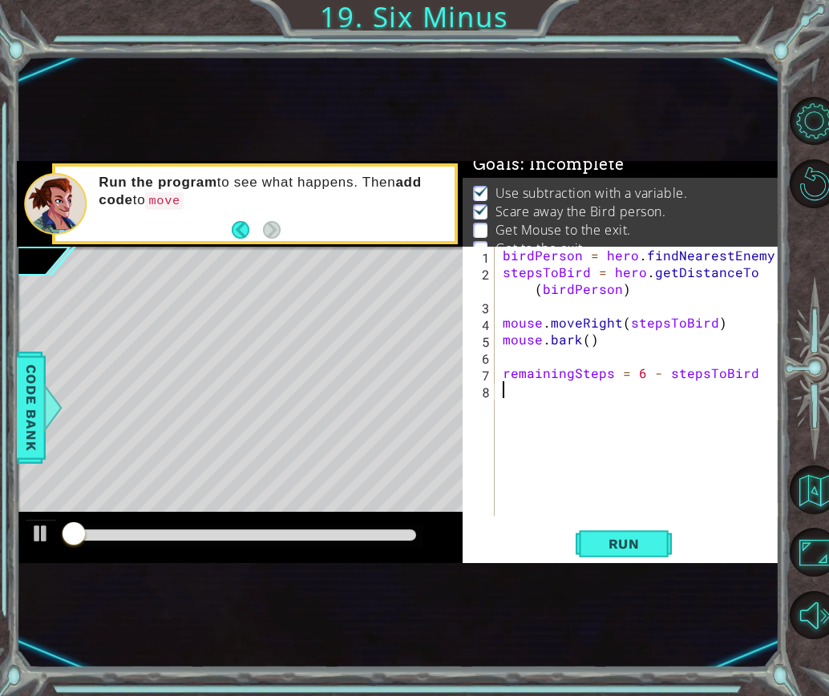
scroll to position [24, 0]
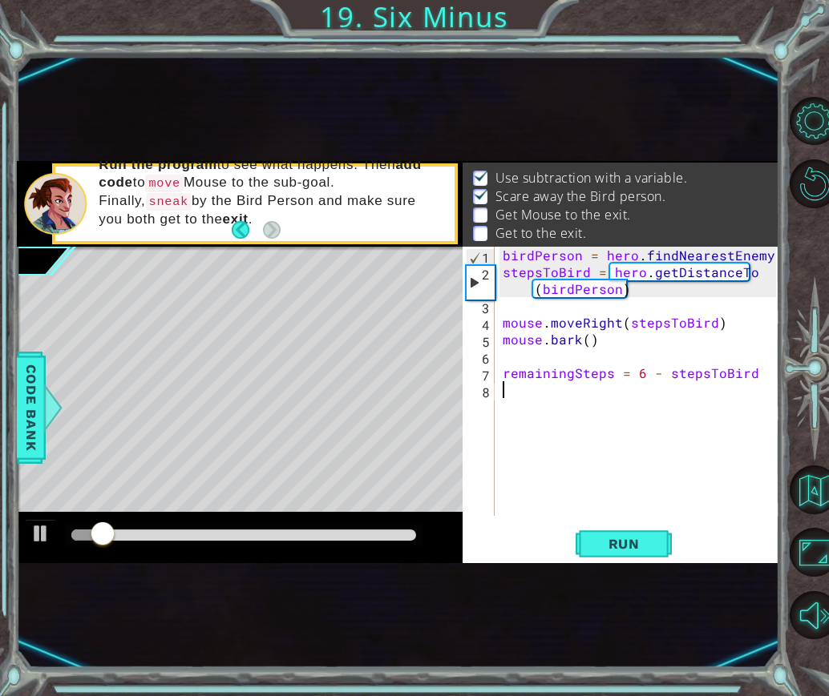
click at [652, 523] on div "1 2 3 4 5 6 7 8 birdPerson = hero . findNearestEnemy ( ) stepsToBird = hero . g…" at bounding box center [620, 405] width 317 height 317
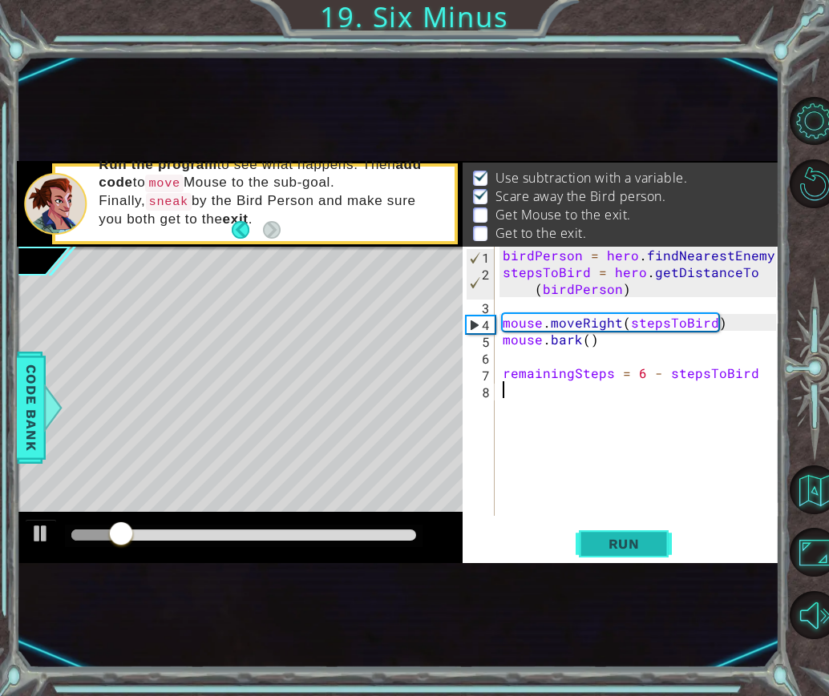
click at [623, 549] on span "Run" at bounding box center [623, 544] width 63 height 16
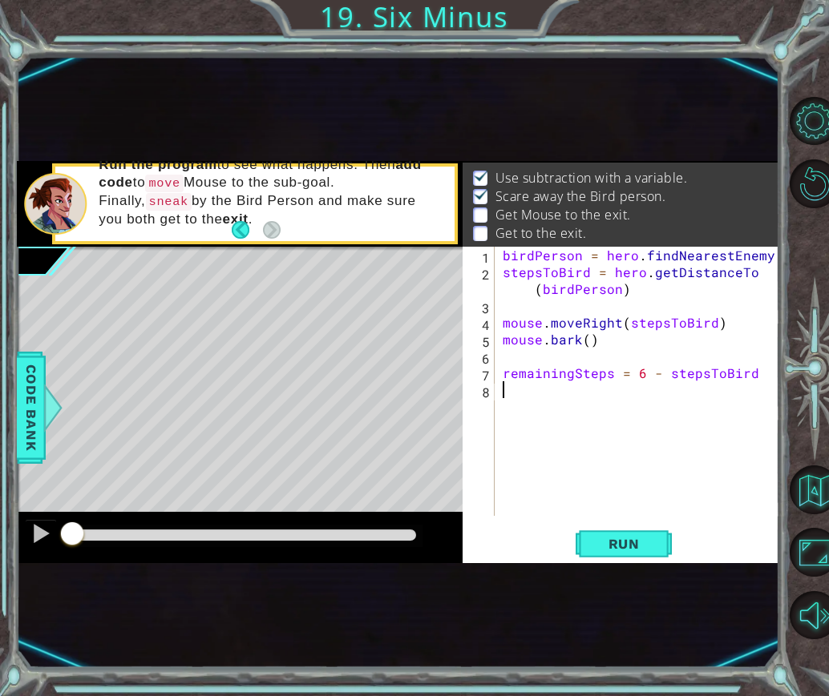
drag, startPoint x: 167, startPoint y: 534, endPoint x: 20, endPoint y: 561, distance: 149.8
click at [20, 561] on div at bounding box center [240, 537] width 446 height 51
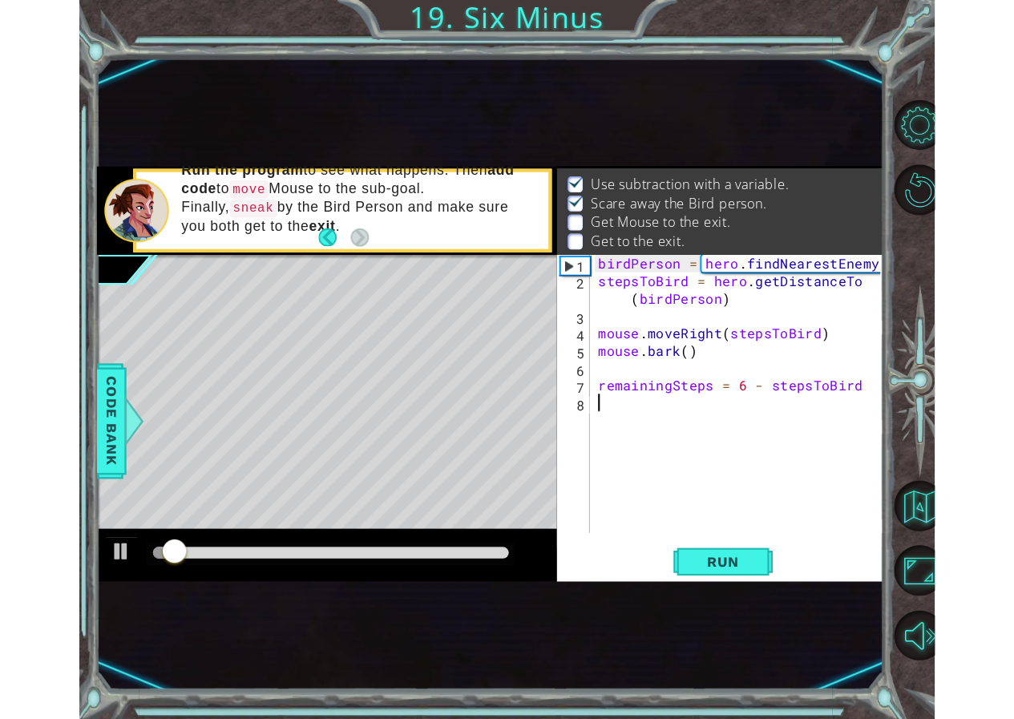
scroll to position [0, 0]
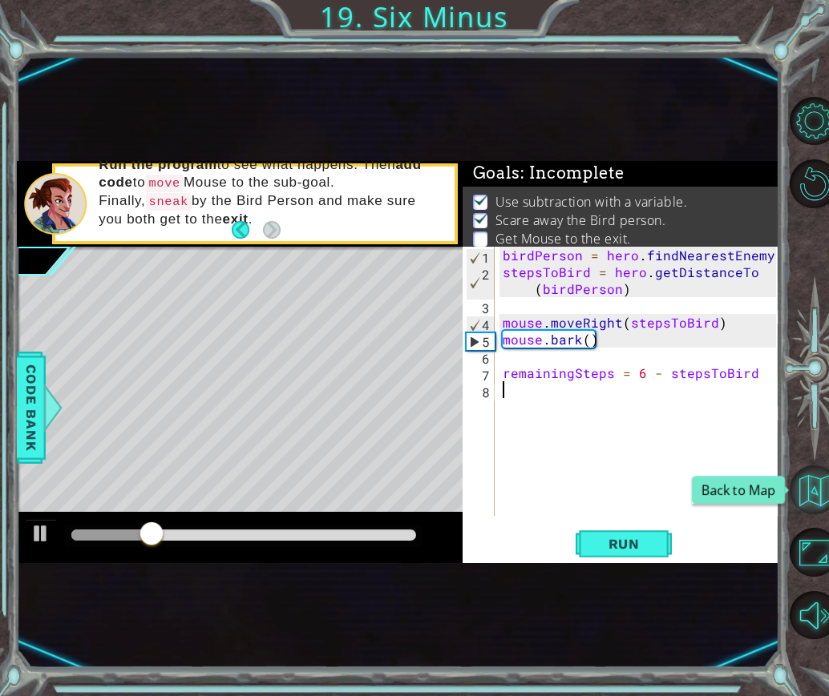
click at [811, 497] on button "Back to Map" at bounding box center [813, 490] width 49 height 49
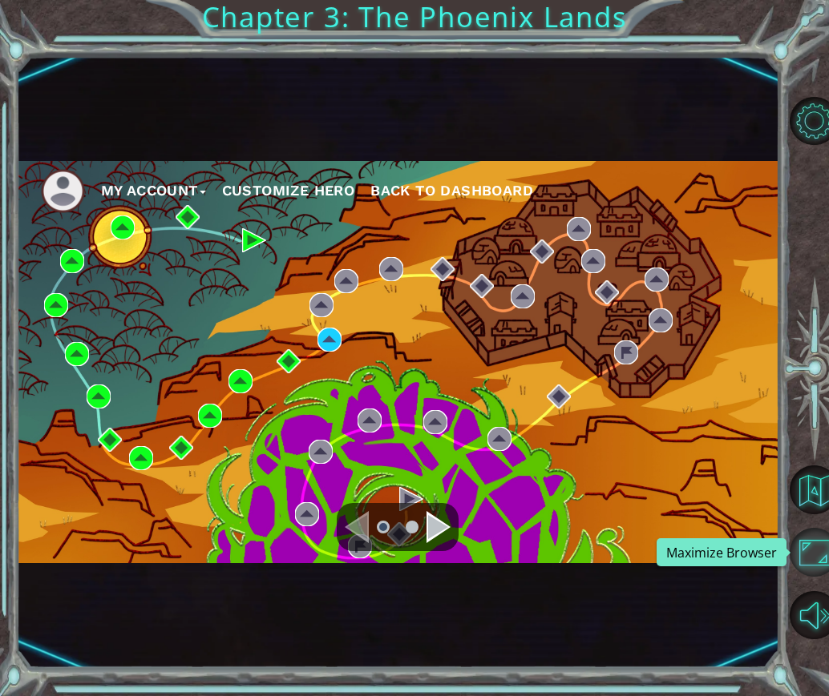
click at [819, 536] on button "Maximize Browser" at bounding box center [813, 552] width 49 height 49
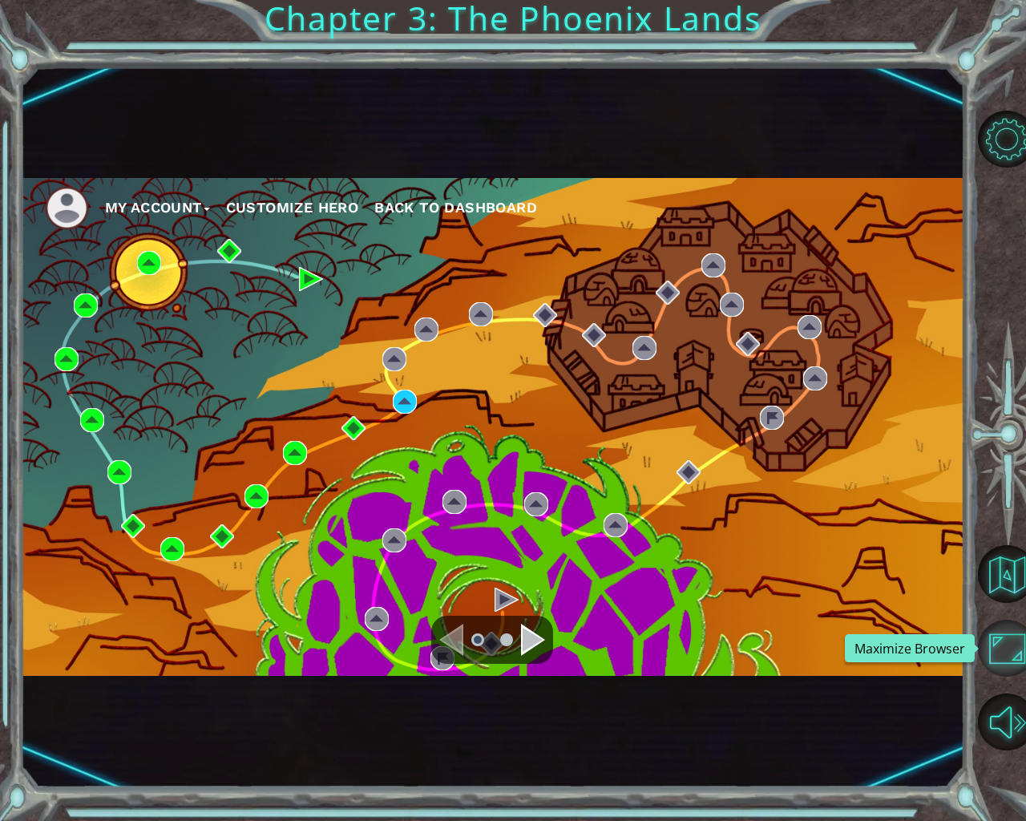
click at [828, 629] on button "Maximize Browser" at bounding box center [1007, 648] width 58 height 58
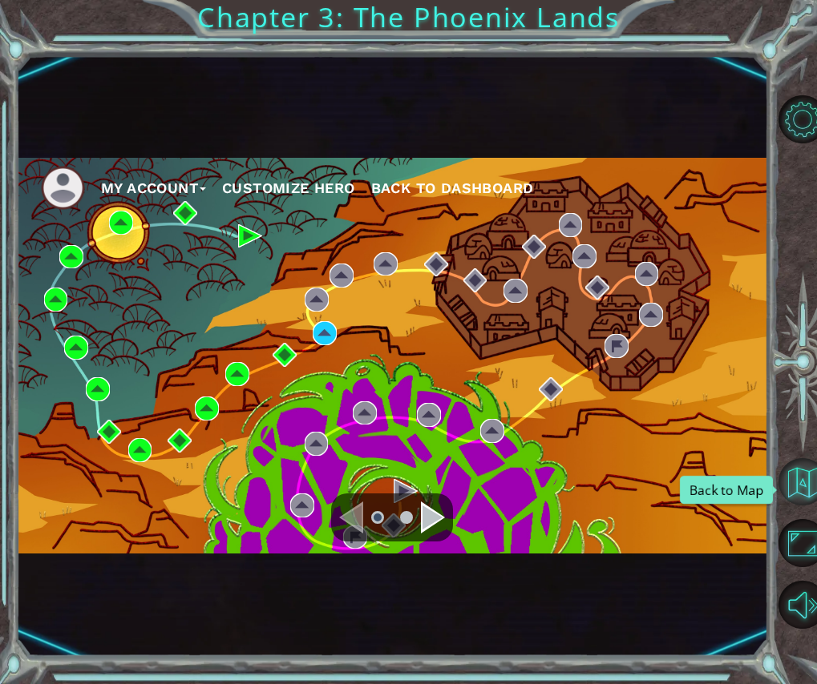
click at [796, 482] on button "Back to Map" at bounding box center [802, 482] width 48 height 48
click at [438, 510] on div "Navigate to the next page" at bounding box center [433, 518] width 24 height 32
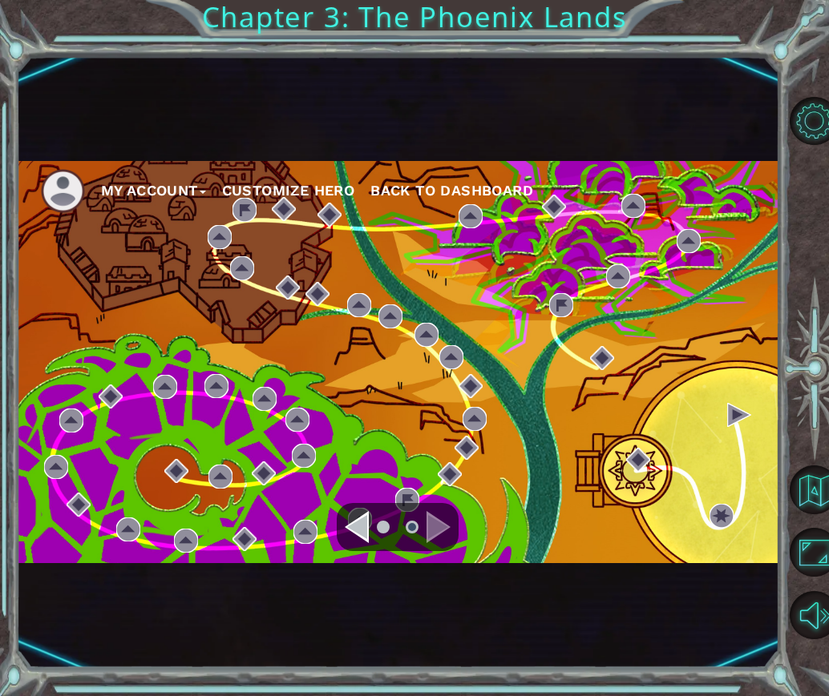
click at [357, 516] on div "Navigate to the previous page" at bounding box center [357, 527] width 24 height 32
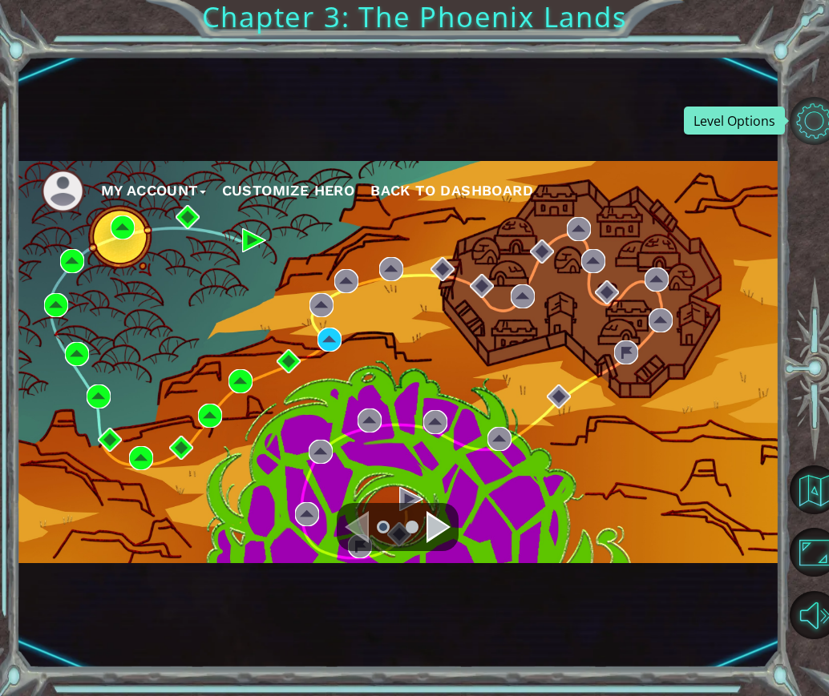
click at [825, 123] on button "Level Options" at bounding box center [813, 121] width 49 height 49
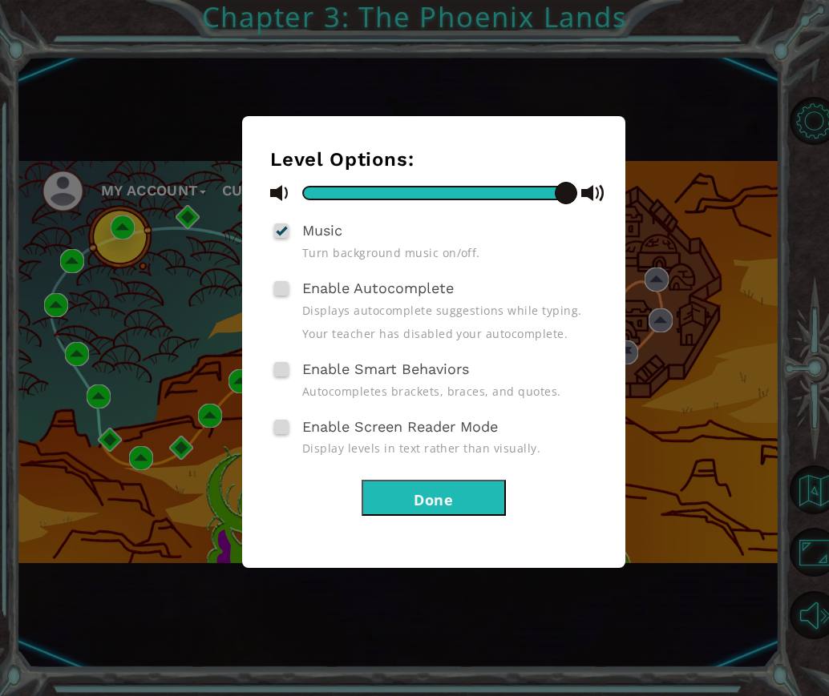
drag, startPoint x: 456, startPoint y: 518, endPoint x: 456, endPoint y: 509, distance: 9.6
click at [455, 514] on div "Level Options: Music Turn background music on/off. Enable Autocomplete Displays…" at bounding box center [433, 342] width 383 height 452
click at [444, 481] on button "Done" at bounding box center [433, 498] width 144 height 36
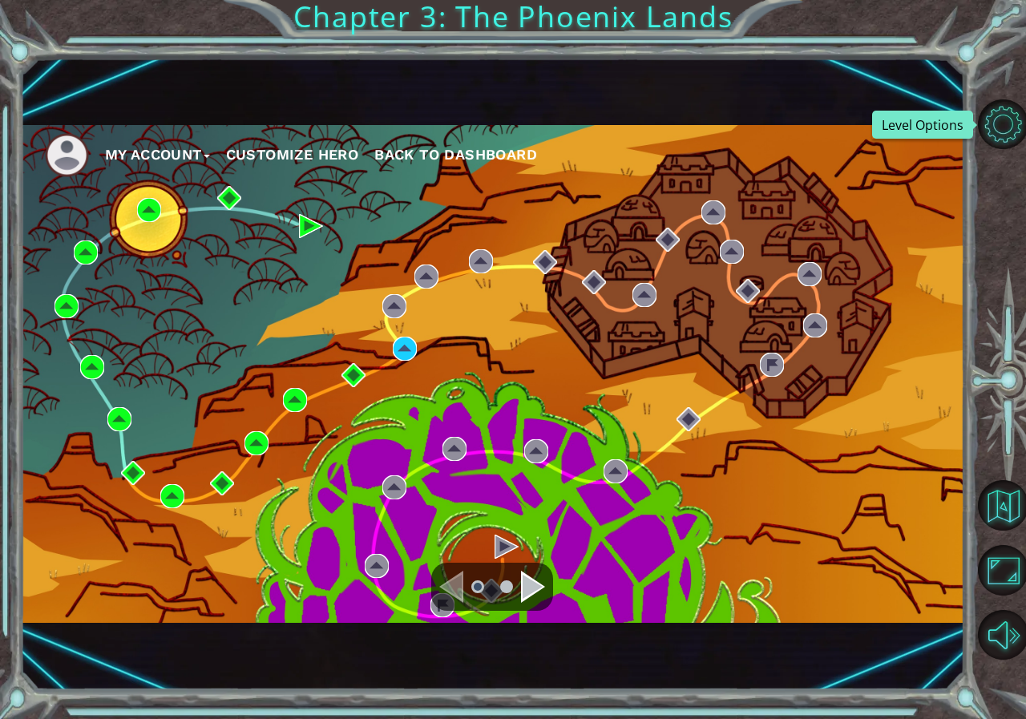
click at [475, 155] on span "Back to Dashboard" at bounding box center [455, 154] width 163 height 17
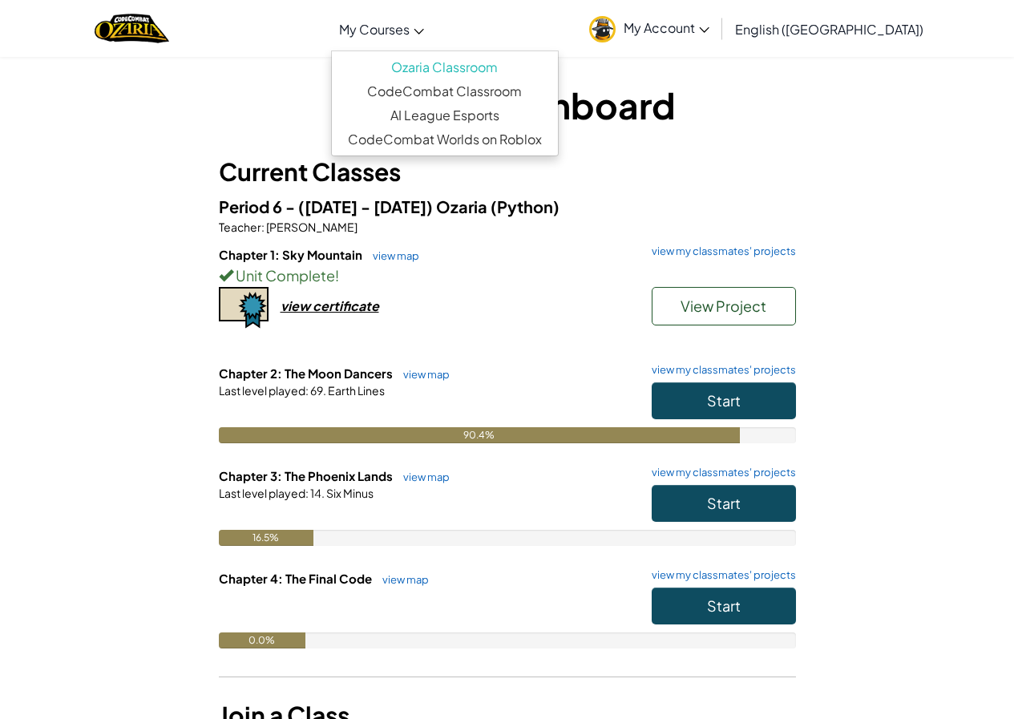
click at [409, 25] on span "My Courses" at bounding box center [374, 29] width 71 height 17
click at [409, 24] on span "My Courses" at bounding box center [374, 29] width 71 height 17
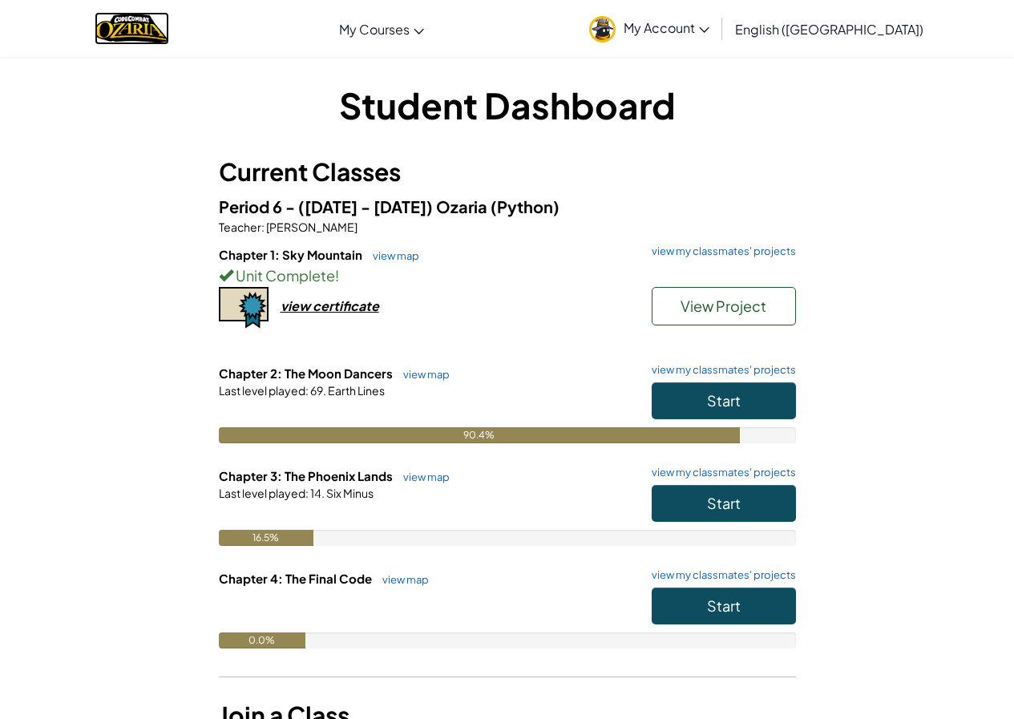
click at [145, 34] on img "Home" at bounding box center [132, 28] width 75 height 33
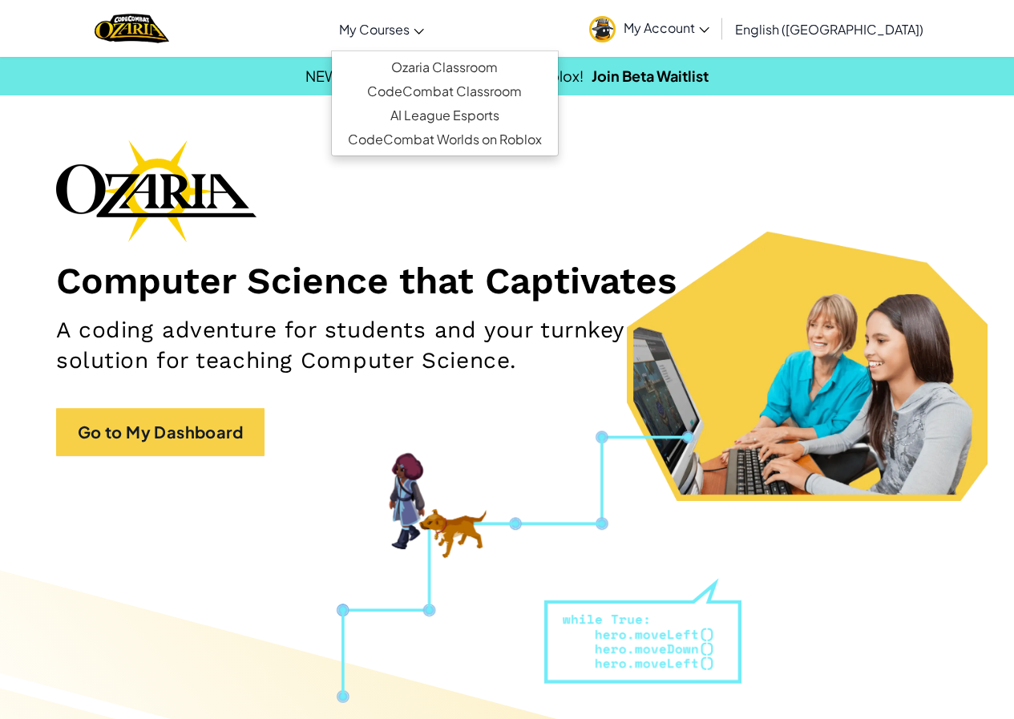
click at [409, 35] on span "My Courses" at bounding box center [374, 29] width 71 height 17
click at [506, 65] on link "Ozaria Classroom" at bounding box center [445, 67] width 226 height 24
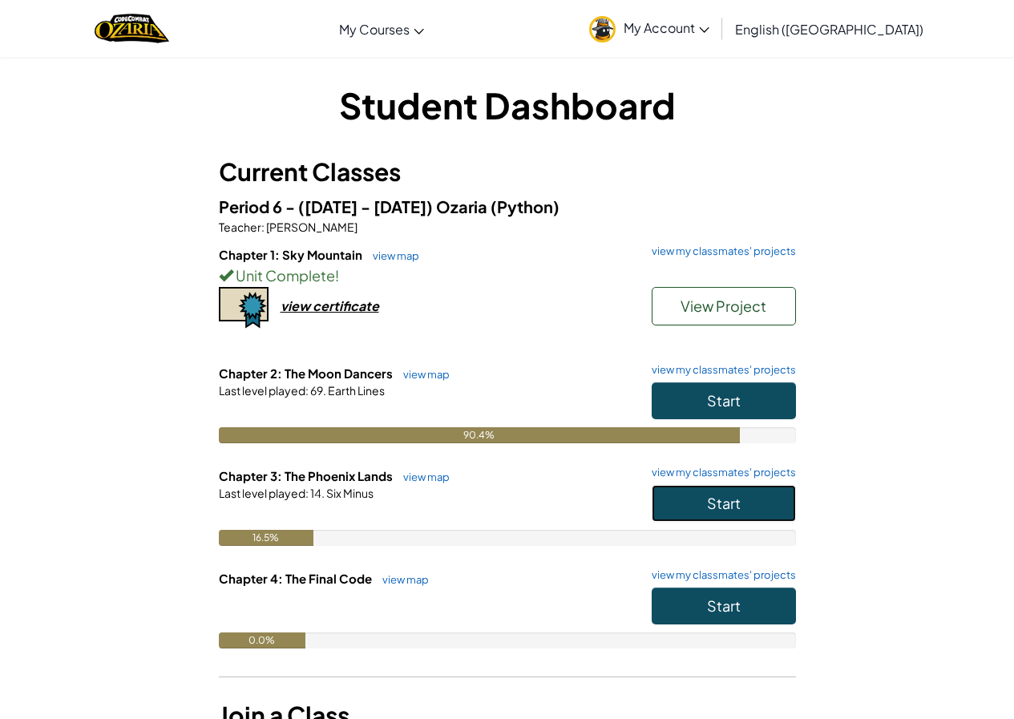
click at [680, 490] on button "Start" at bounding box center [723, 503] width 144 height 37
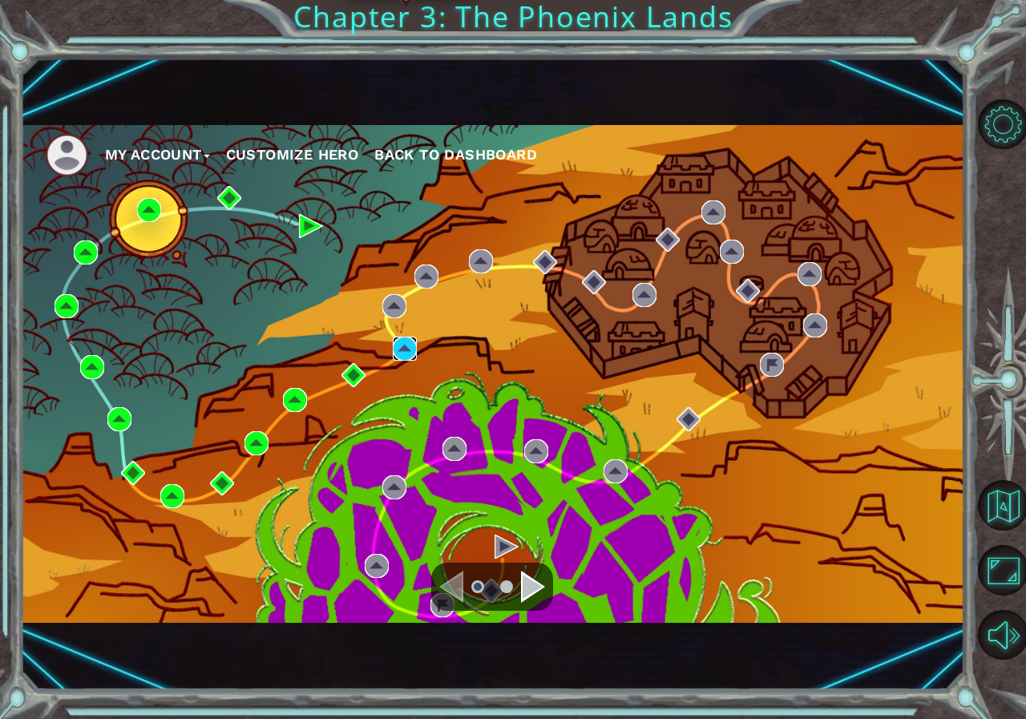
click at [412, 350] on img at bounding box center [405, 349] width 24 height 24
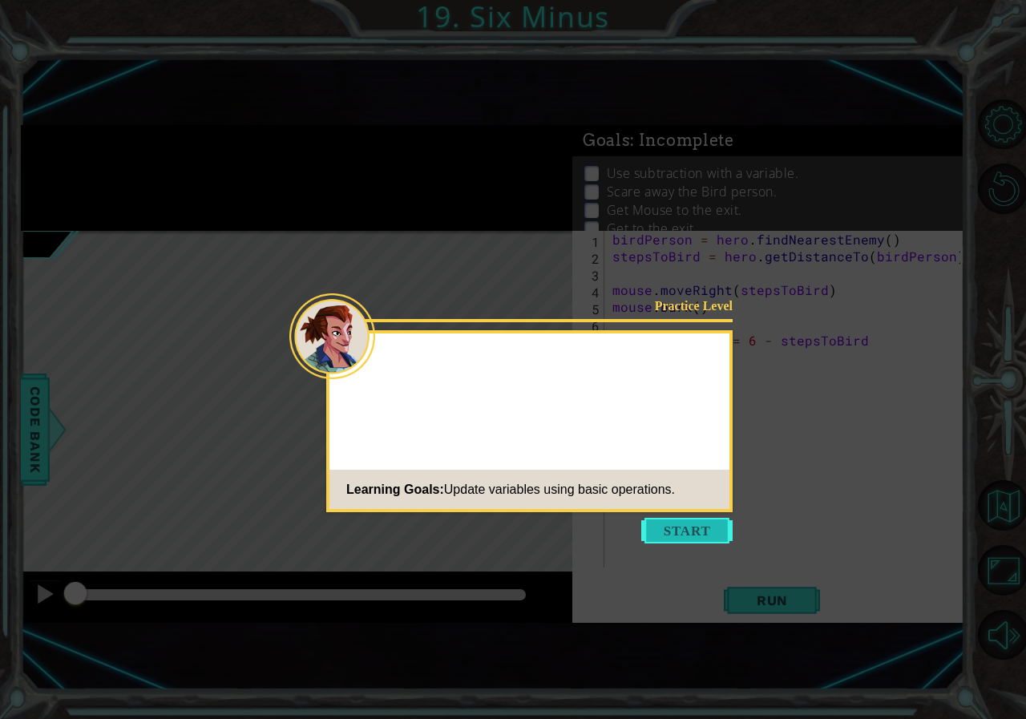
click at [684, 522] on button "Start" at bounding box center [686, 531] width 91 height 26
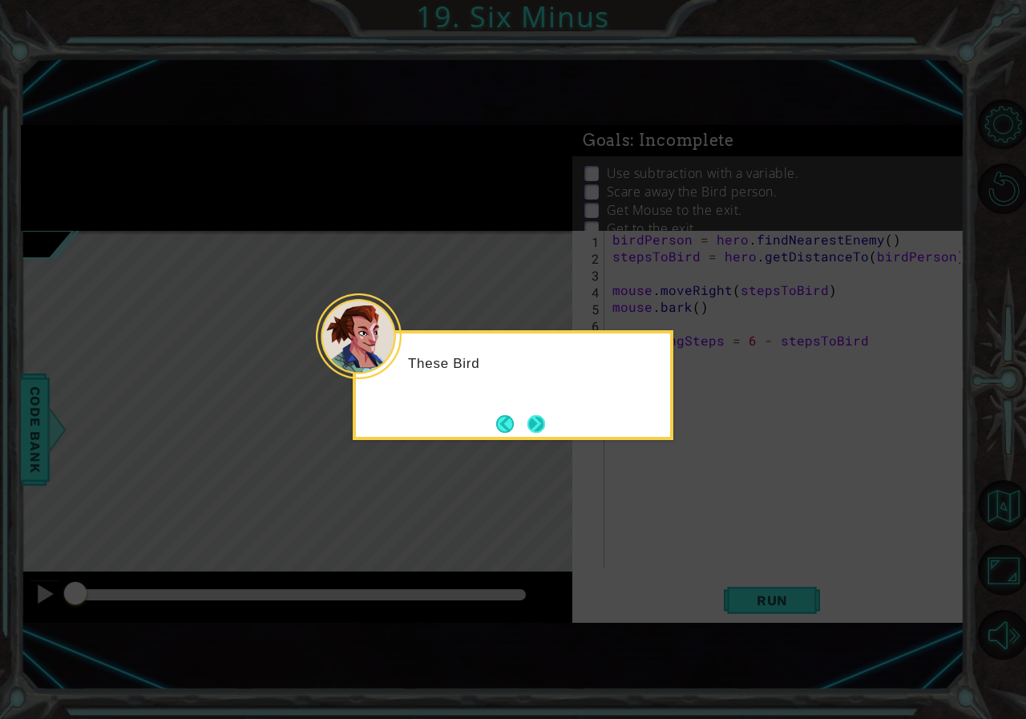
click at [537, 429] on button "Next" at bounding box center [536, 423] width 20 height 20
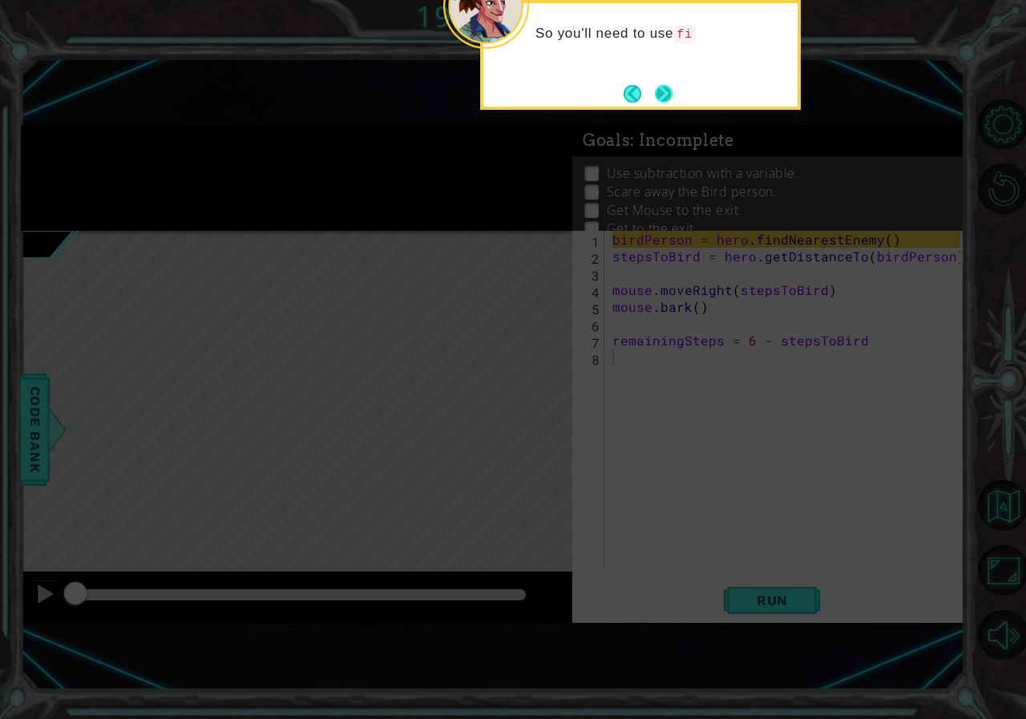
click at [663, 96] on button "Next" at bounding box center [664, 93] width 18 height 18
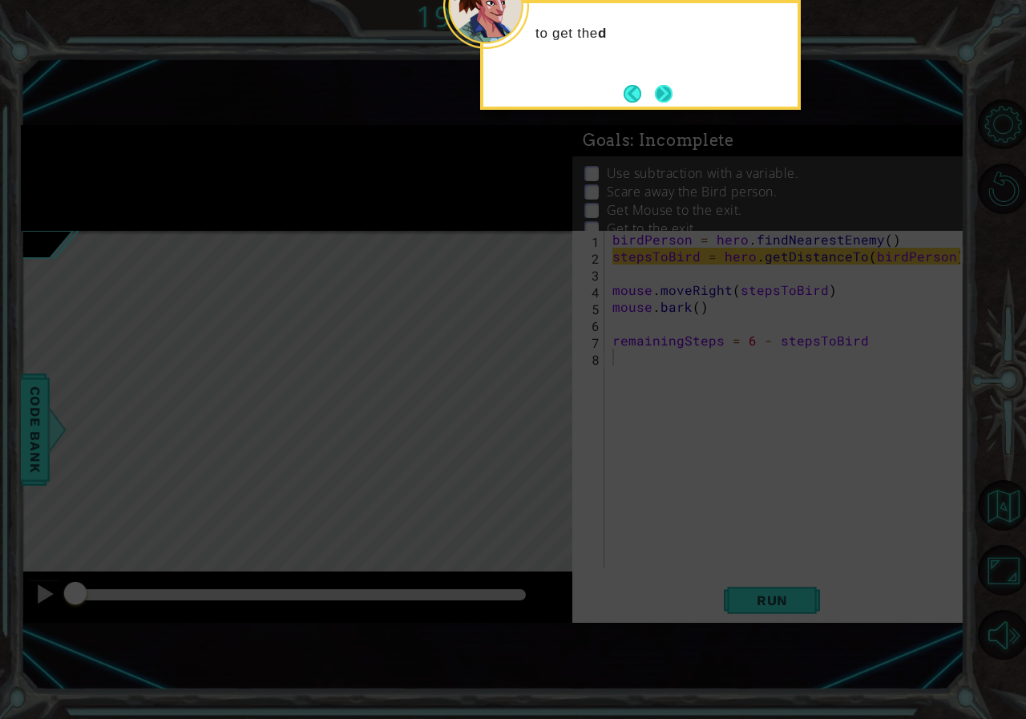
click at [671, 103] on button "Next" at bounding box center [664, 93] width 18 height 18
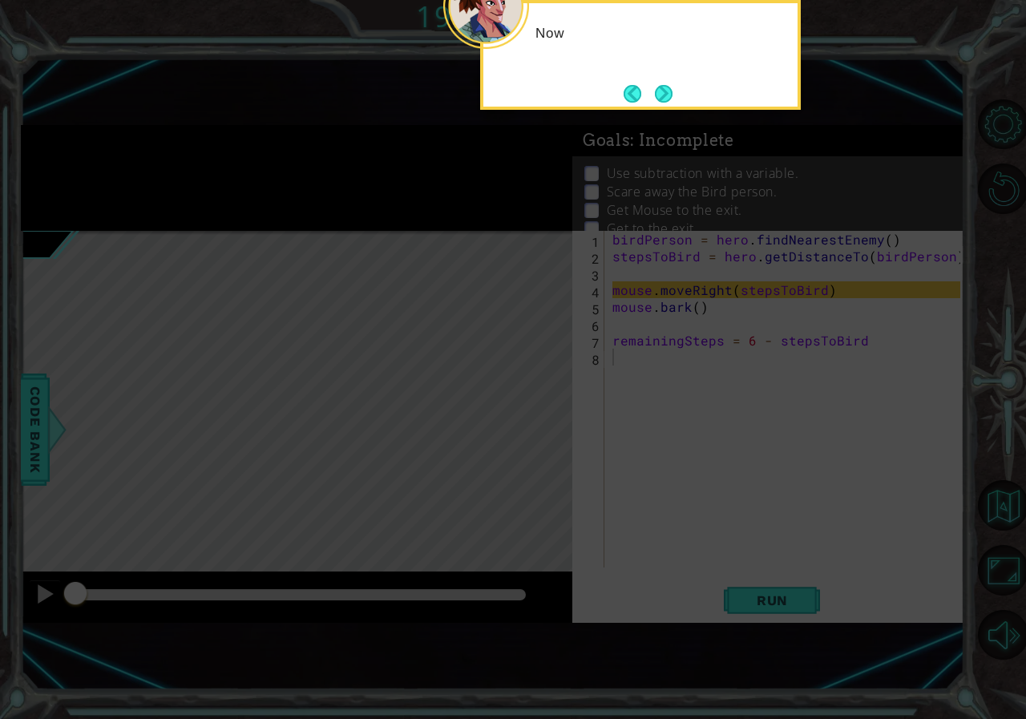
click at [671, 103] on button "Next" at bounding box center [663, 94] width 22 height 22
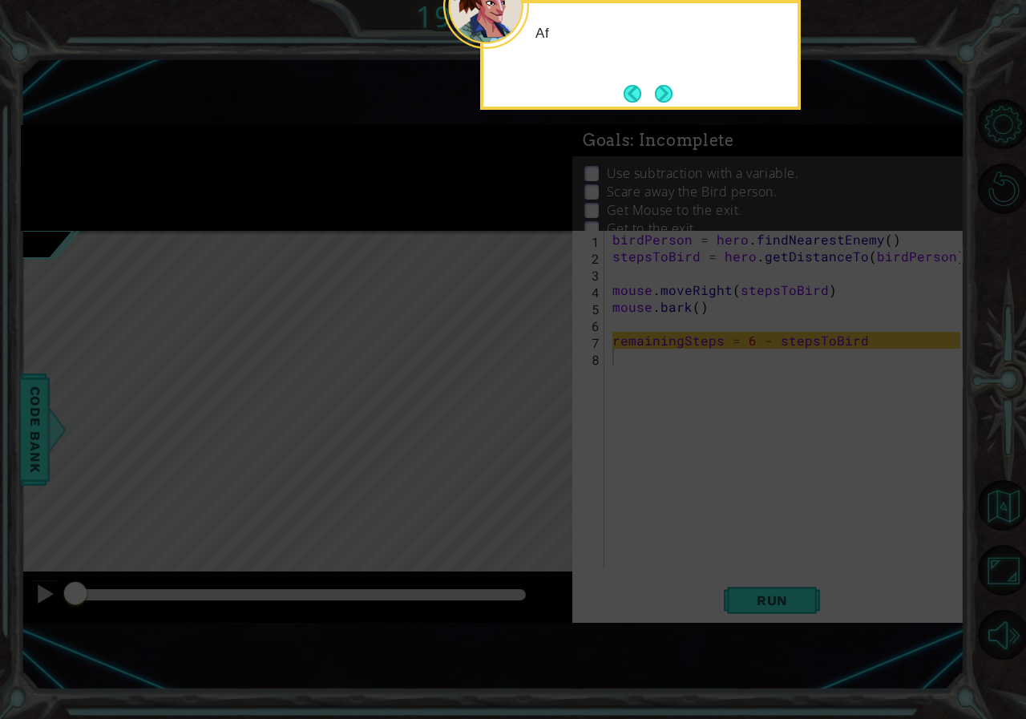
click at [671, 103] on button "Next" at bounding box center [663, 93] width 18 height 18
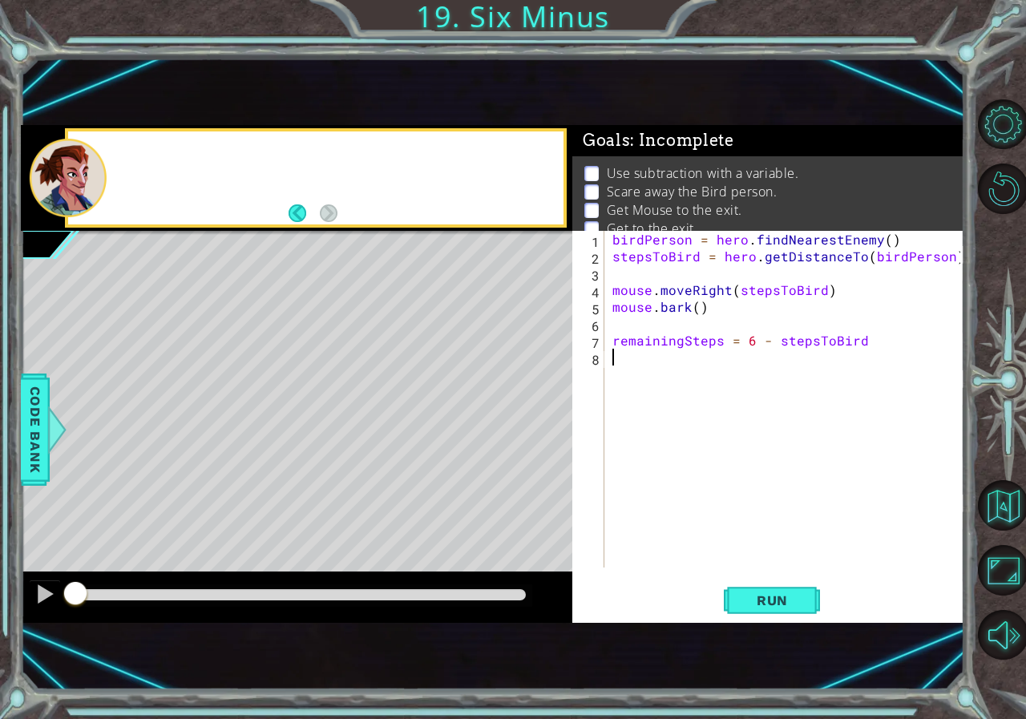
click at [671, 103] on div "1 ההההההההההההההההההההההההההההההההההההההההההההההההההההההההההההההההההההההההההההה…" at bounding box center [493, 374] width 944 height 632
click at [763, 607] on span "Run" at bounding box center [771, 600] width 63 height 16
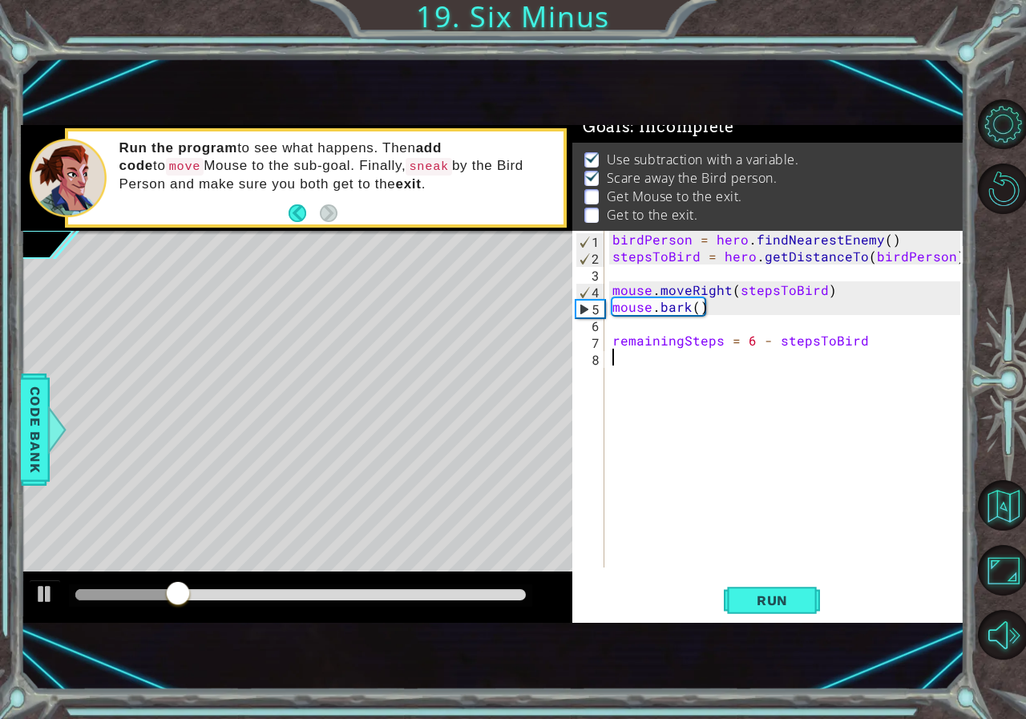
scroll to position [22, 0]
click at [828, 494] on button "Back to Map" at bounding box center [1003, 505] width 50 height 50
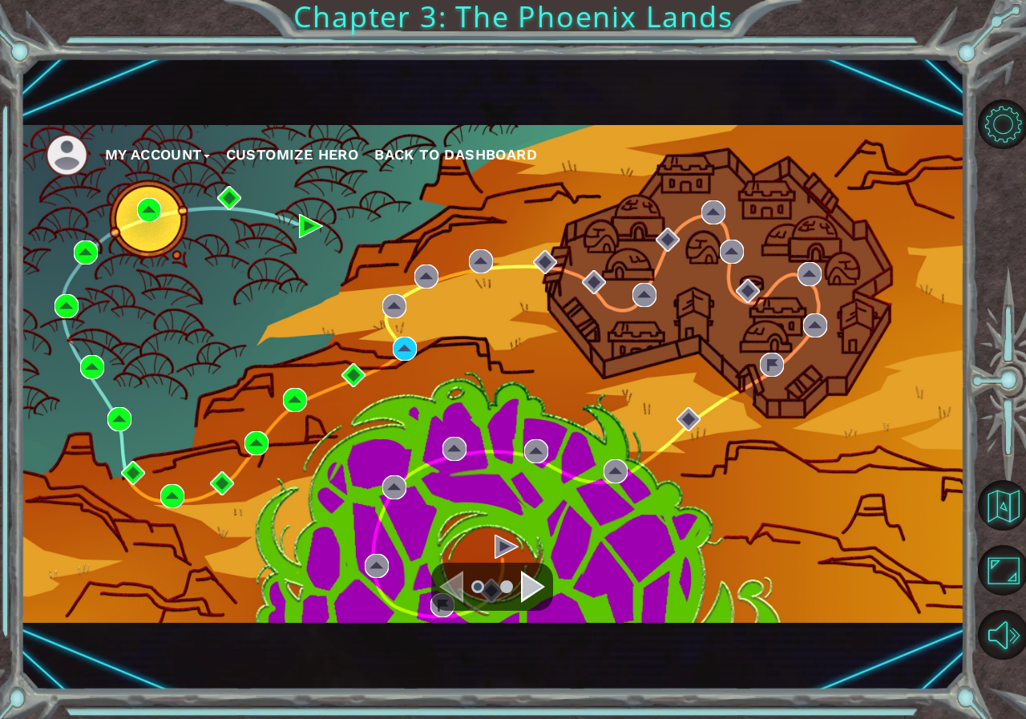
click at [304, 158] on button "Customize Hero" at bounding box center [292, 155] width 133 height 24
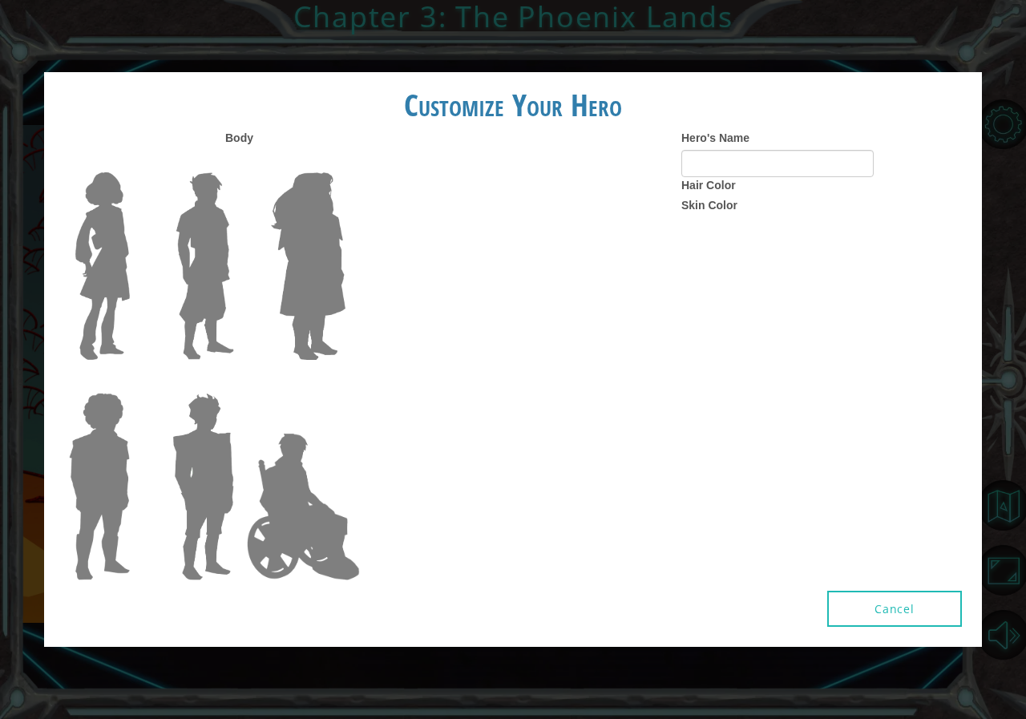
type input "g"
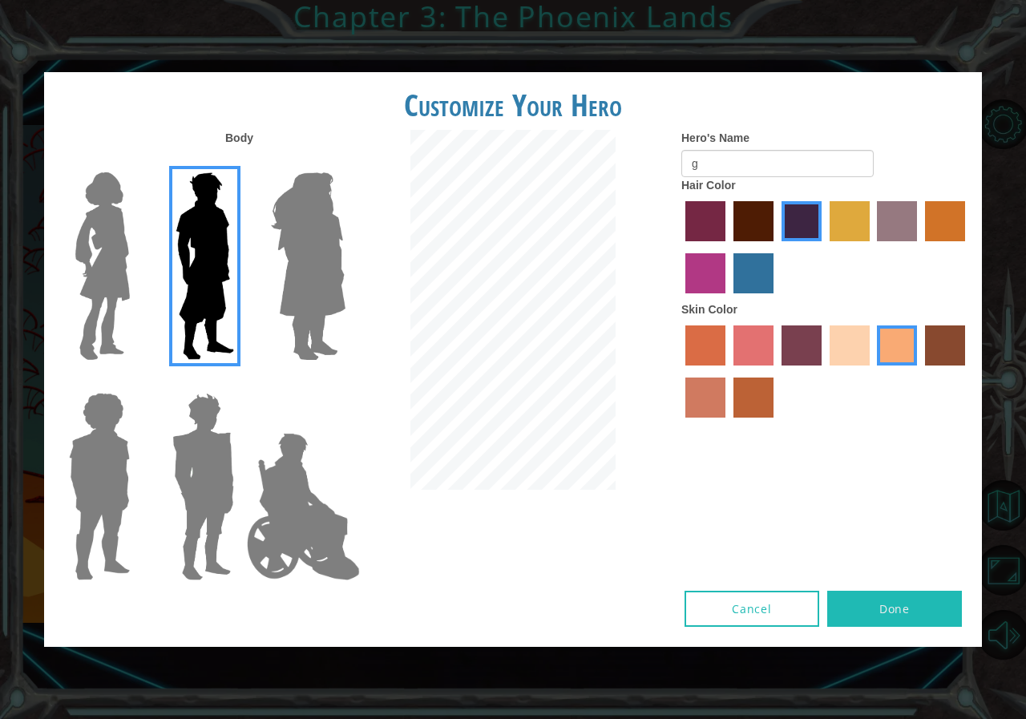
click at [775, 603] on button "Cancel" at bounding box center [751, 609] width 135 height 36
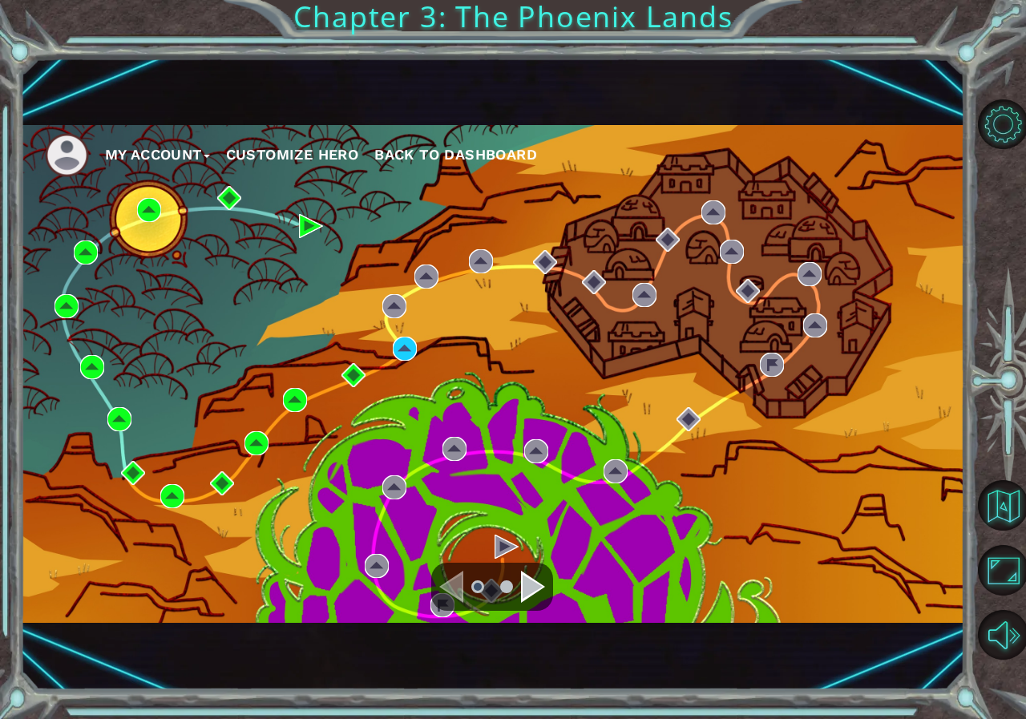
click at [193, 159] on button "My Account" at bounding box center [157, 155] width 105 height 24
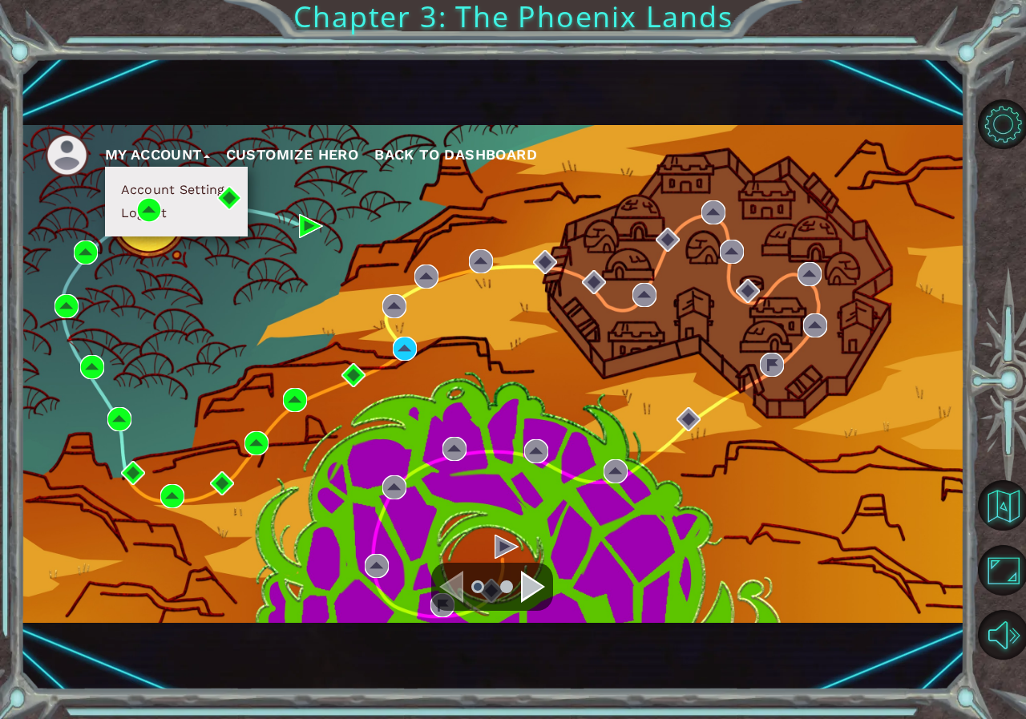
click at [200, 159] on button "My Account" at bounding box center [157, 155] width 105 height 24
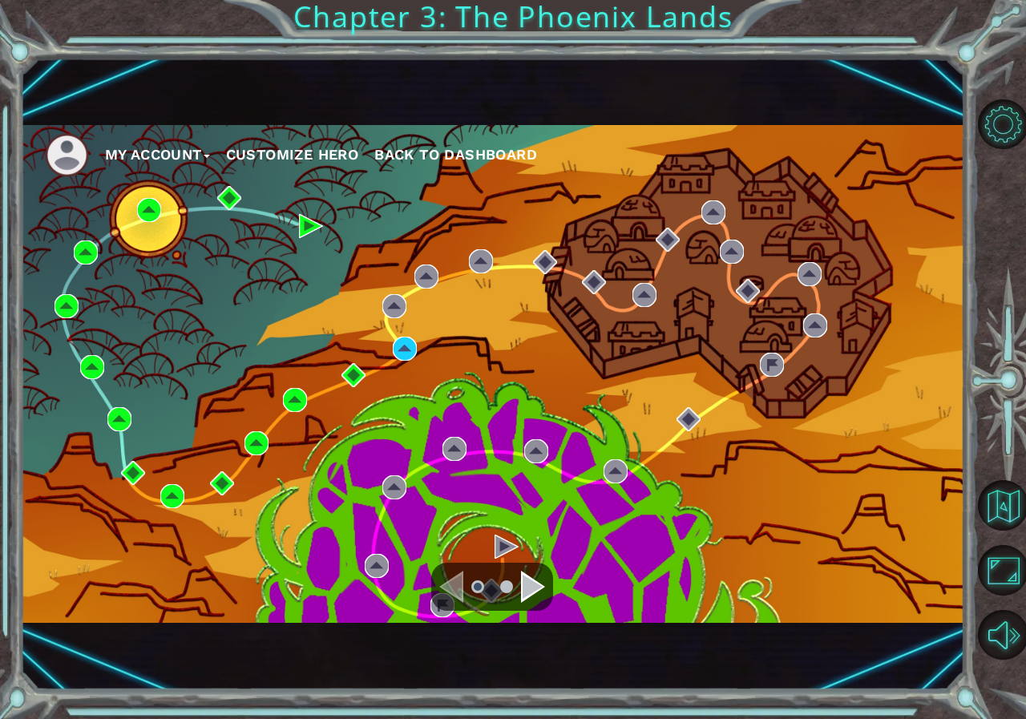
click at [469, 158] on span "Back to Dashboard" at bounding box center [455, 154] width 163 height 17
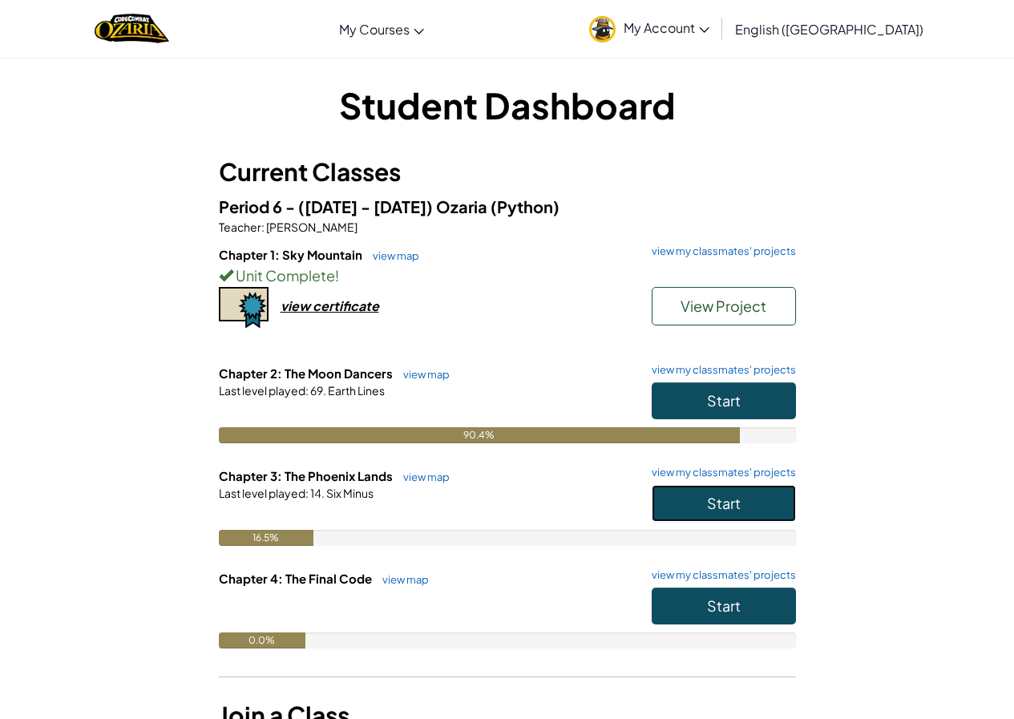
click at [770, 500] on button "Start" at bounding box center [723, 503] width 144 height 37
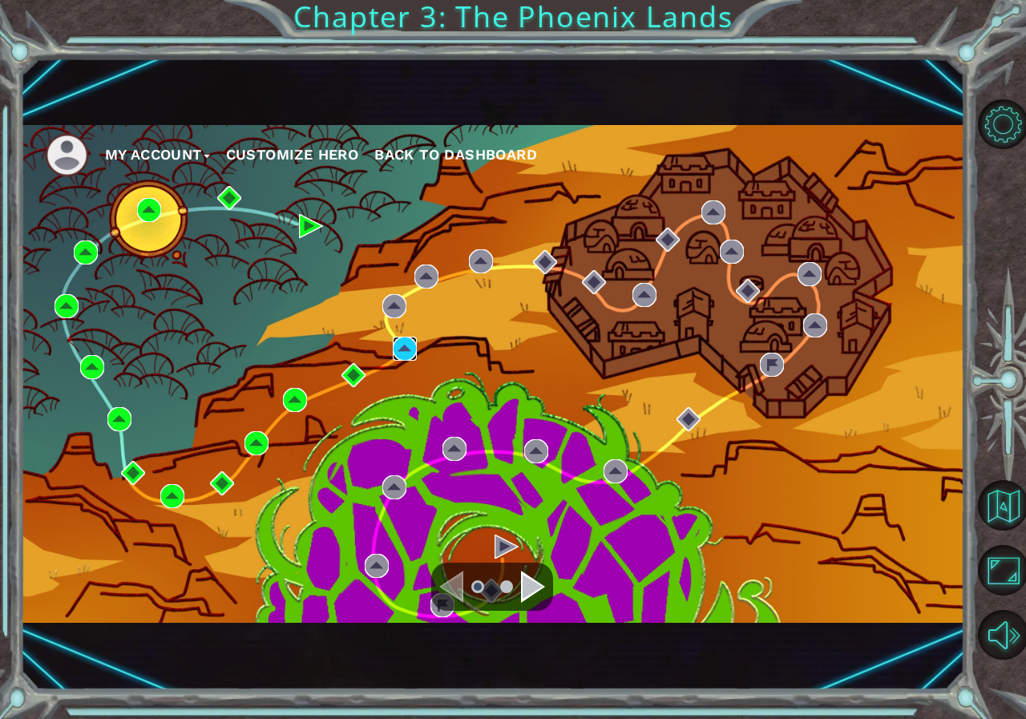
click at [405, 354] on img at bounding box center [405, 349] width 24 height 24
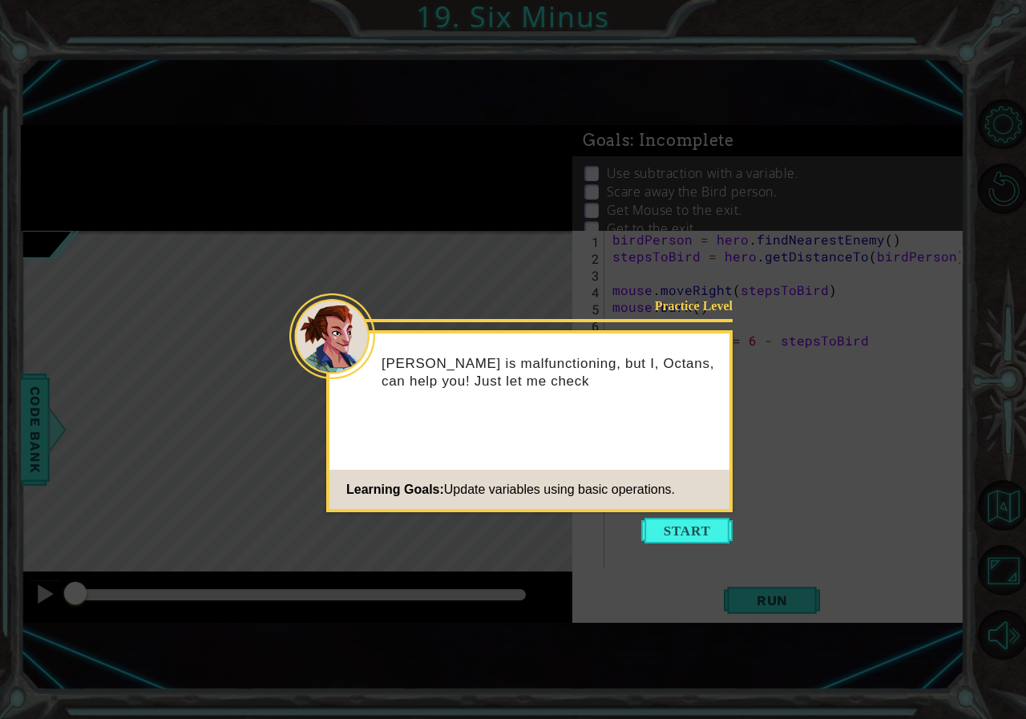
click at [712, 523] on button "Start" at bounding box center [686, 531] width 91 height 26
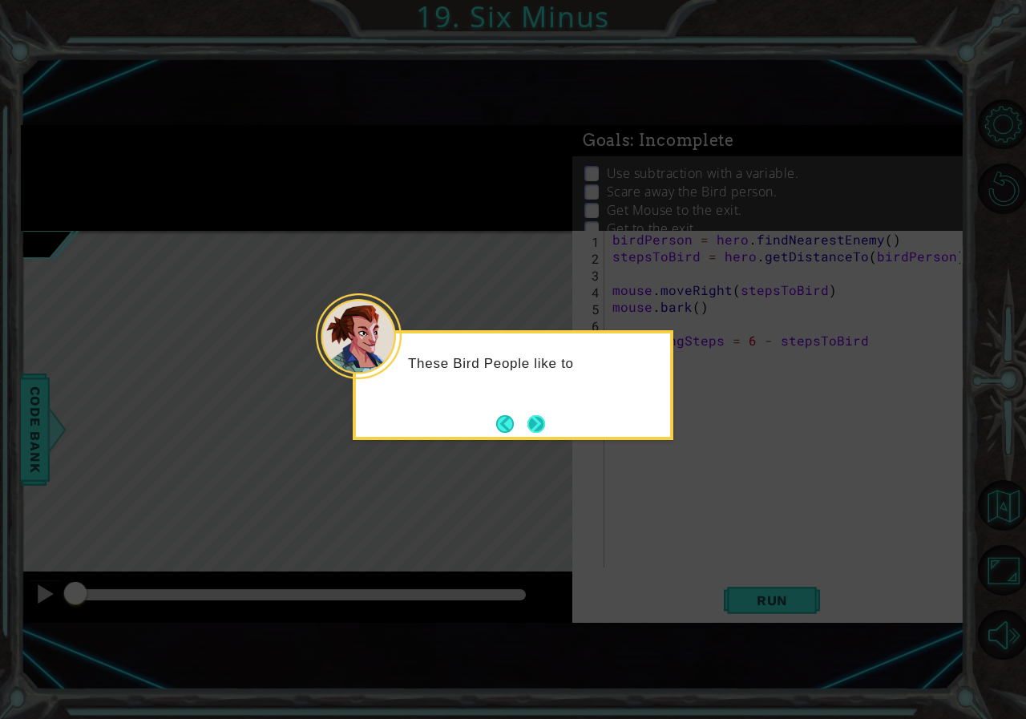
click at [526, 422] on button "Next" at bounding box center [536, 423] width 20 height 20
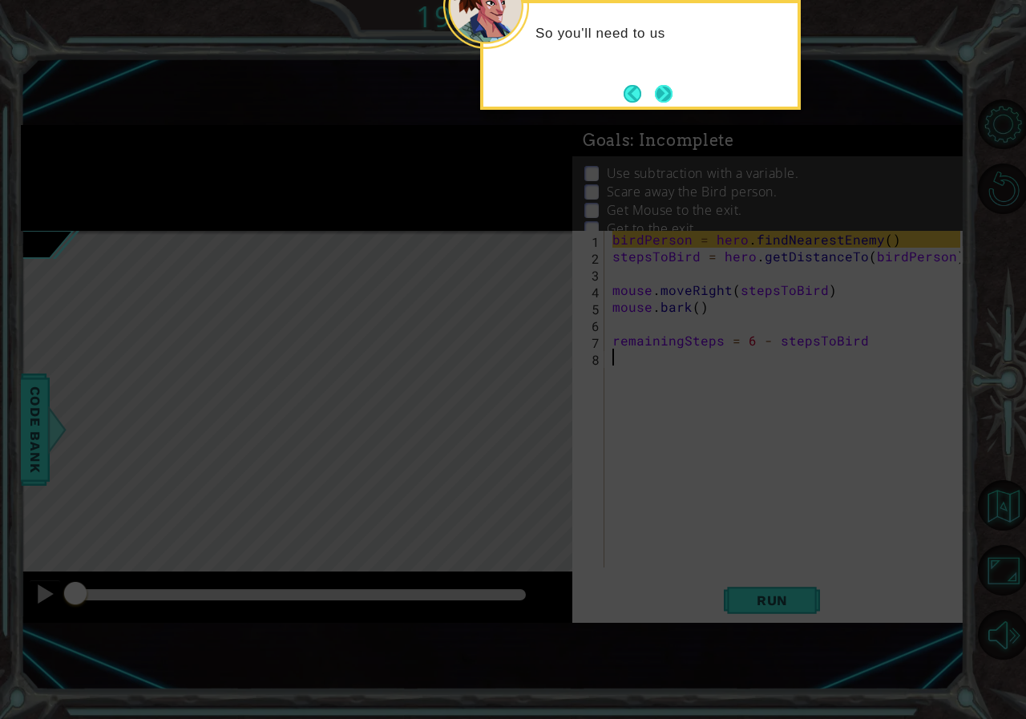
click at [653, 90] on button "Next" at bounding box center [663, 93] width 25 height 25
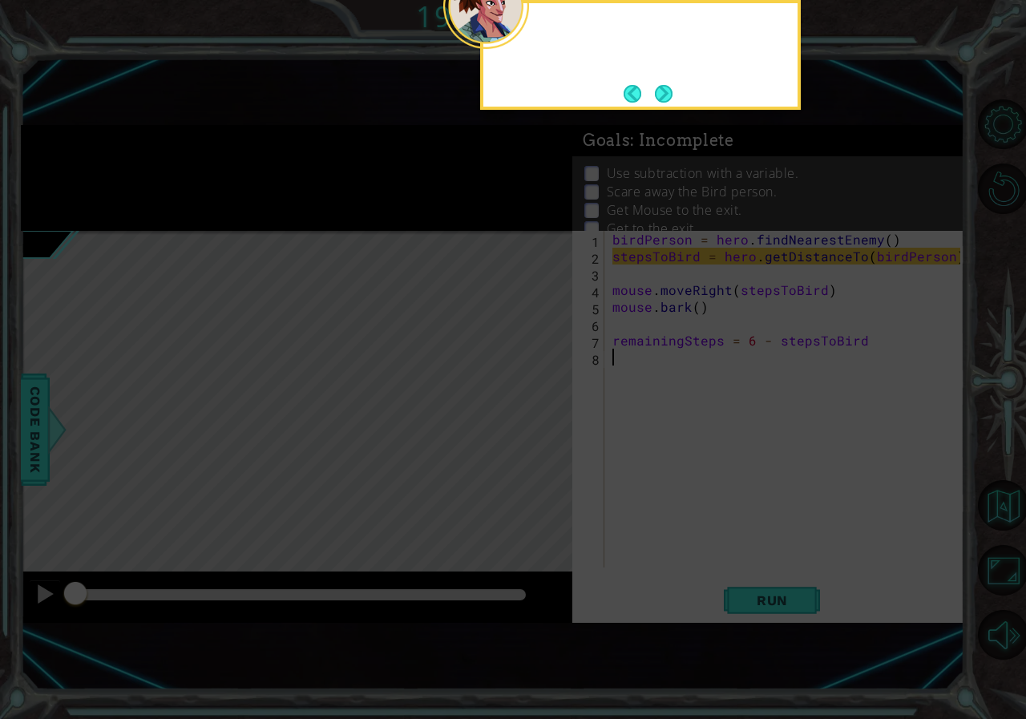
click at [654, 90] on button "Next" at bounding box center [663, 93] width 18 height 18
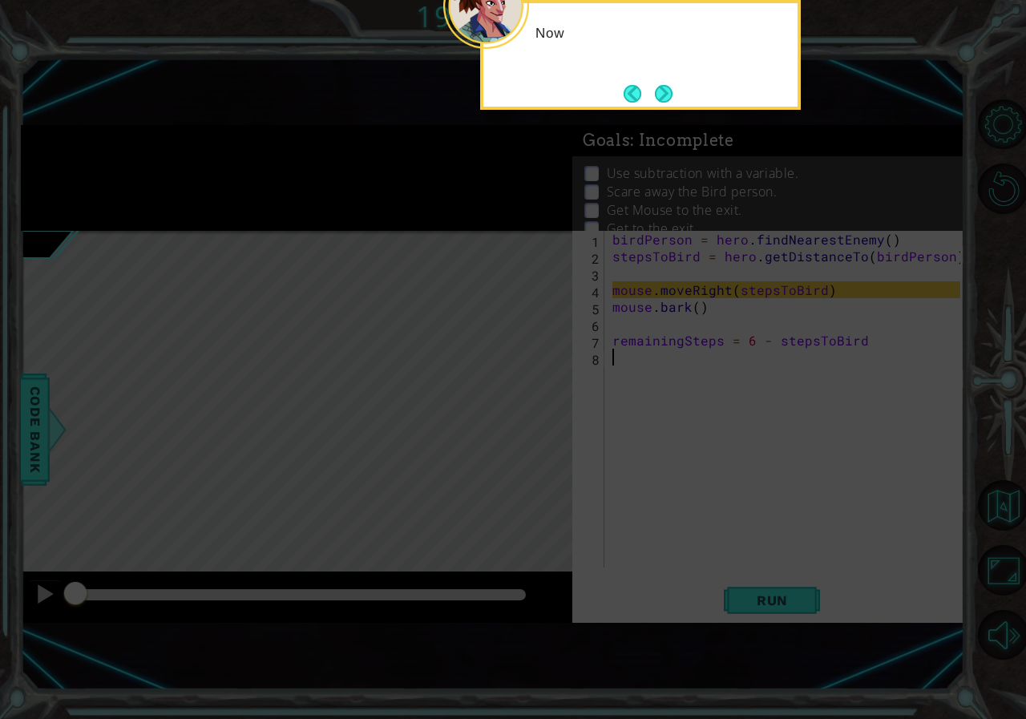
click at [653, 90] on button "Next" at bounding box center [663, 94] width 22 height 22
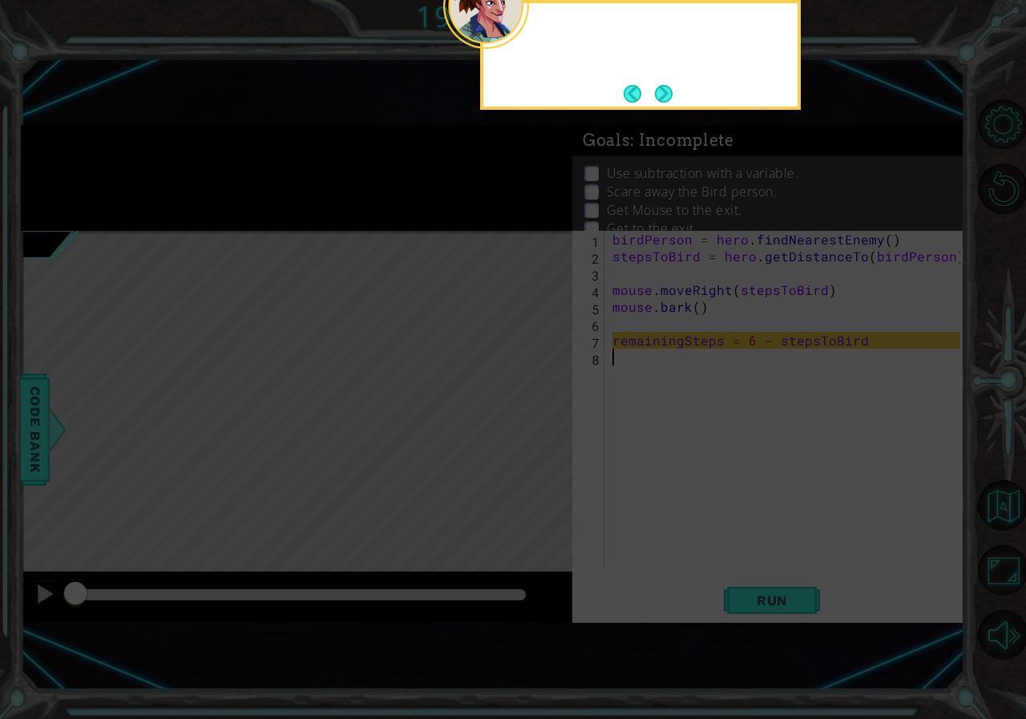
click at [655, 90] on button "Next" at bounding box center [664, 93] width 18 height 18
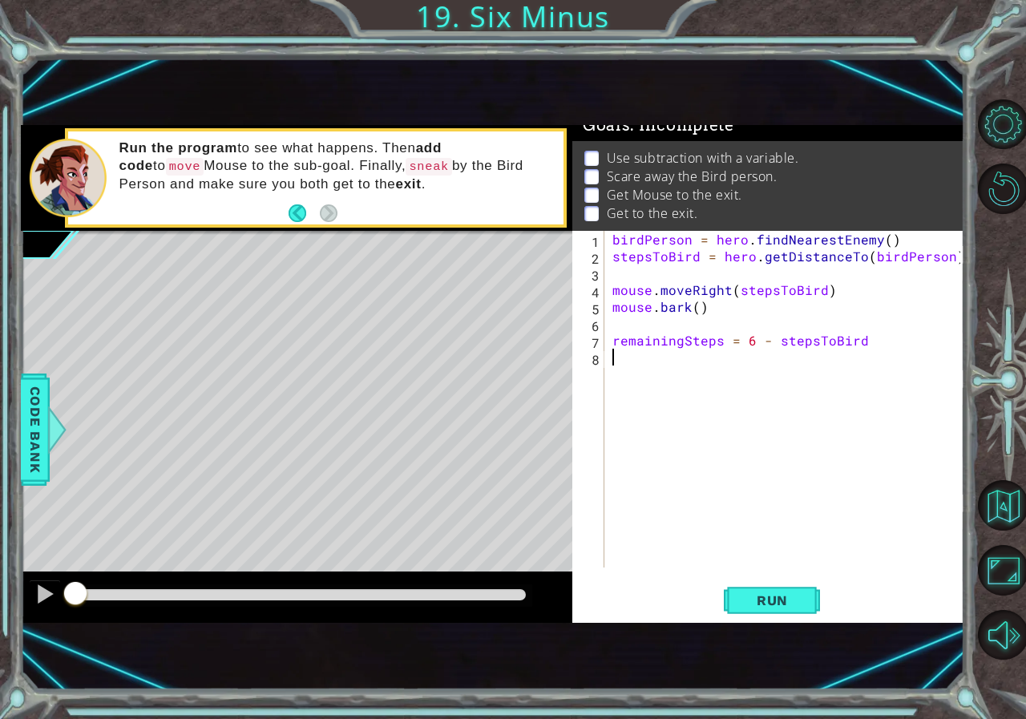
scroll to position [28, 0]
click at [828, 506] on button "Back to Map" at bounding box center [1003, 505] width 50 height 50
